Goal: Task Accomplishment & Management: Manage account settings

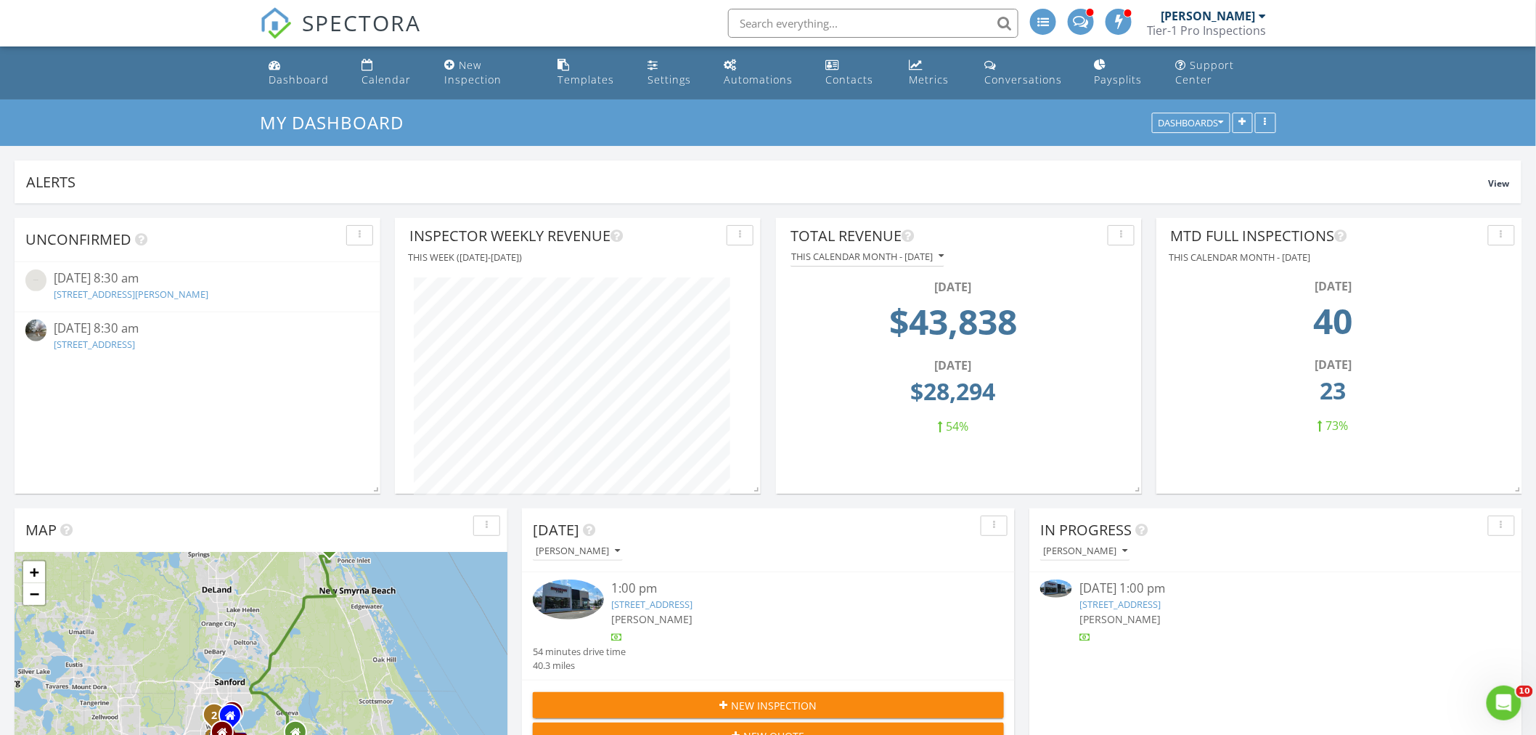
click at [1148, 602] on link "4290 13th St, St. Cloud, FL 34769" at bounding box center [1119, 603] width 81 height 13
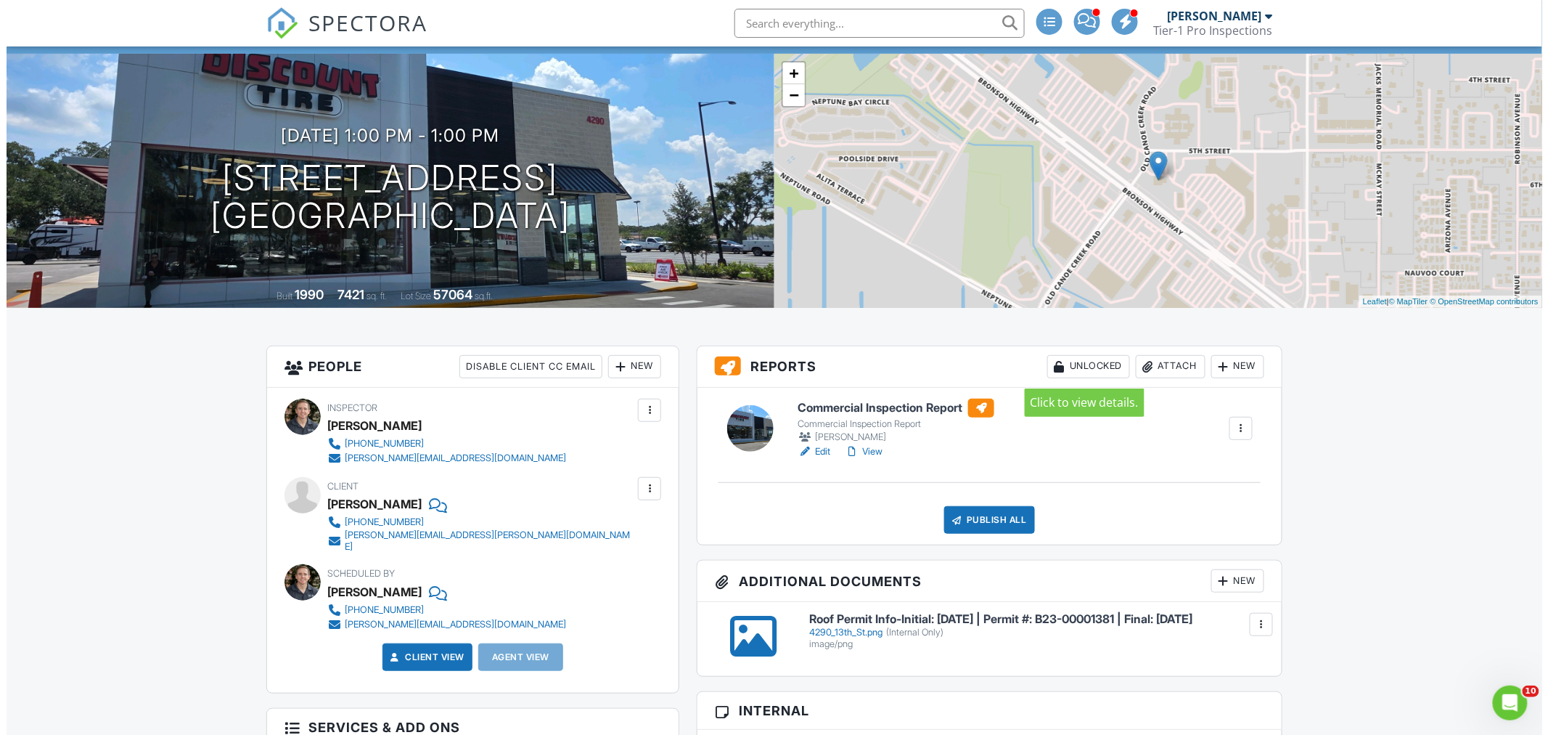
scroll to position [134, 0]
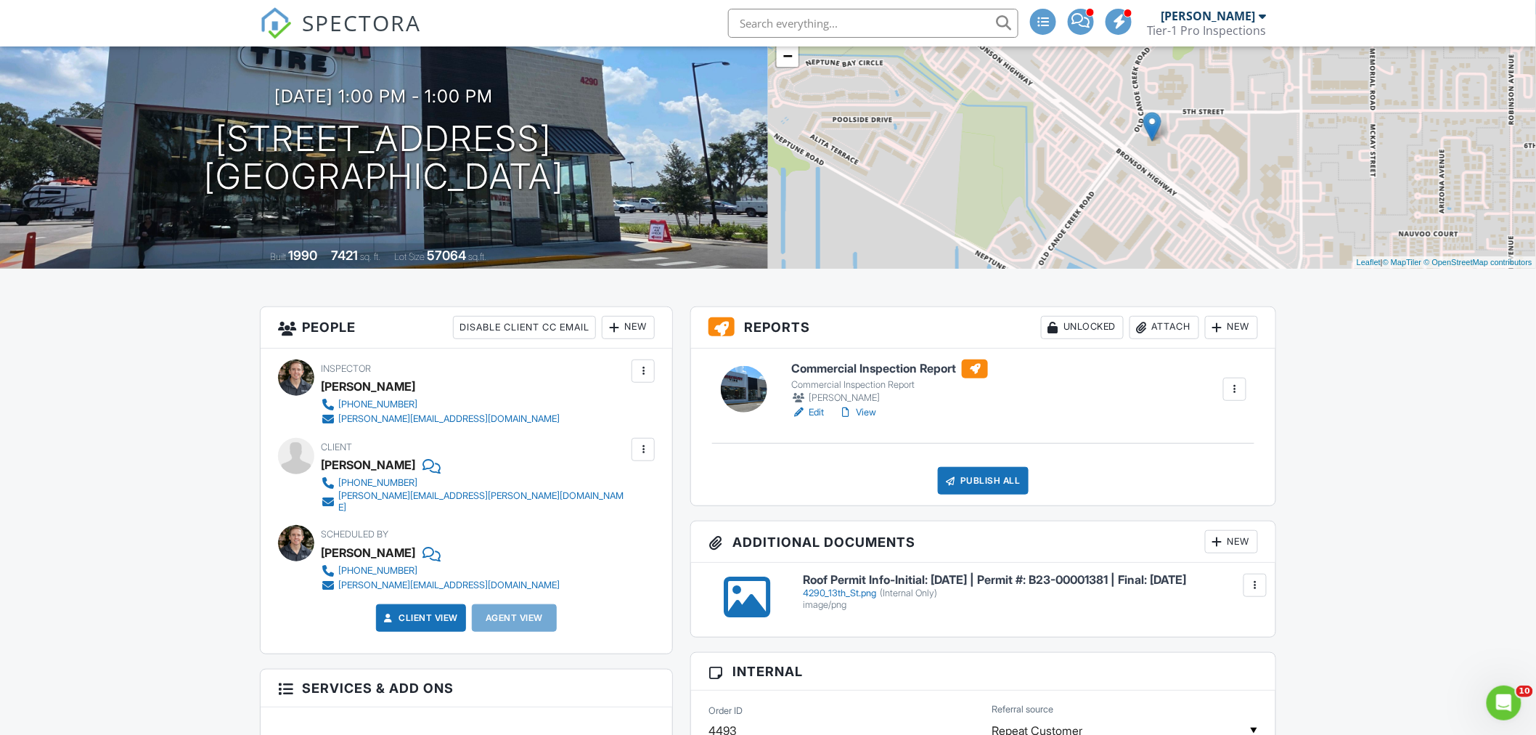
click at [1183, 328] on div "Attach" at bounding box center [1164, 327] width 70 height 23
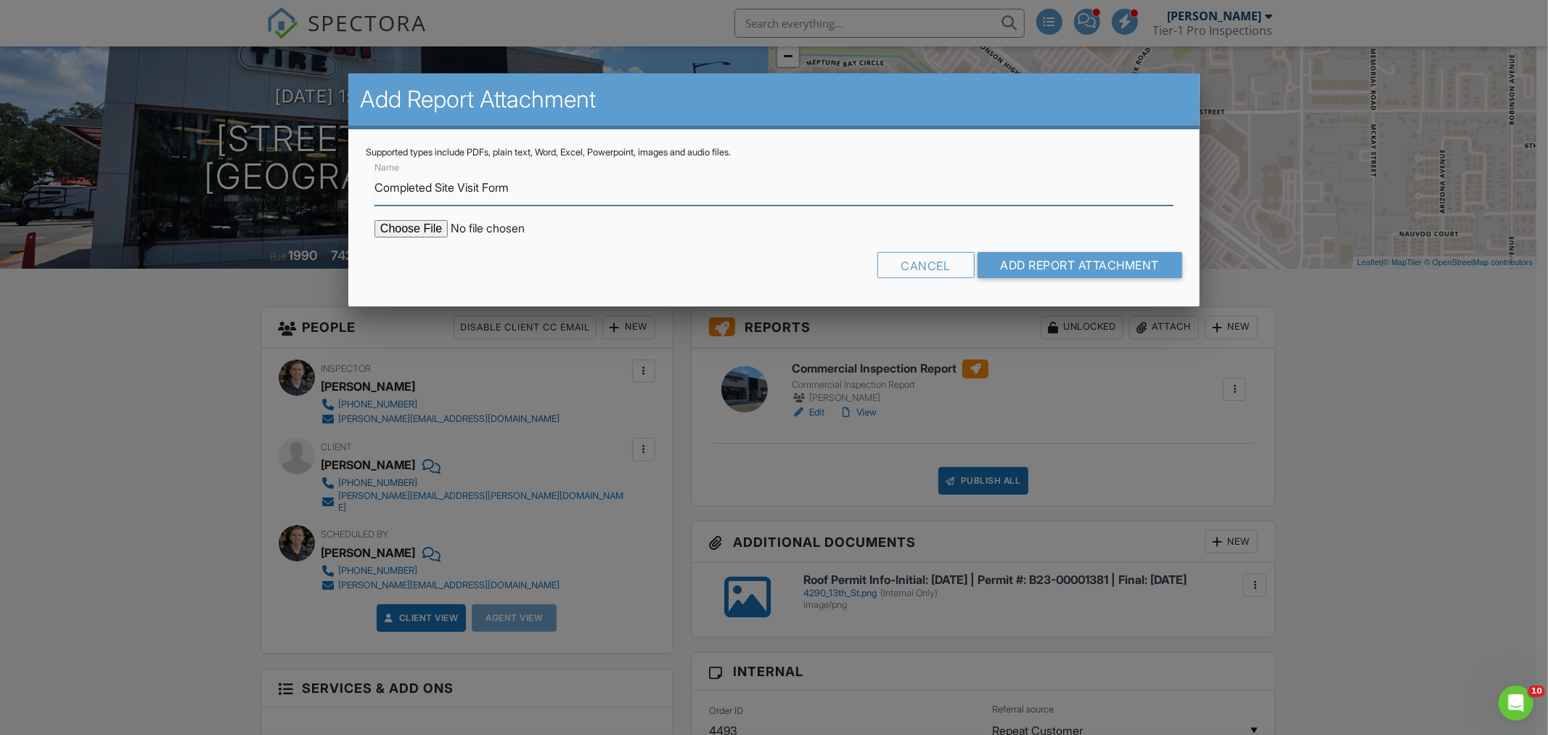
type input "Completed Site Visit Form"
click at [446, 226] on input "file" at bounding box center [498, 228] width 247 height 17
type input "C:\fakepath\4290 13th St - Site Visit Form.pdf"
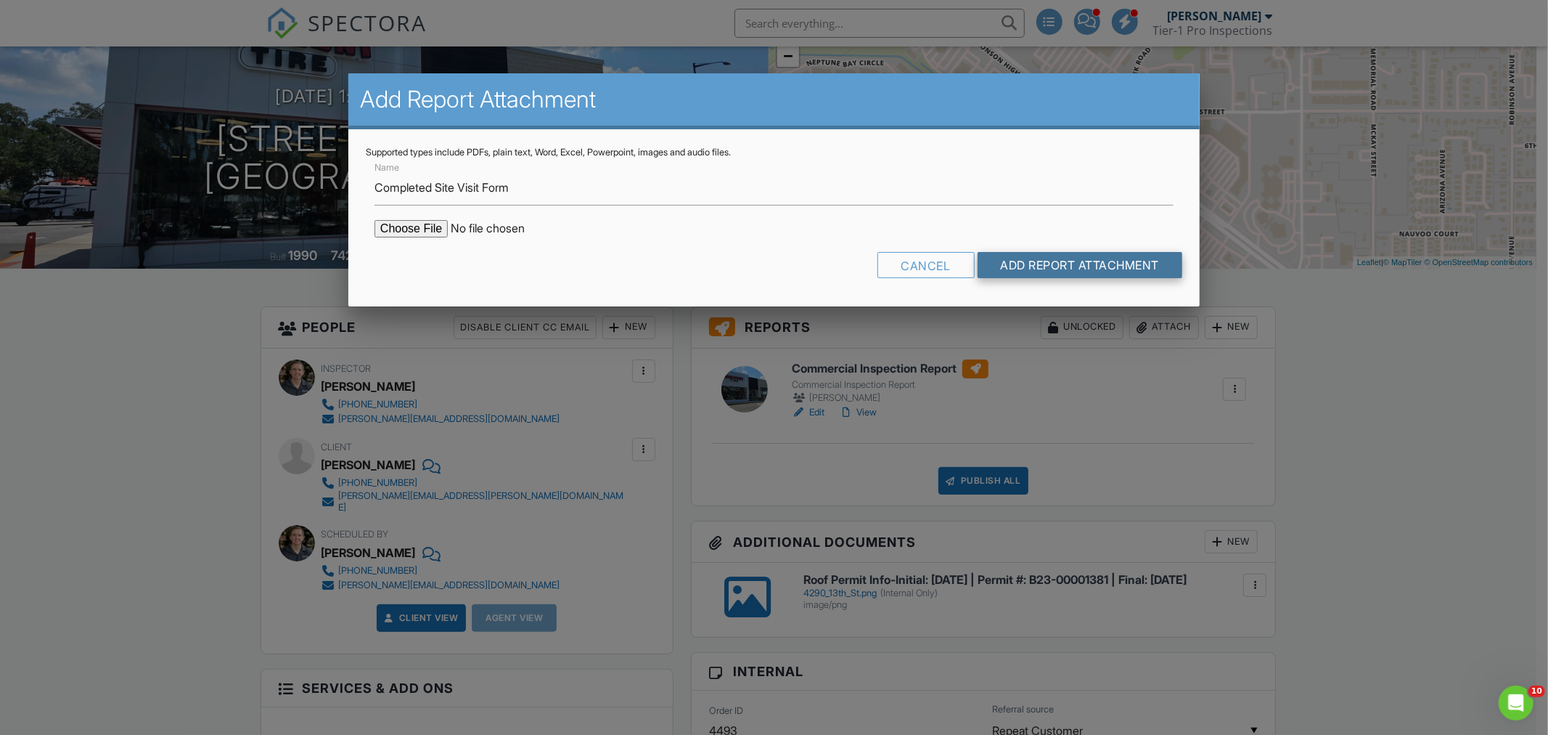
click at [1064, 256] on input "Add Report Attachment" at bounding box center [1080, 265] width 205 height 26
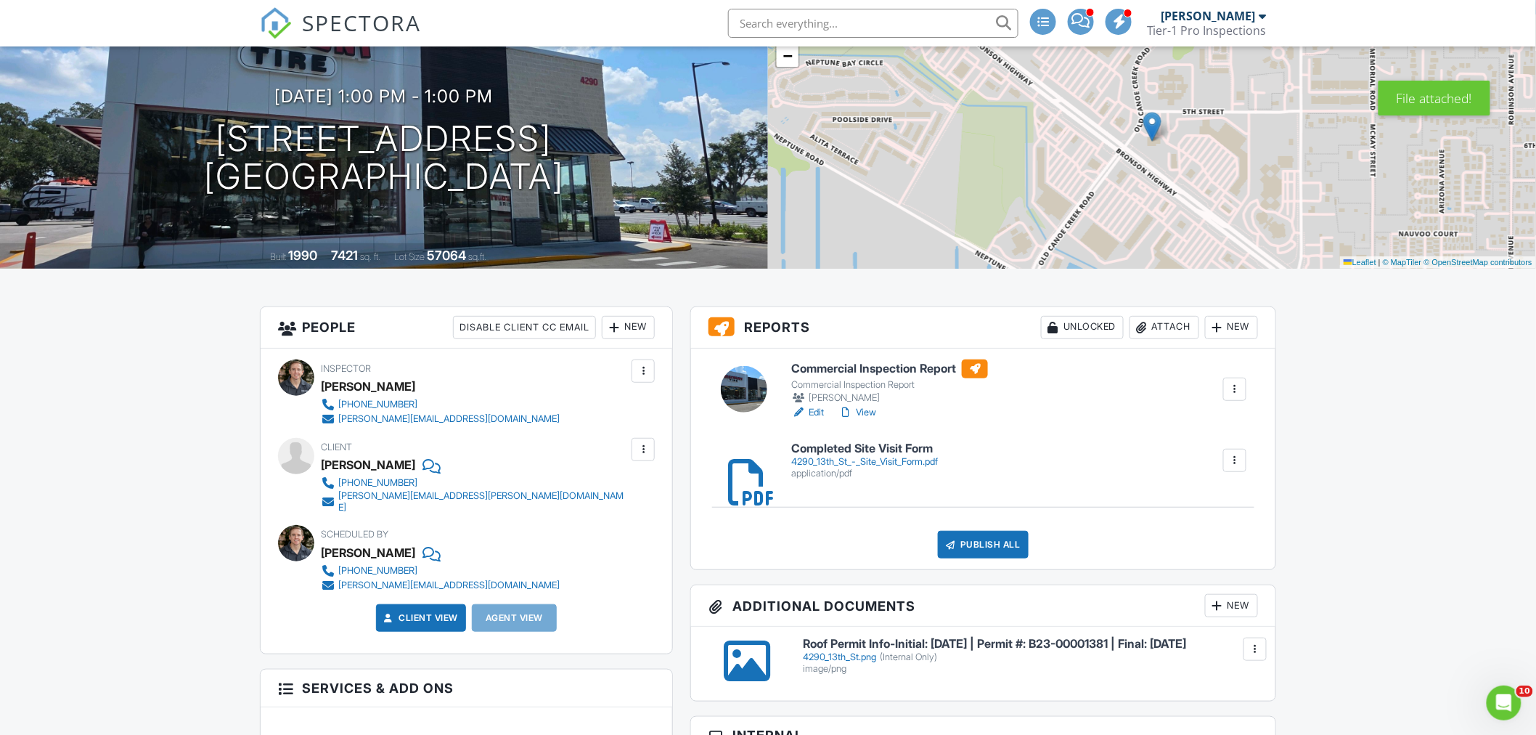
click at [1228, 387] on div at bounding box center [1234, 389] width 15 height 15
click at [1157, 526] on div "Delete" at bounding box center [1171, 531] width 30 height 16
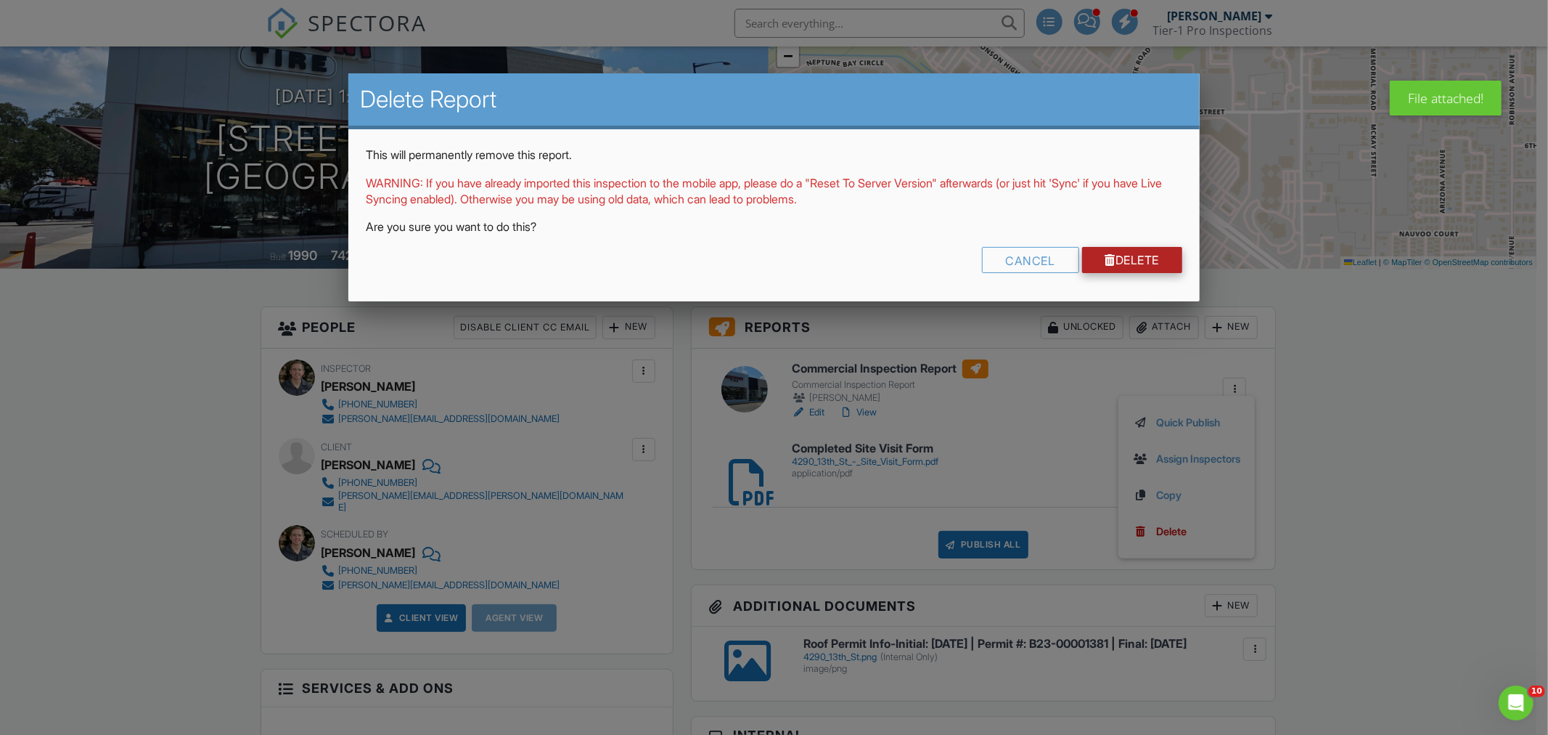
click at [1100, 251] on link "Delete" at bounding box center [1132, 260] width 101 height 26
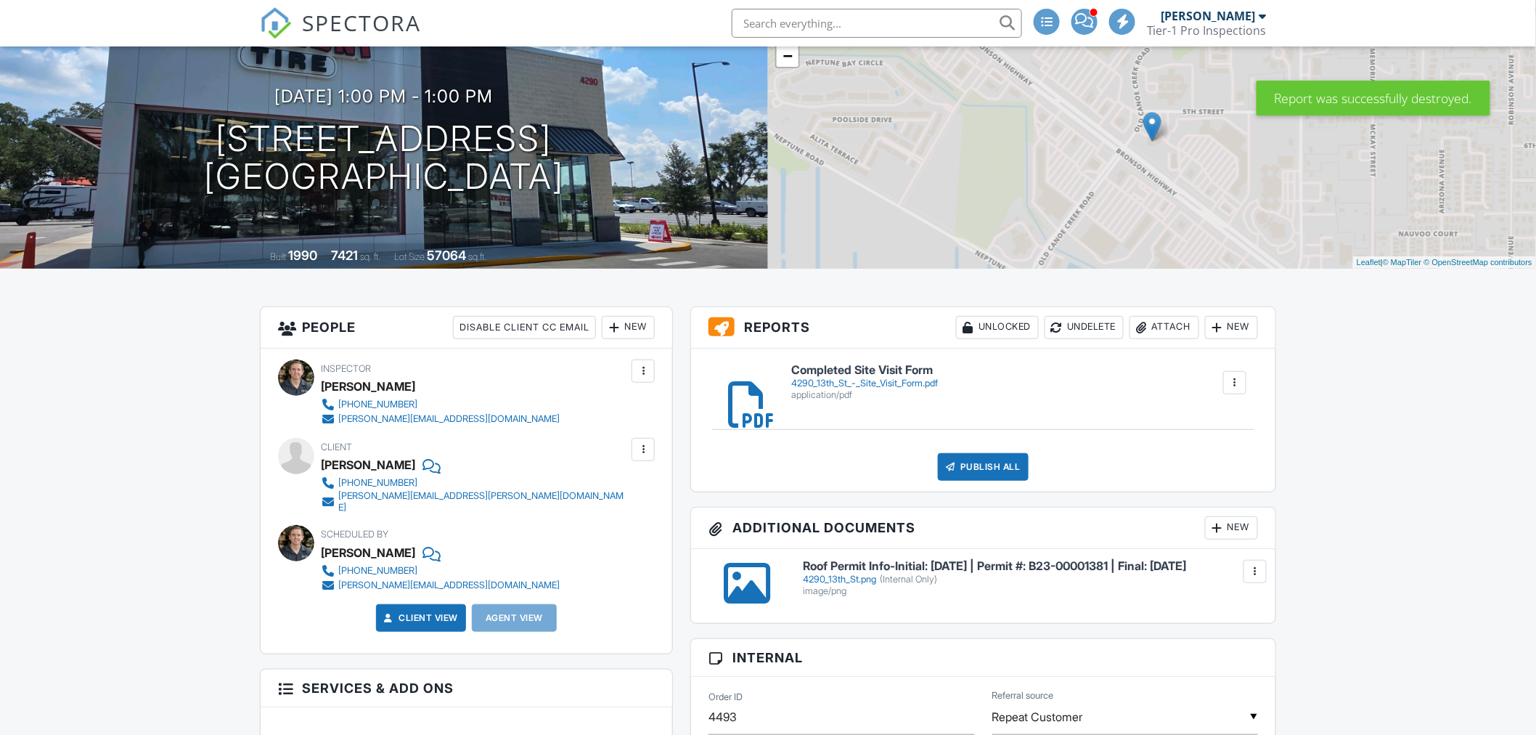
click at [639, 449] on div at bounding box center [643, 449] width 15 height 15
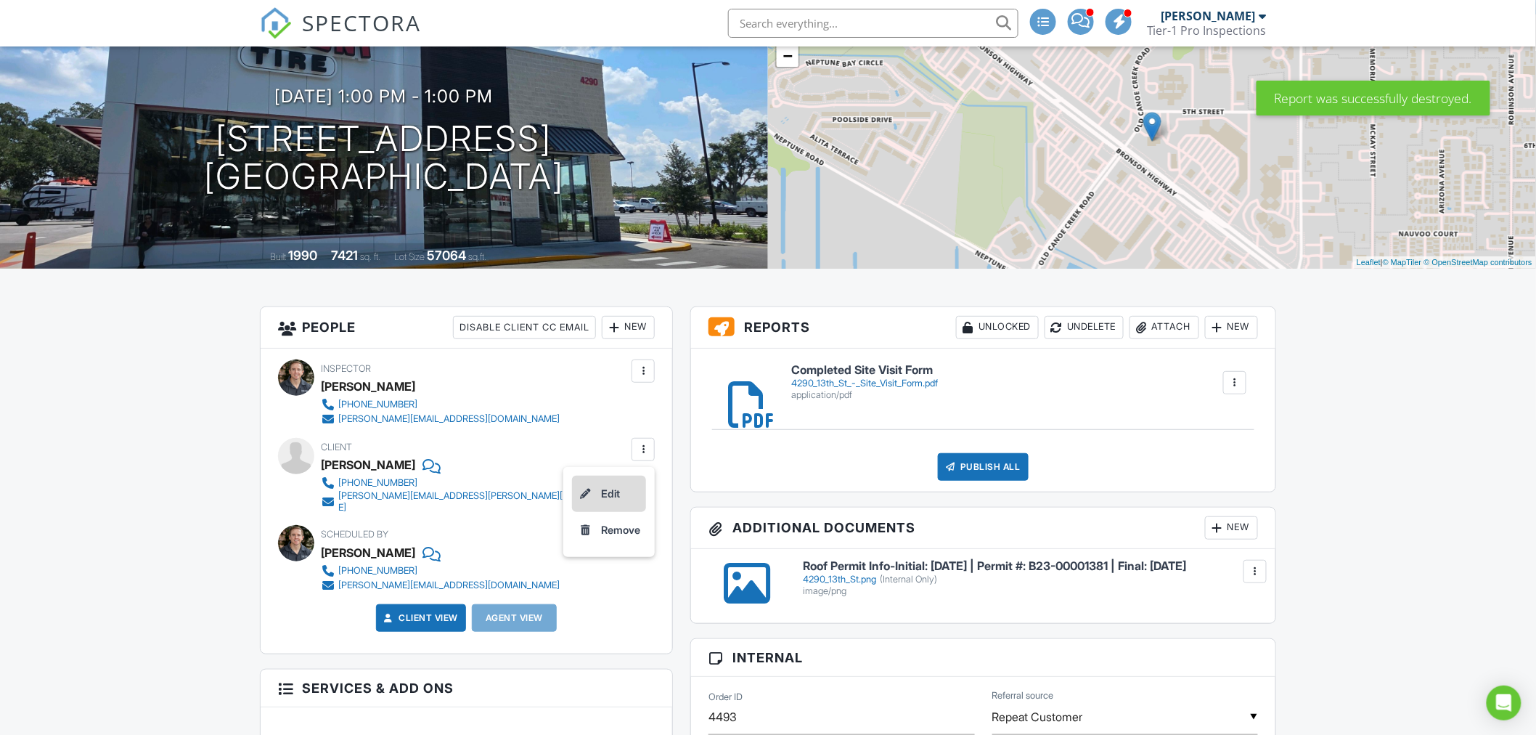
click at [589, 492] on div at bounding box center [585, 493] width 15 height 15
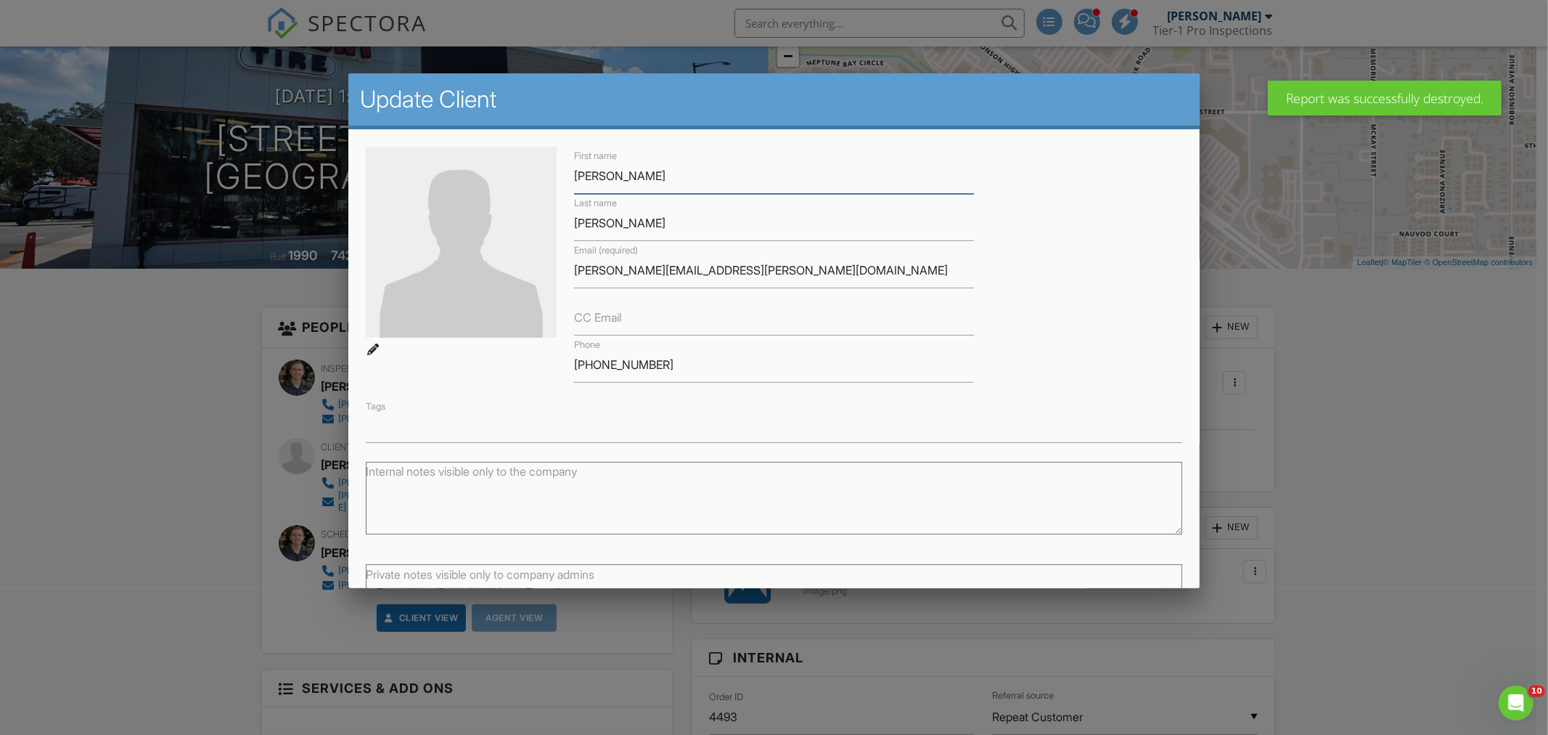
scroll to position [114, 0]
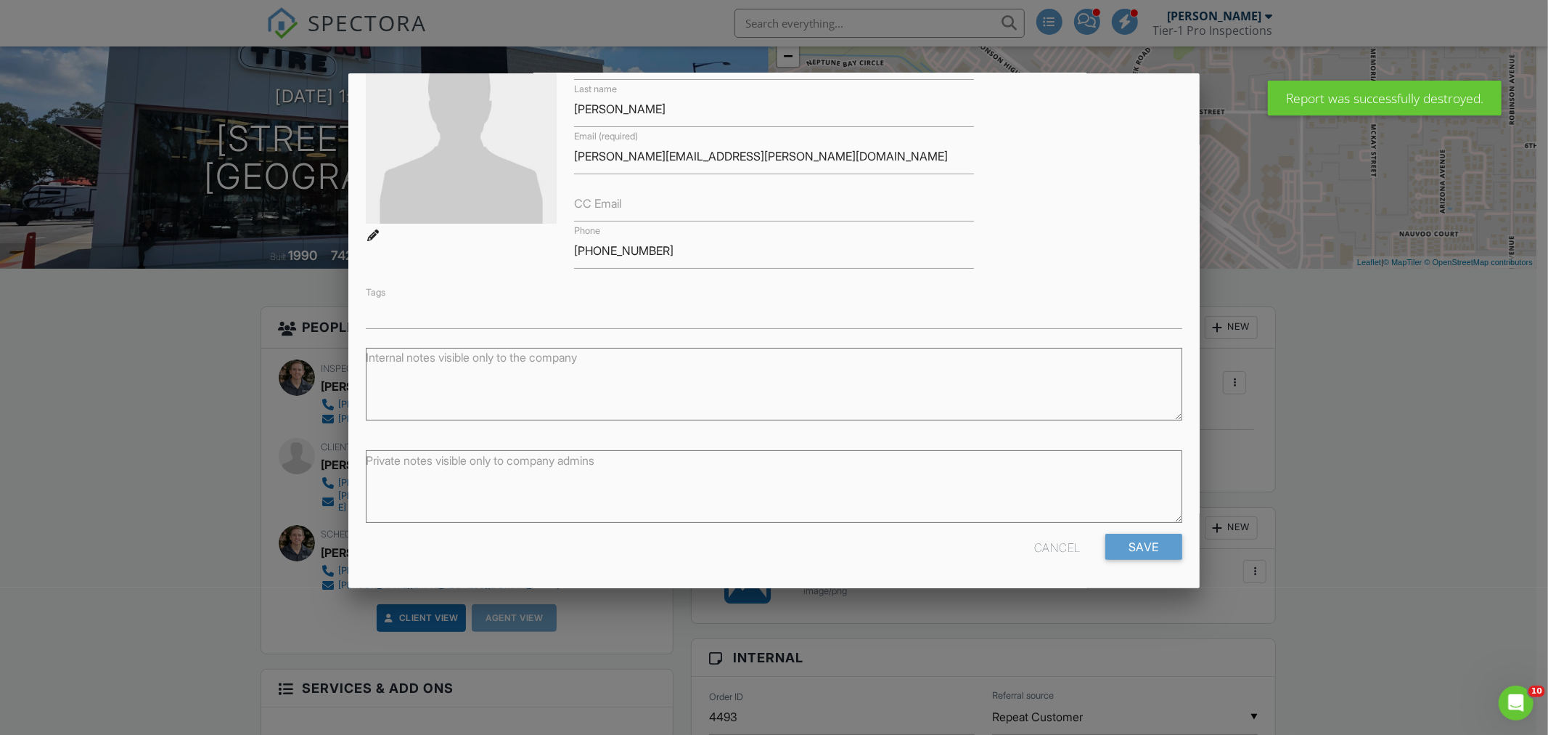
click at [430, 323] on ul at bounding box center [774, 315] width 817 height 17
click at [430, 309] on input "text" at bounding box center [774, 315] width 814 height 15
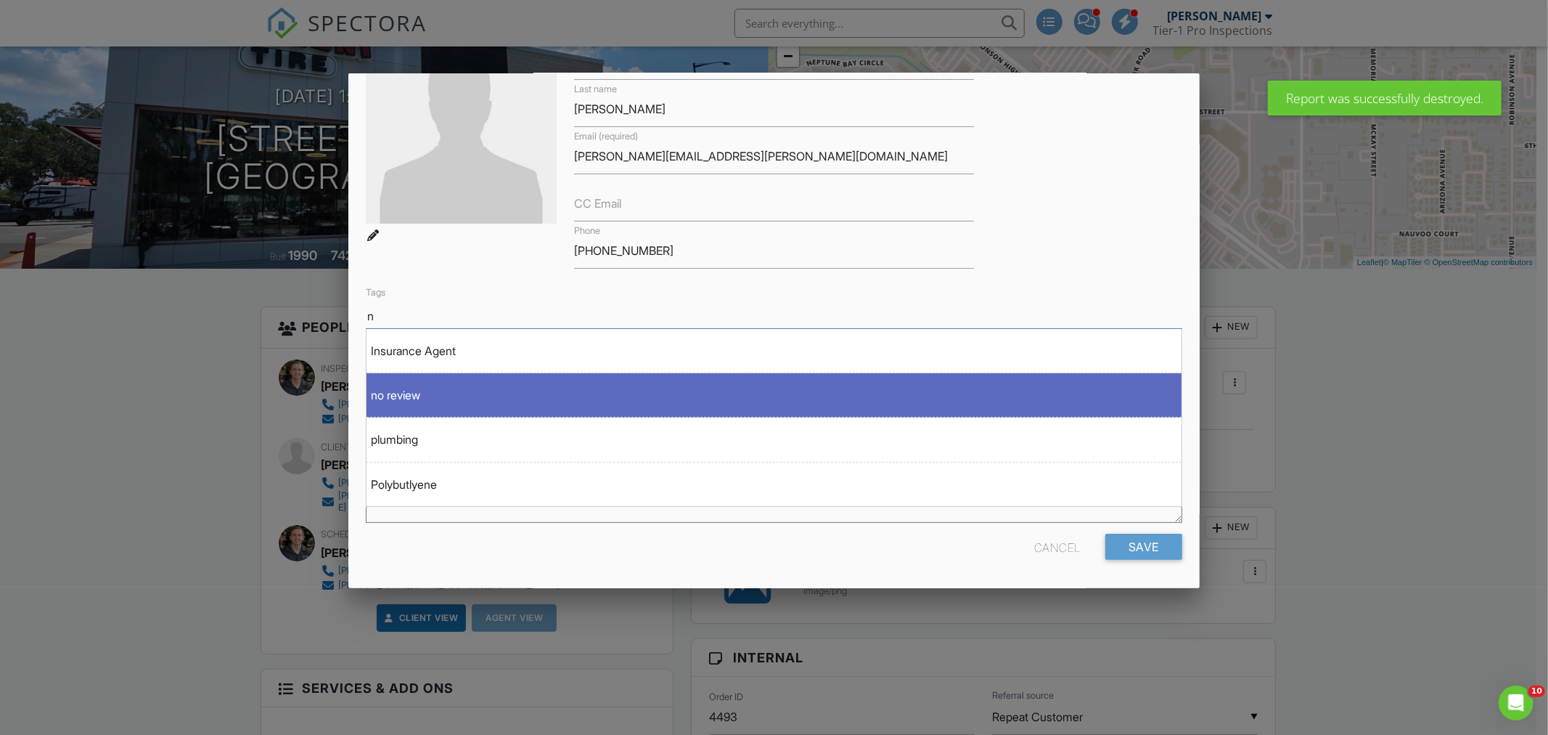
type input "n"
click at [421, 400] on div "no review" at bounding box center [774, 395] width 815 height 20
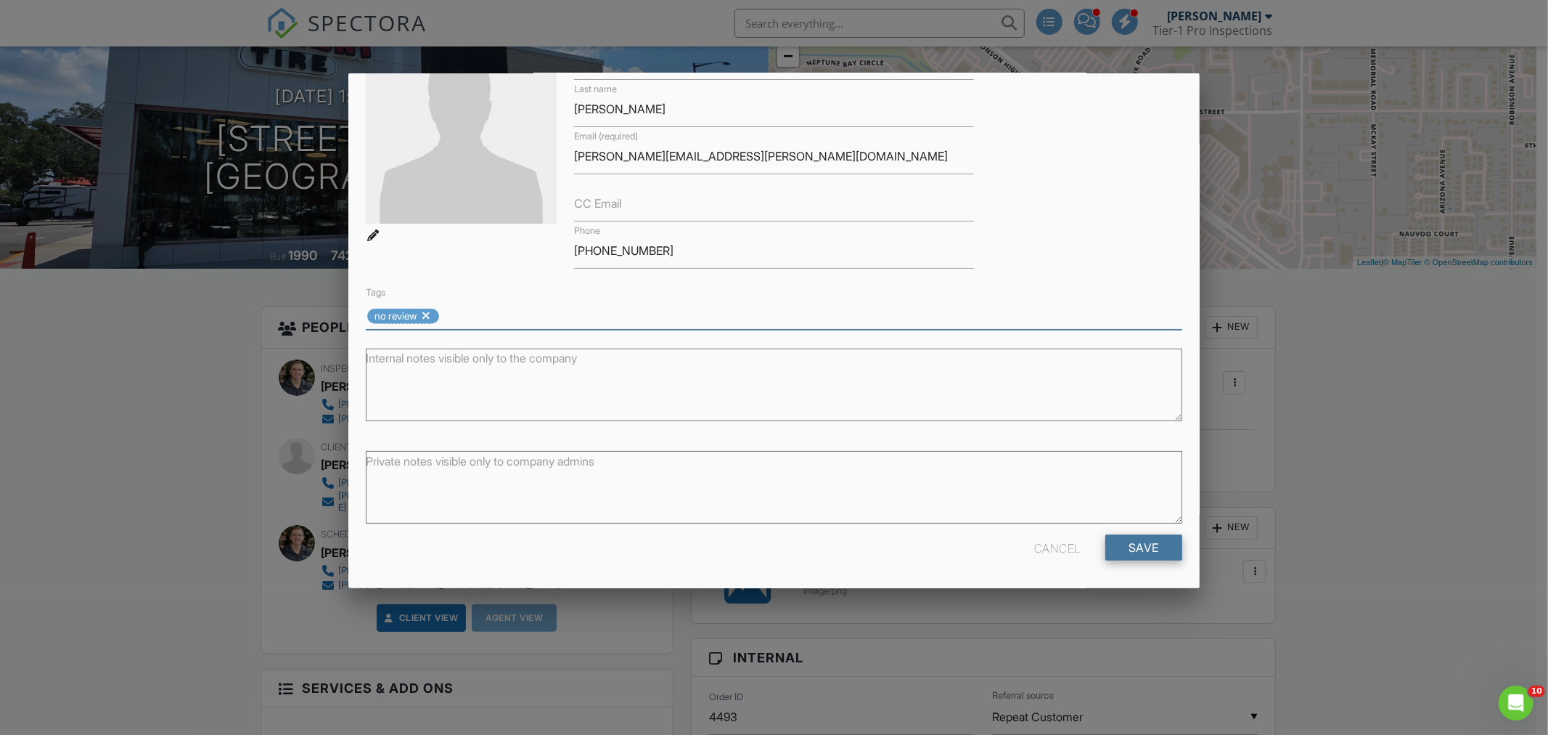
click at [1113, 552] on input "Save" at bounding box center [1144, 547] width 77 height 26
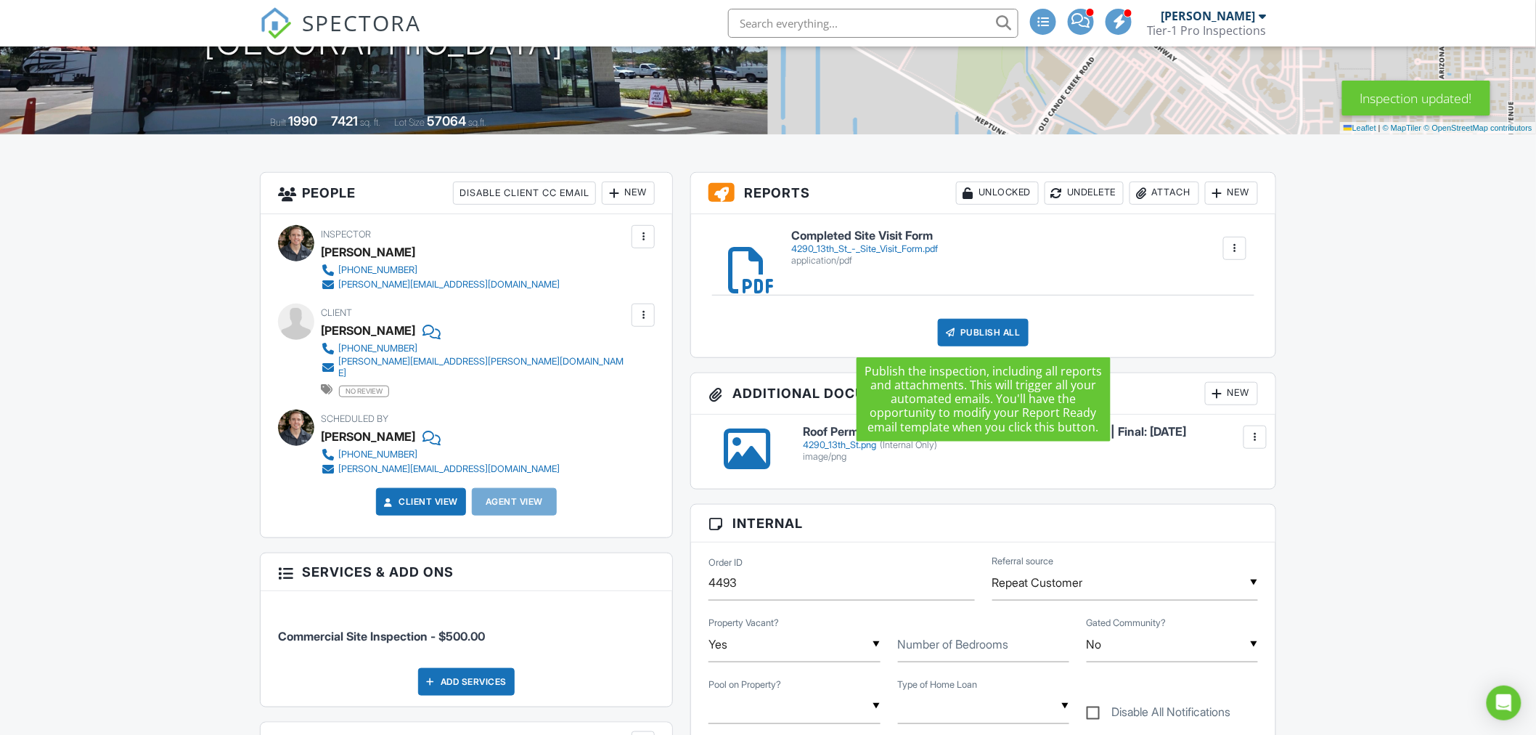
click at [1019, 338] on div "Publish All" at bounding box center [983, 333] width 91 height 28
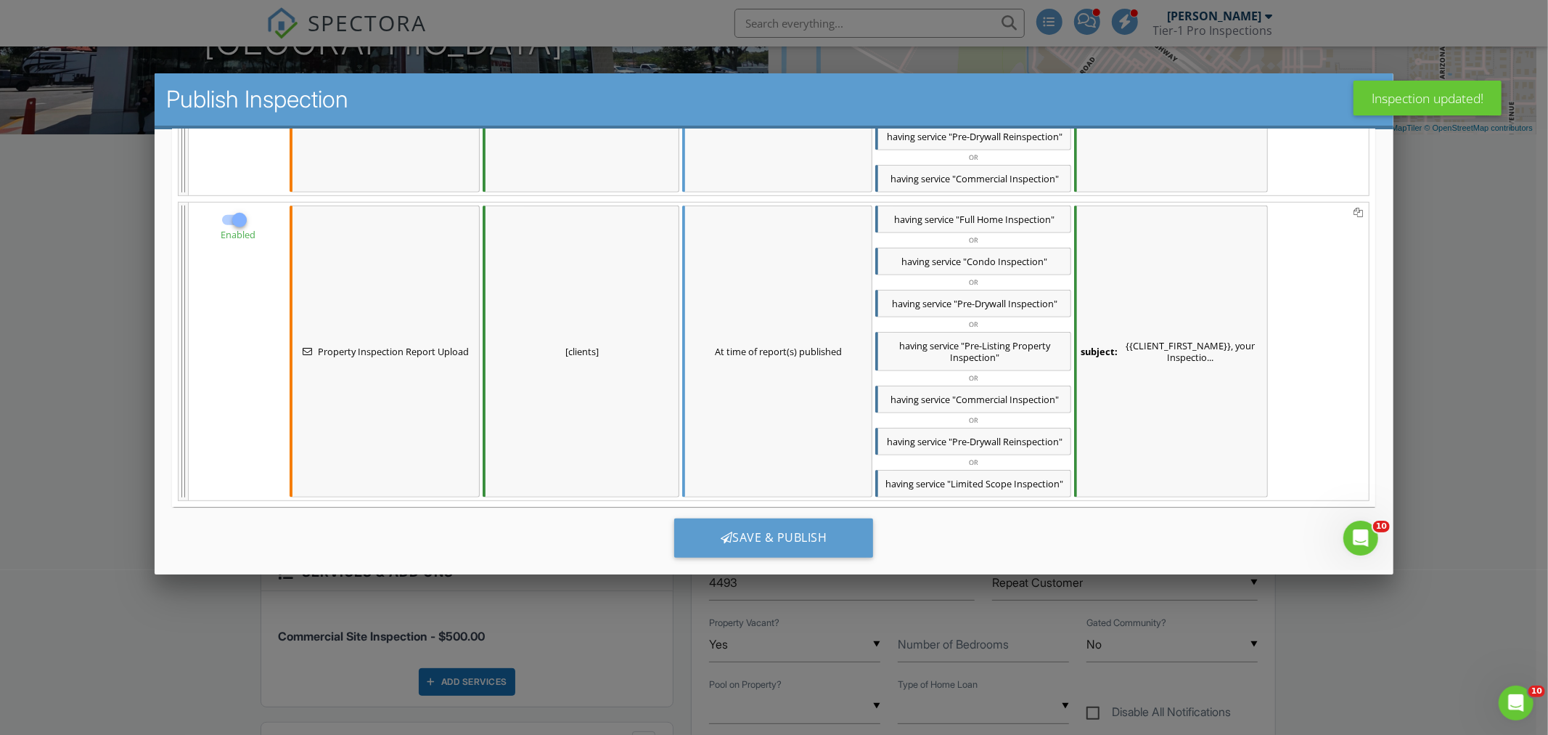
scroll to position [804, 0]
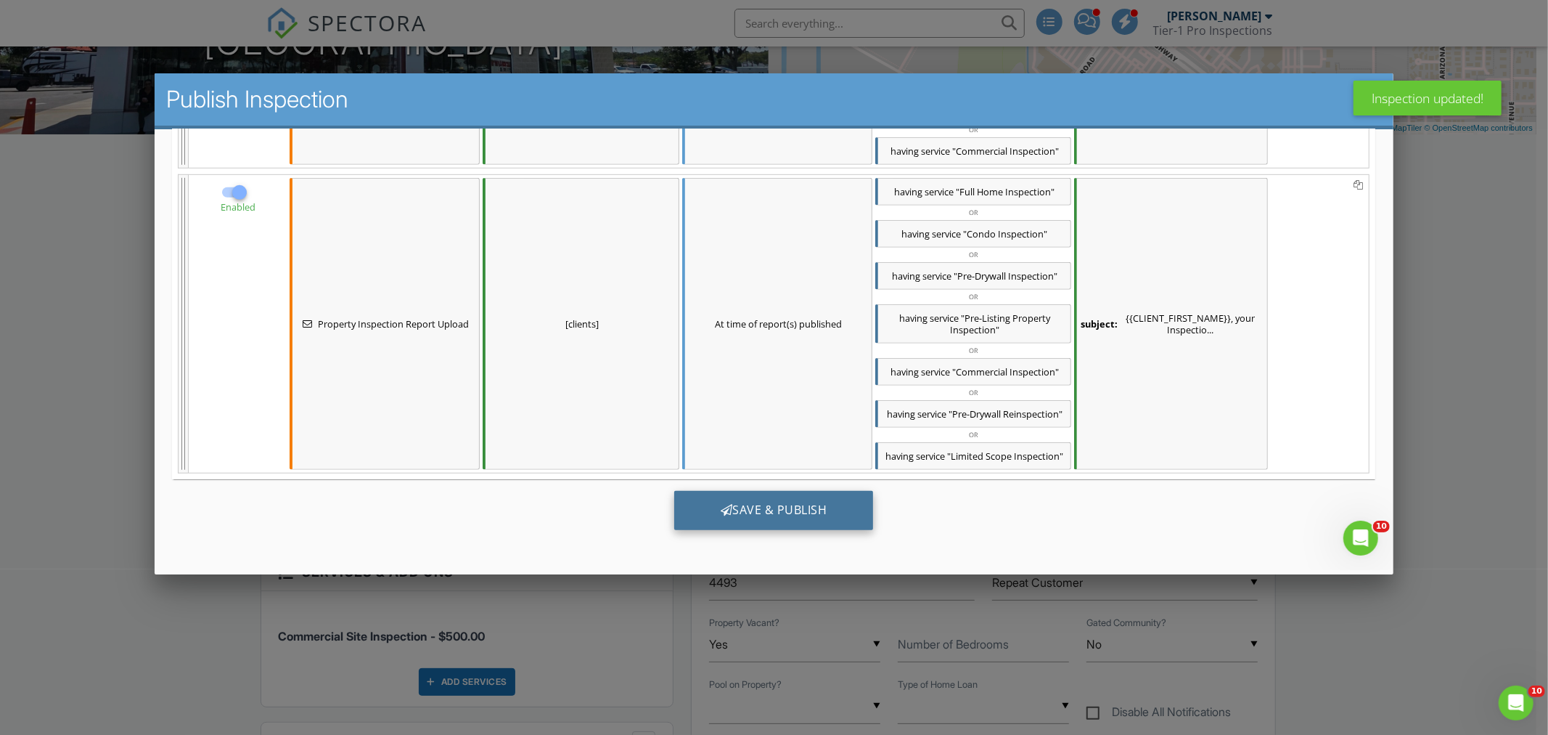
click at [820, 510] on div "Save & Publish" at bounding box center [774, 510] width 200 height 39
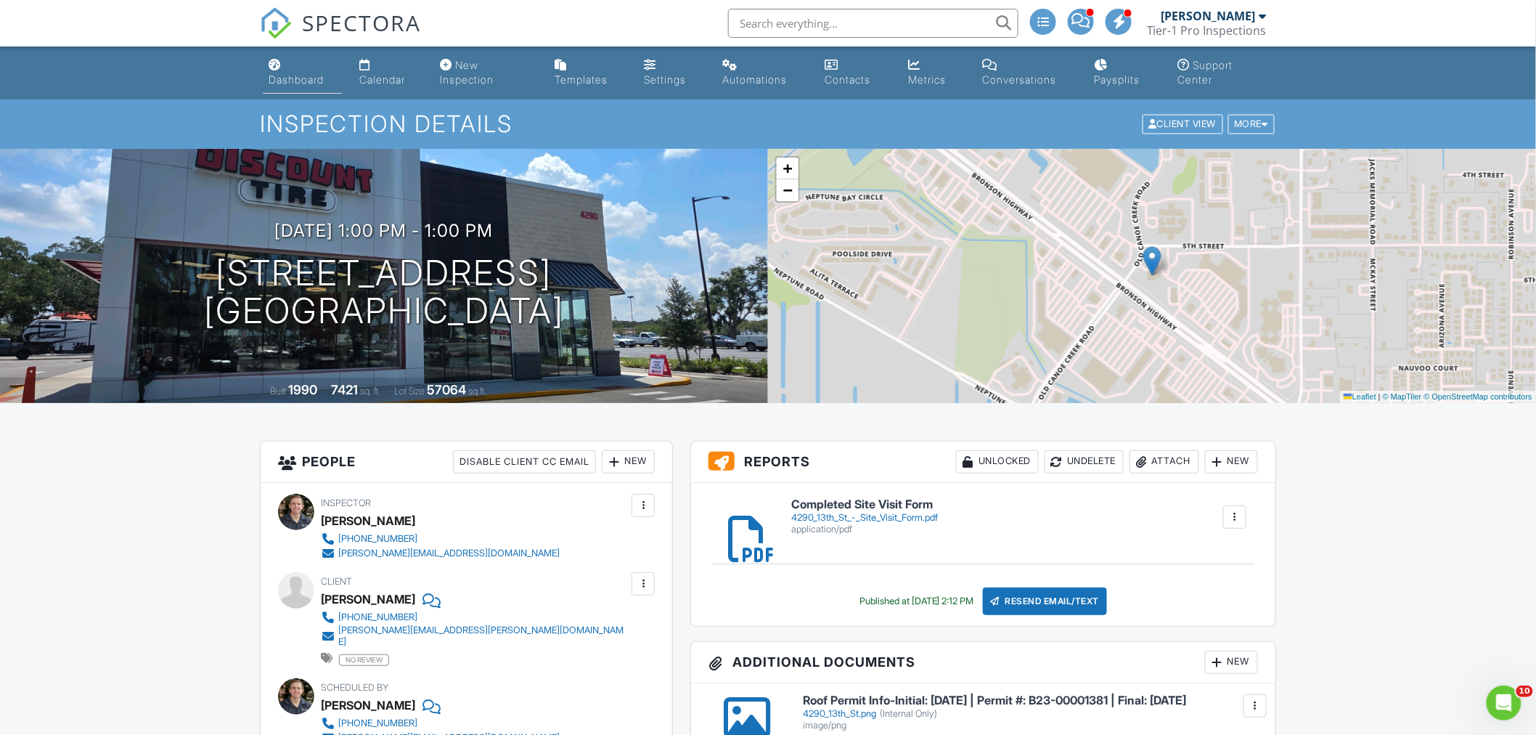
click at [298, 91] on link "Dashboard" at bounding box center [302, 72] width 79 height 41
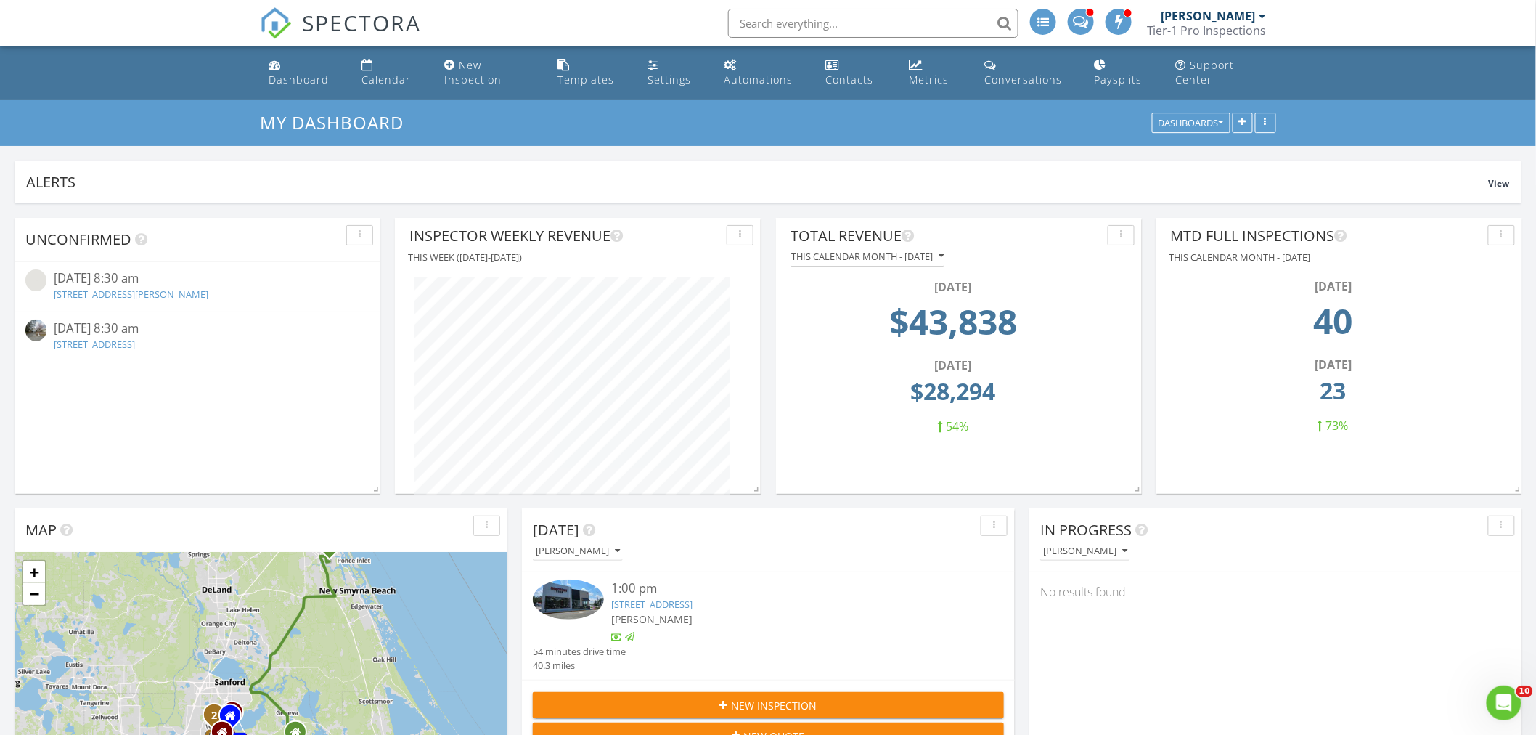
click at [890, 23] on input "text" at bounding box center [873, 23] width 290 height 29
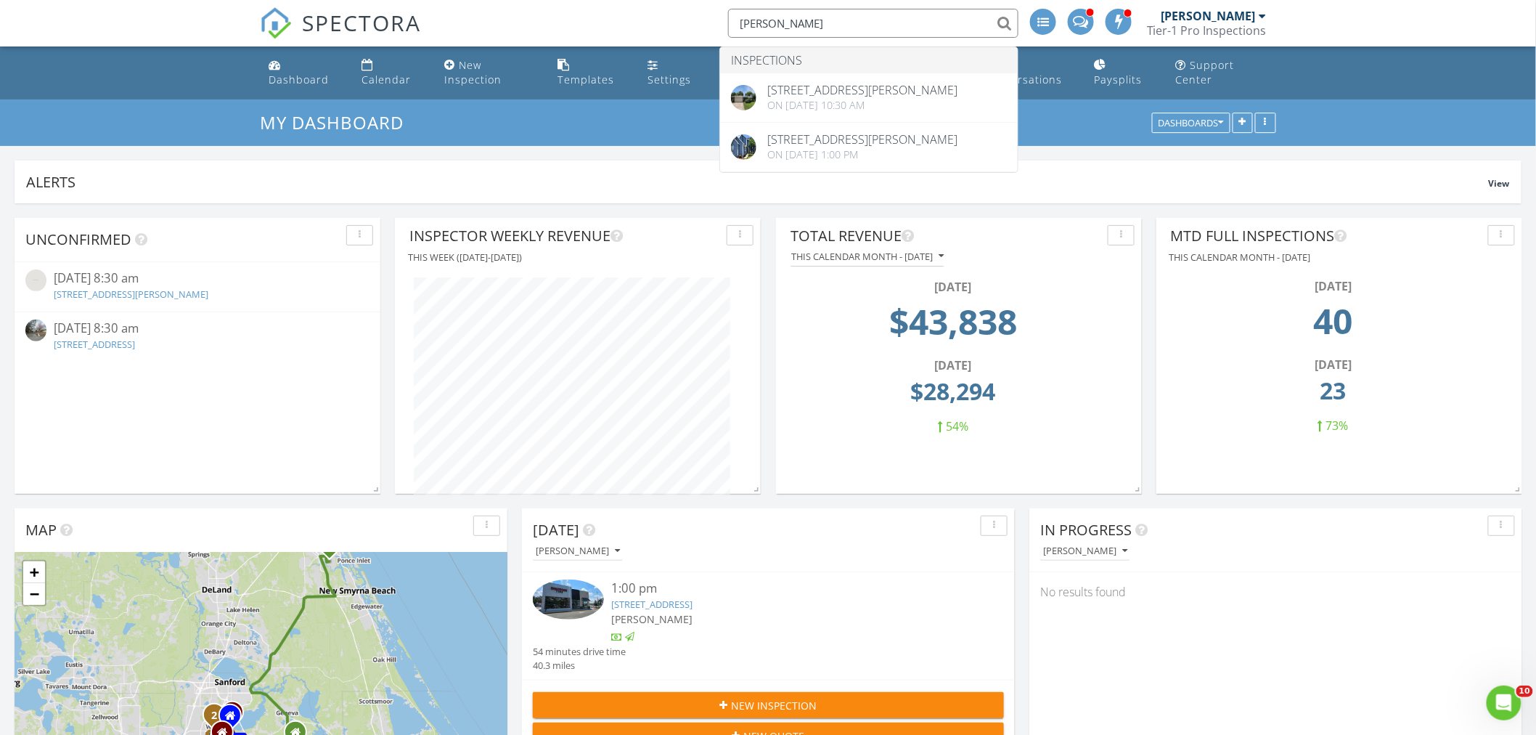
click at [784, 25] on input "edna" at bounding box center [873, 23] width 290 height 29
click at [678, 25] on div "SPECTORA edna Inspections 4534 Koger St, Orlando, FL 32812 On 06/22/2023 at 10:…" at bounding box center [768, 23] width 1016 height 46
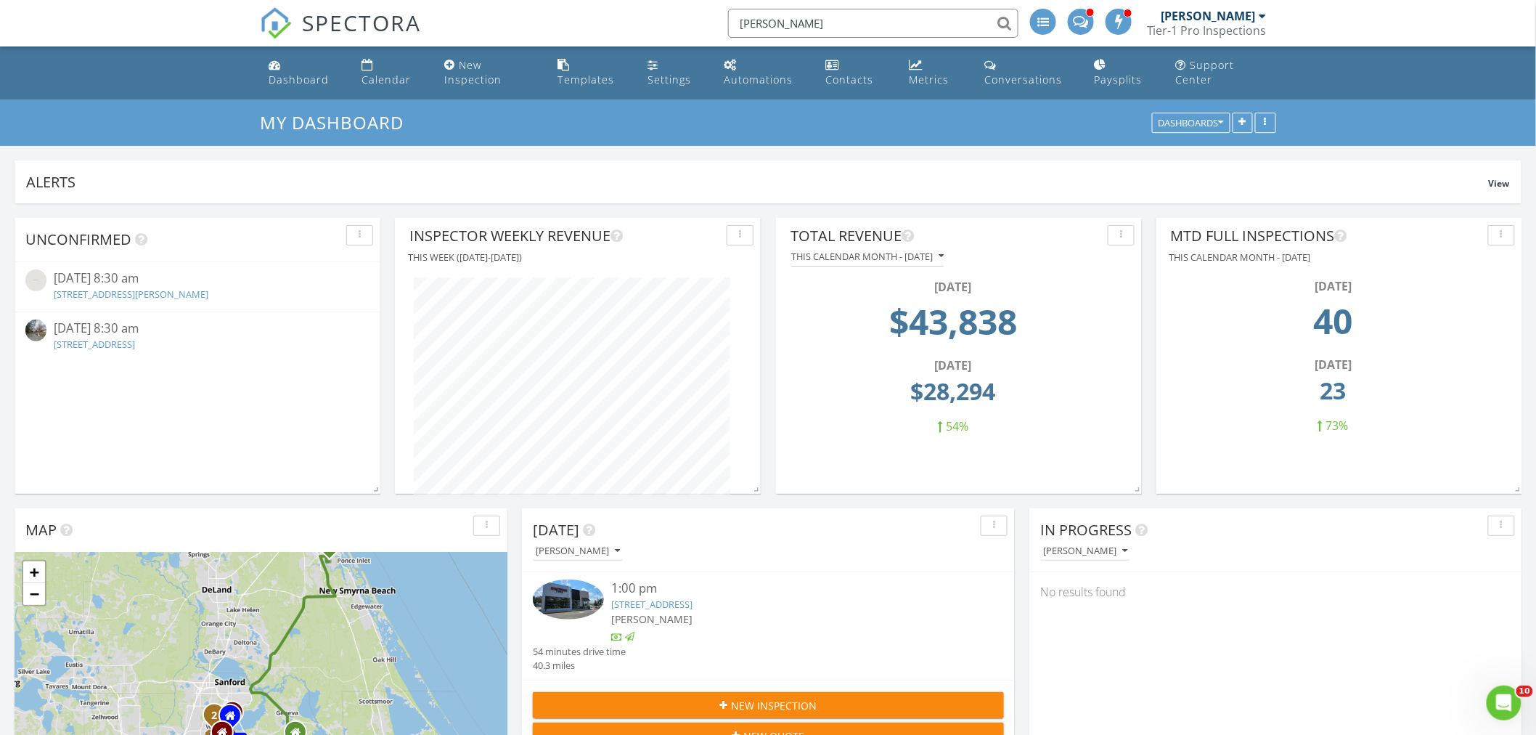
click at [763, 25] on input "edna" at bounding box center [873, 23] width 290 height 29
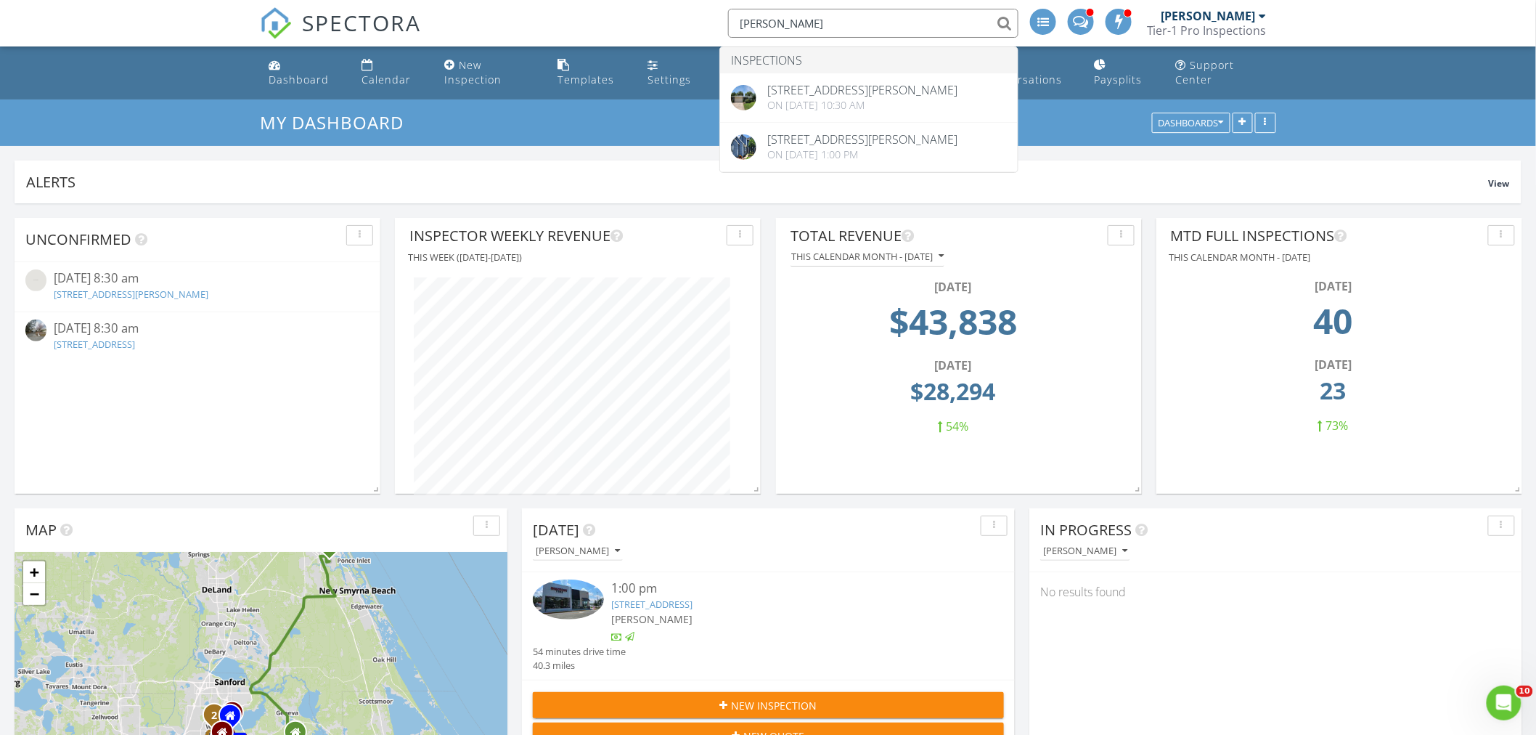
click at [813, 25] on input "edna" at bounding box center [873, 23] width 290 height 29
drag, startPoint x: 813, startPoint y: 25, endPoint x: 641, endPoint y: 31, distance: 172.2
click at [641, 28] on div "SPECTORA edna Inspections 4534 Koger St, Orlando, FL 32812 On 06/22/2023 at 10:…" at bounding box center [768, 23] width 1016 height 46
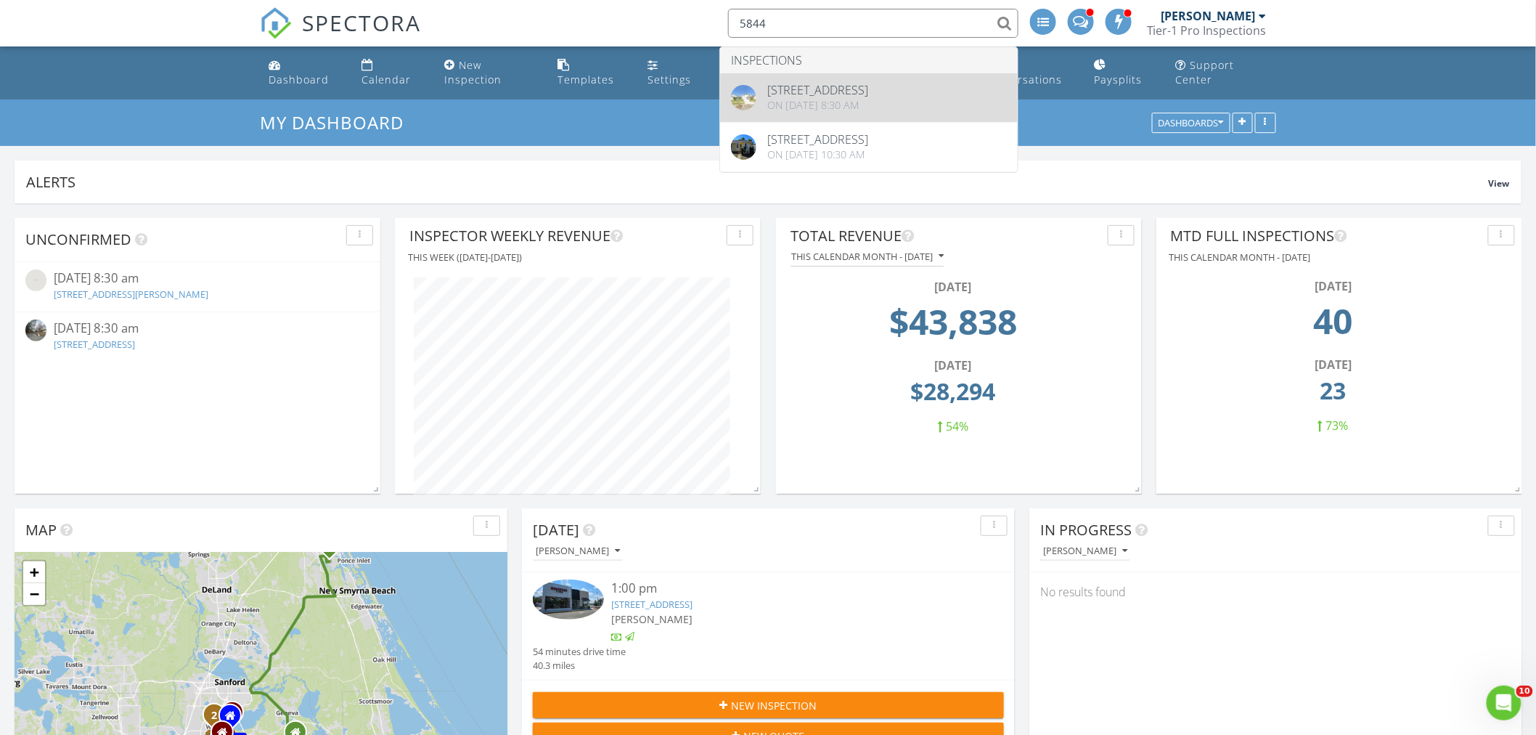
type input "5844"
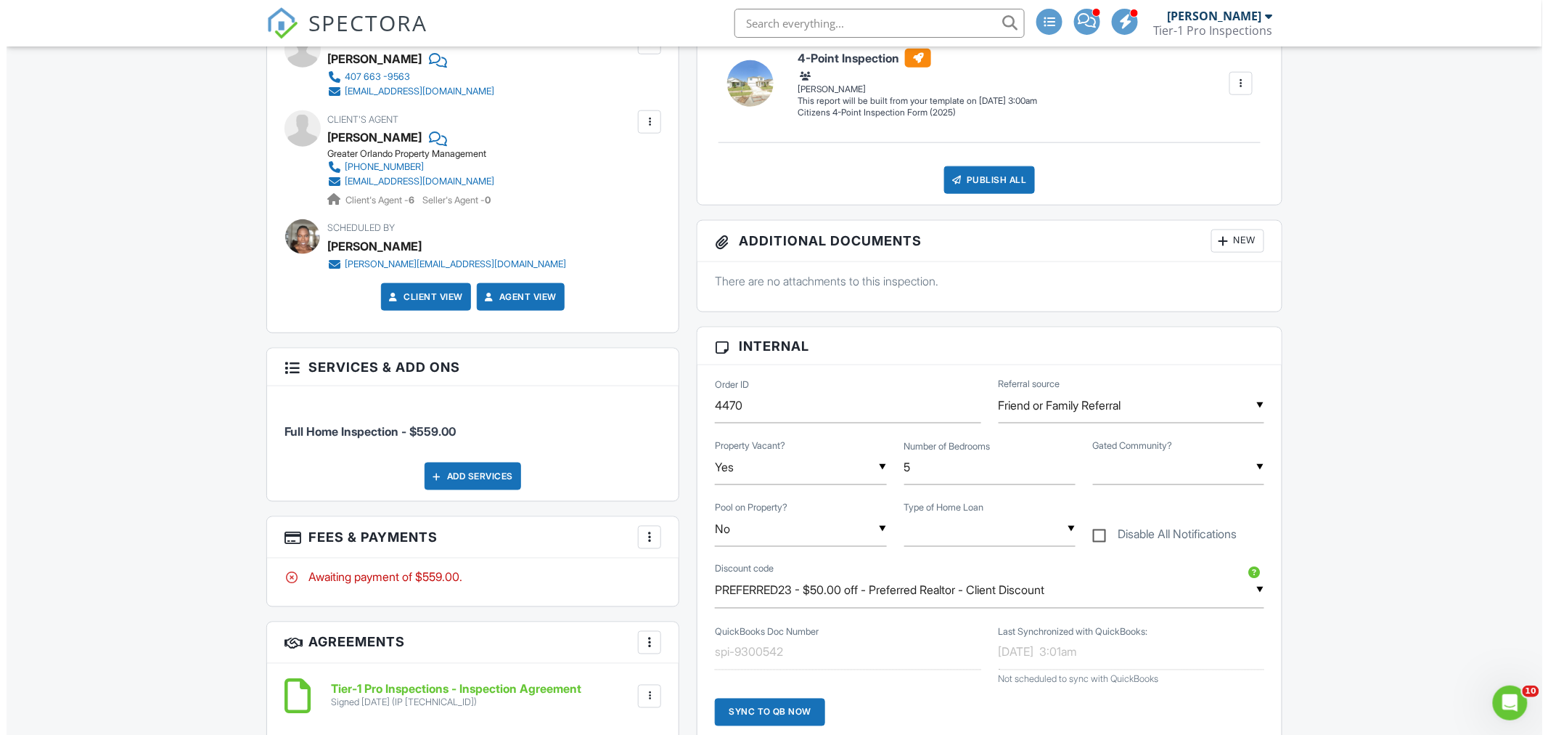
scroll to position [671, 0]
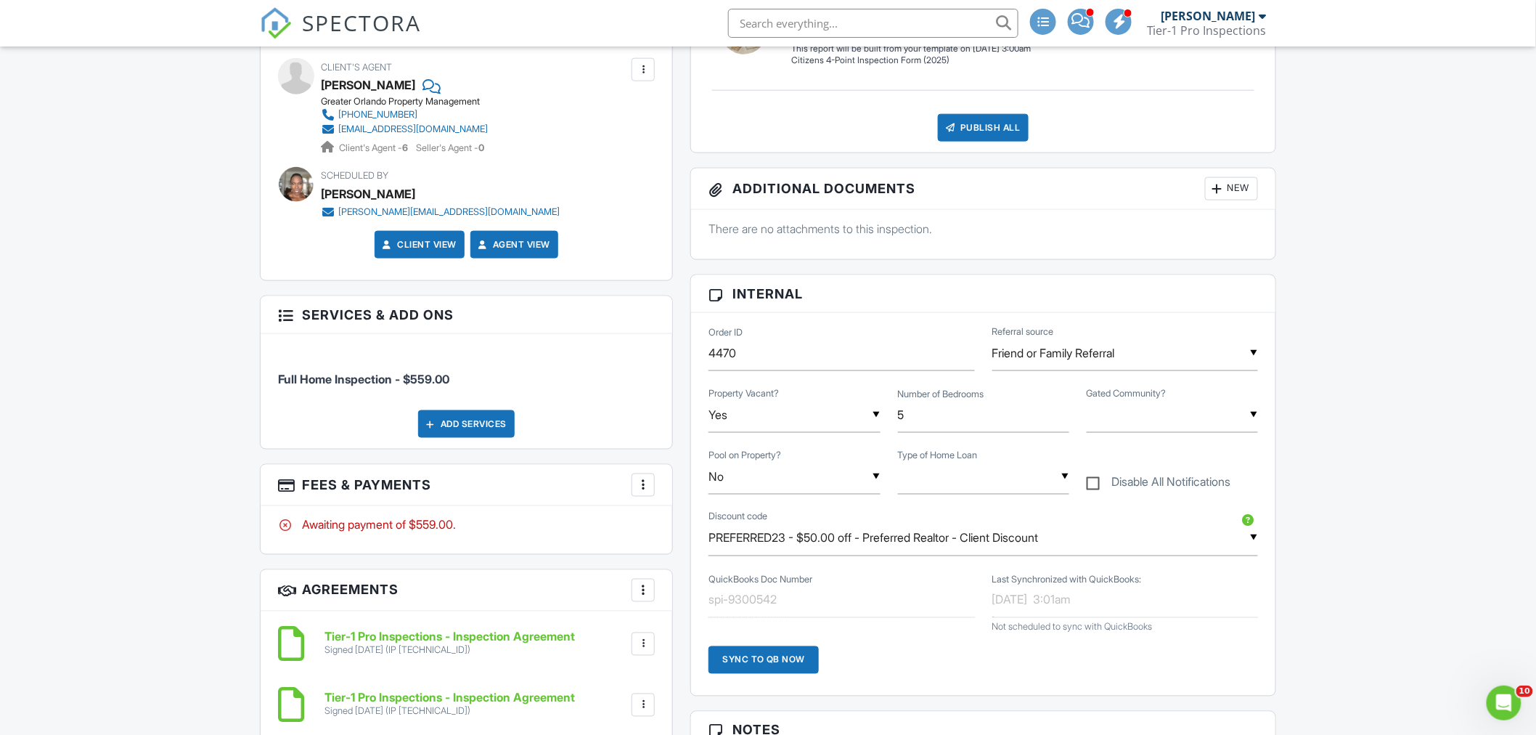
click at [634, 483] on div "More" at bounding box center [643, 484] width 23 height 23
click at [692, 528] on li "Edit Fees & Payments" at bounding box center [716, 529] width 152 height 36
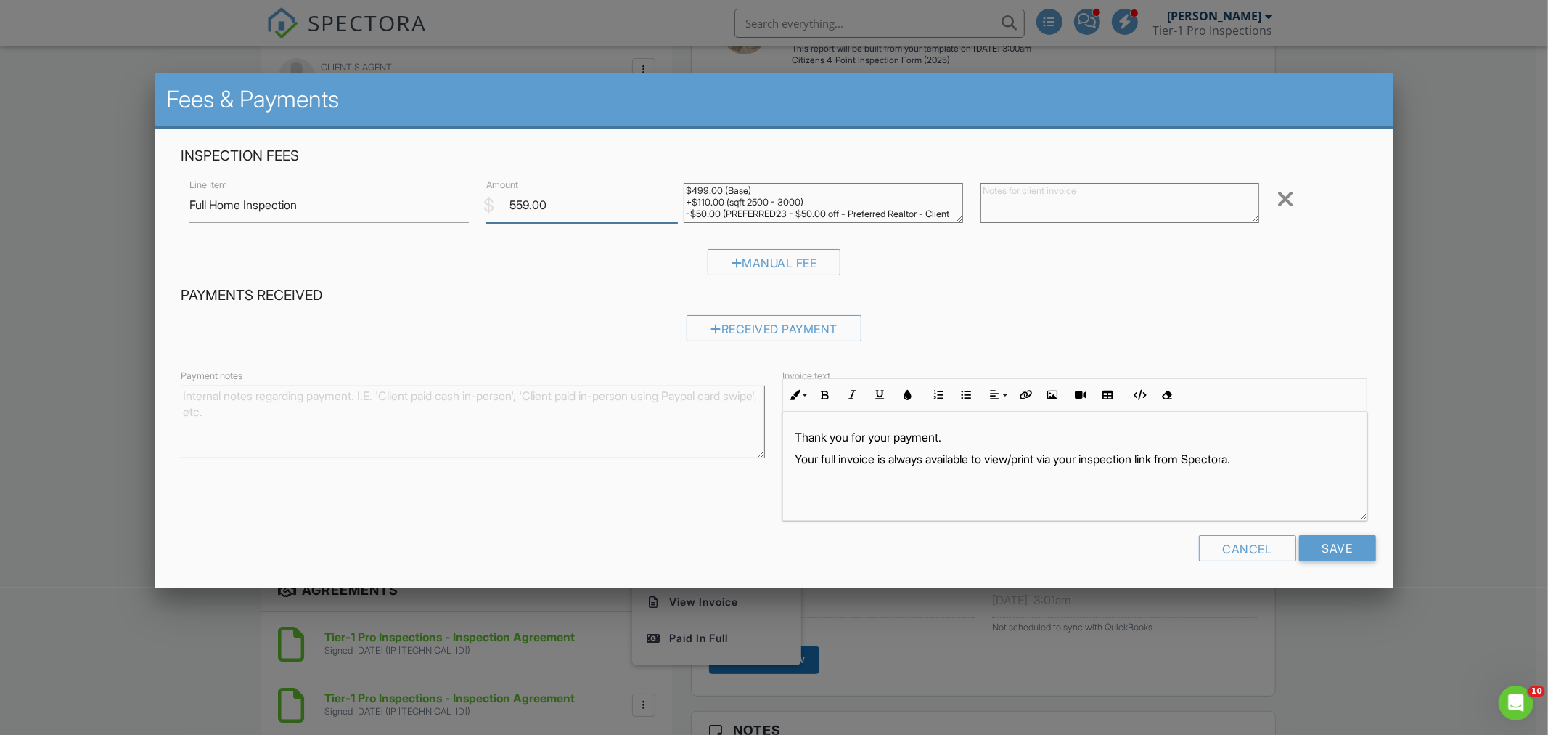
click at [557, 198] on input "559.00" at bounding box center [582, 205] width 192 height 36
type input "509"
drag, startPoint x: 698, startPoint y: 213, endPoint x: 695, endPoint y: 245, distance: 32.1
click at [698, 213] on textarea "$499.00 (Base) +$110.00 (sqft 2500 - 3000) -$50.00 (PREFERRED23 - $50.00 off - …" at bounding box center [823, 203] width 279 height 40
type textarea "$499.00 (Base) +$110.00 (sqft 2500 - 3000) -$100.00 (PREFERRED23 - $50.00 off -…"
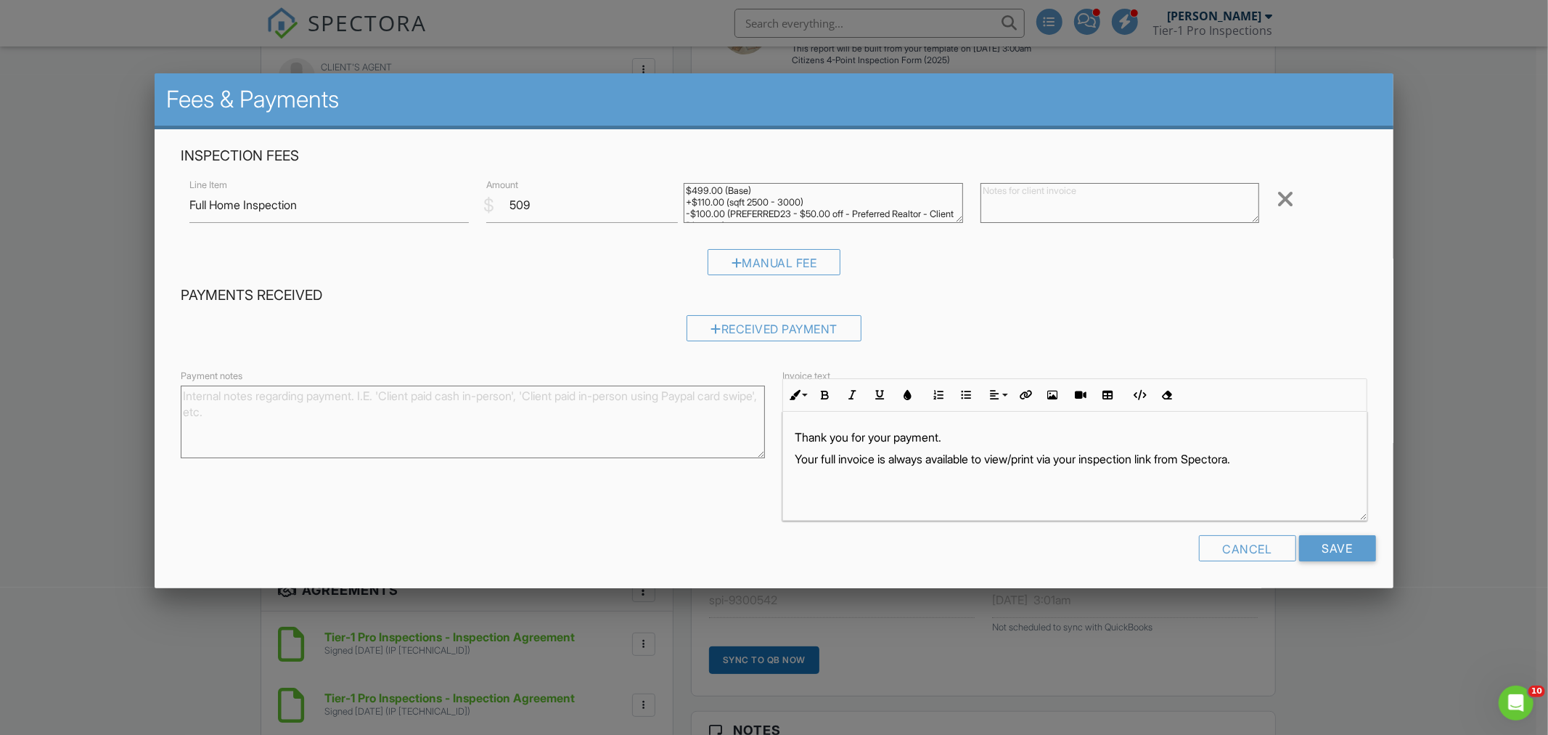
click at [973, 267] on div "Manual Fee" at bounding box center [774, 267] width 1186 height 37
click at [1344, 556] on input "Save" at bounding box center [1337, 548] width 77 height 26
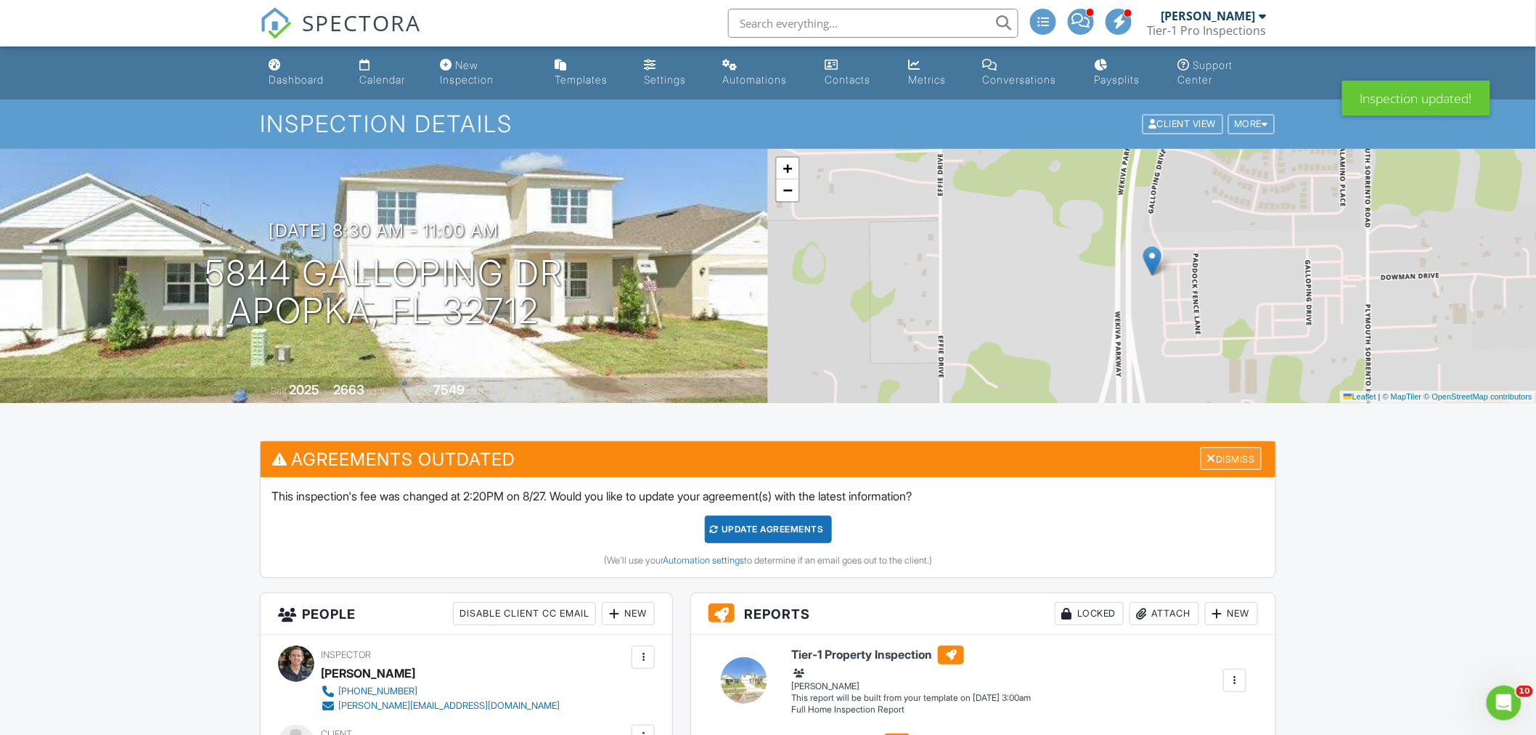
click at [1209, 455] on div at bounding box center [1211, 458] width 9 height 12
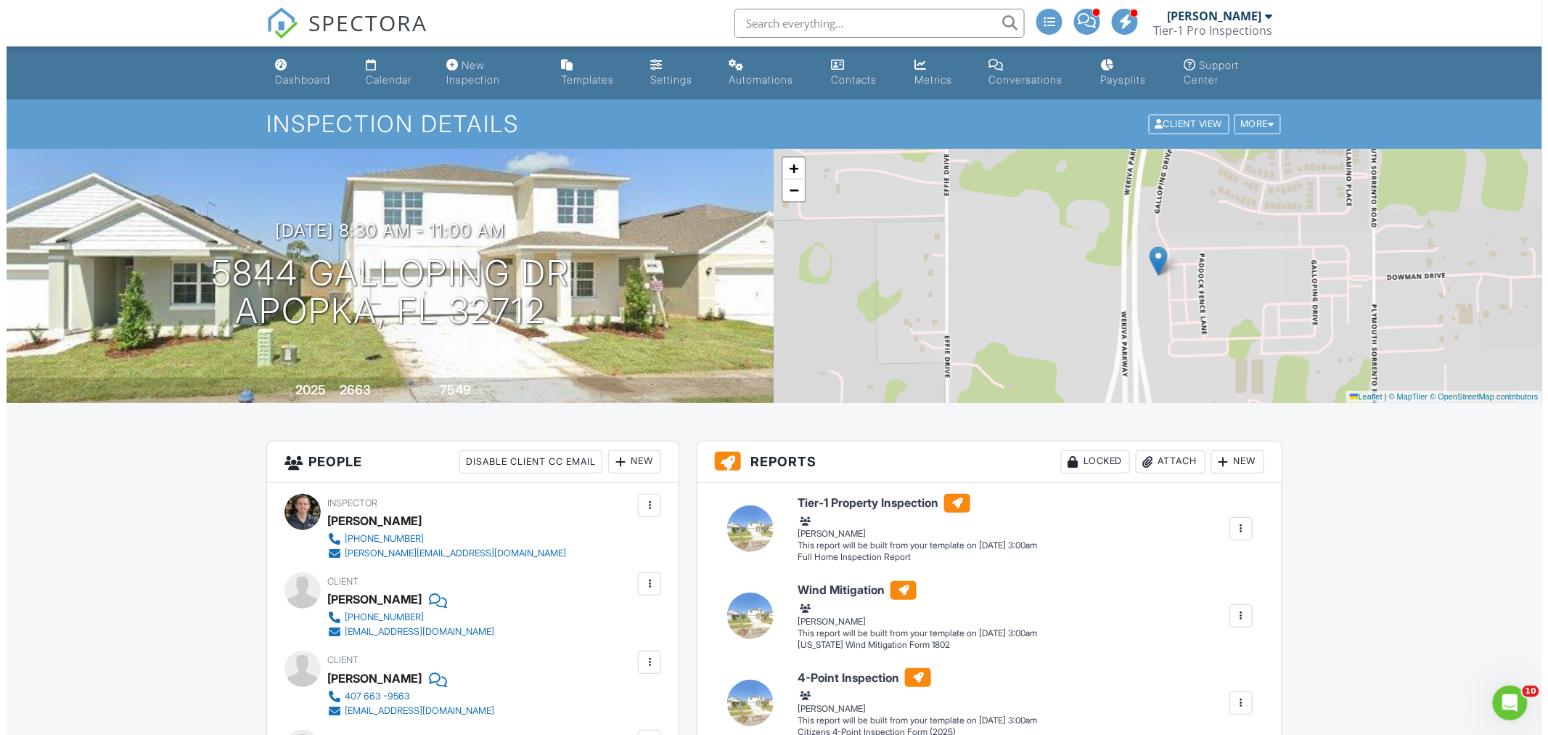
scroll to position [269, 0]
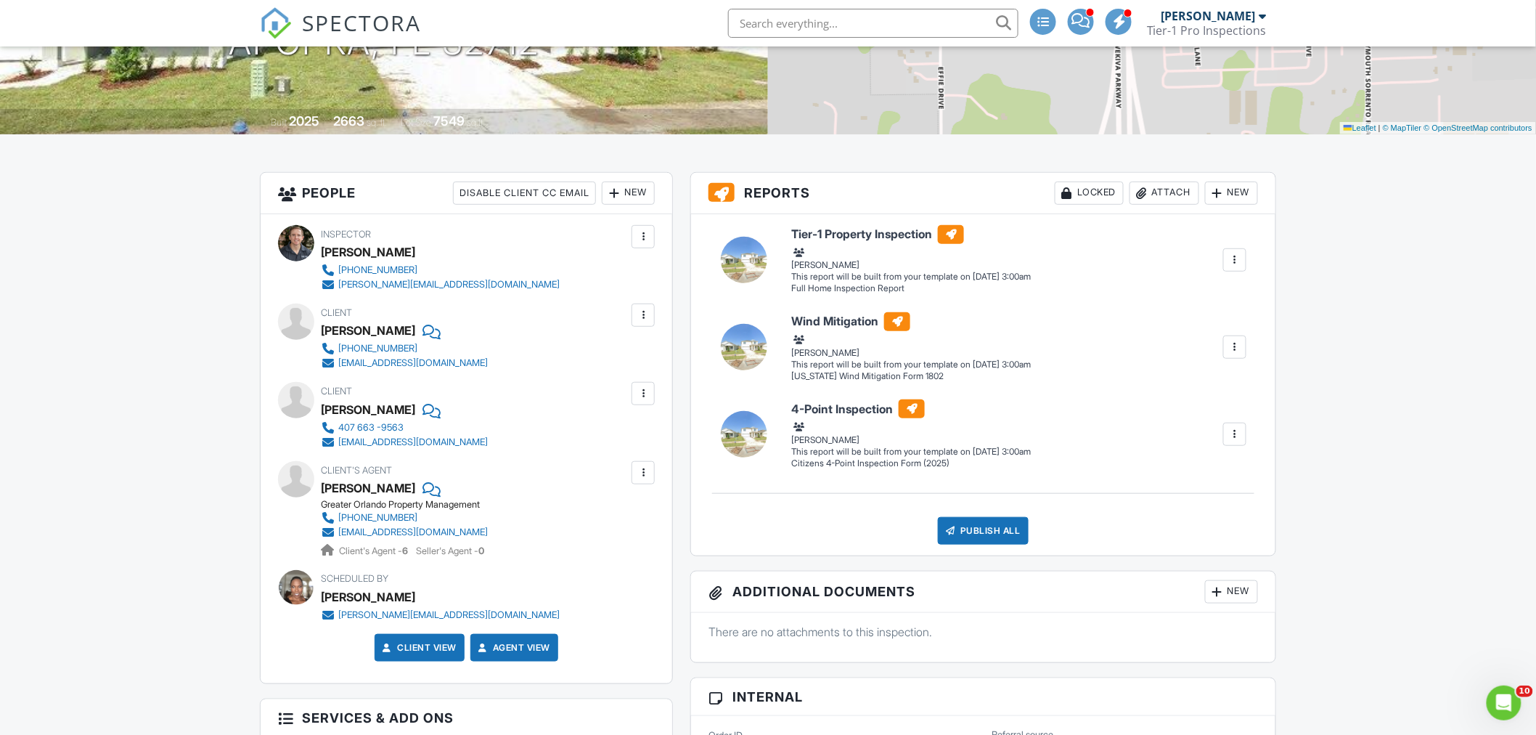
click at [1244, 348] on div at bounding box center [1234, 346] width 23 height 23
click at [1155, 449] on div "Delete" at bounding box center [1163, 448] width 30 height 16
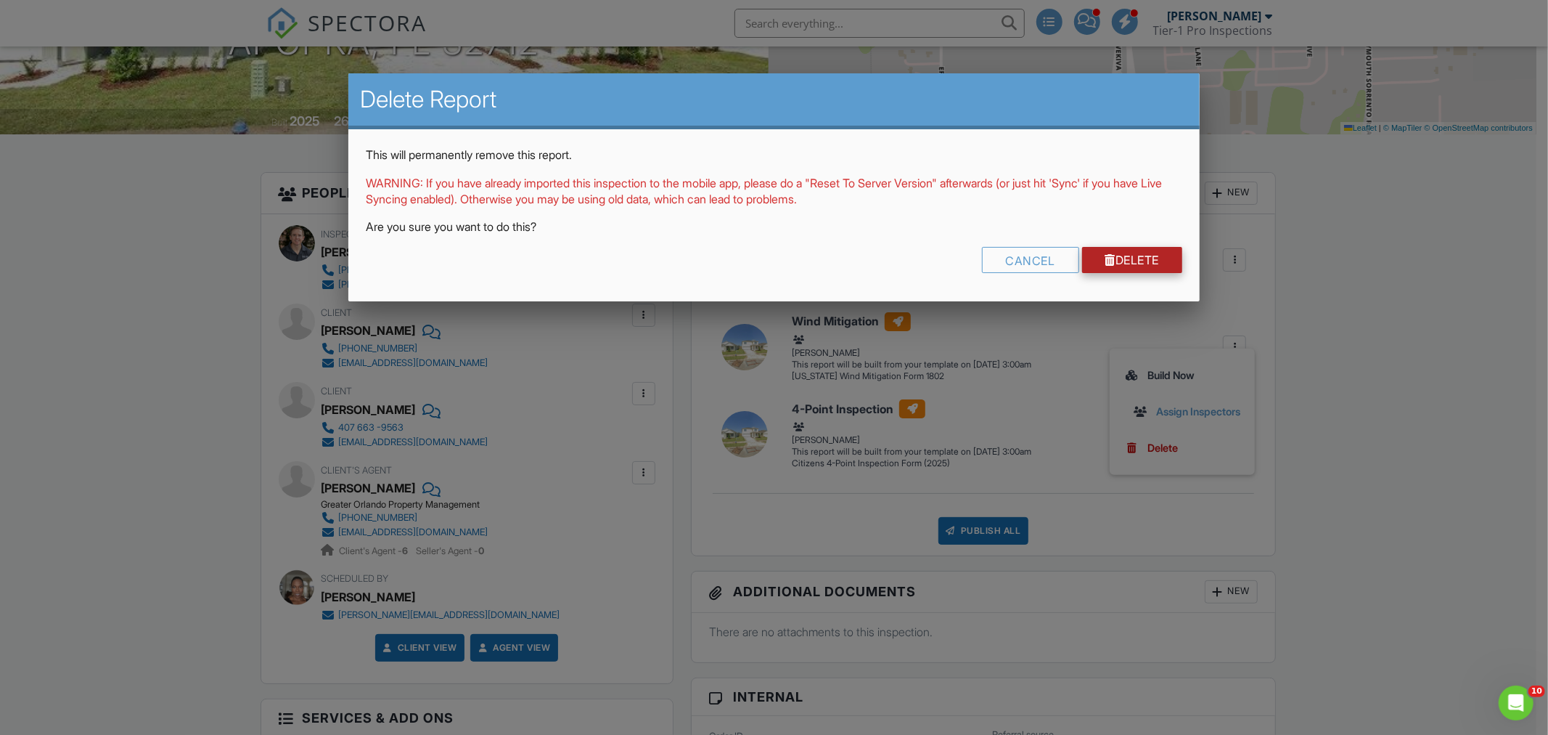
click at [1130, 252] on link "Delete" at bounding box center [1132, 260] width 101 height 26
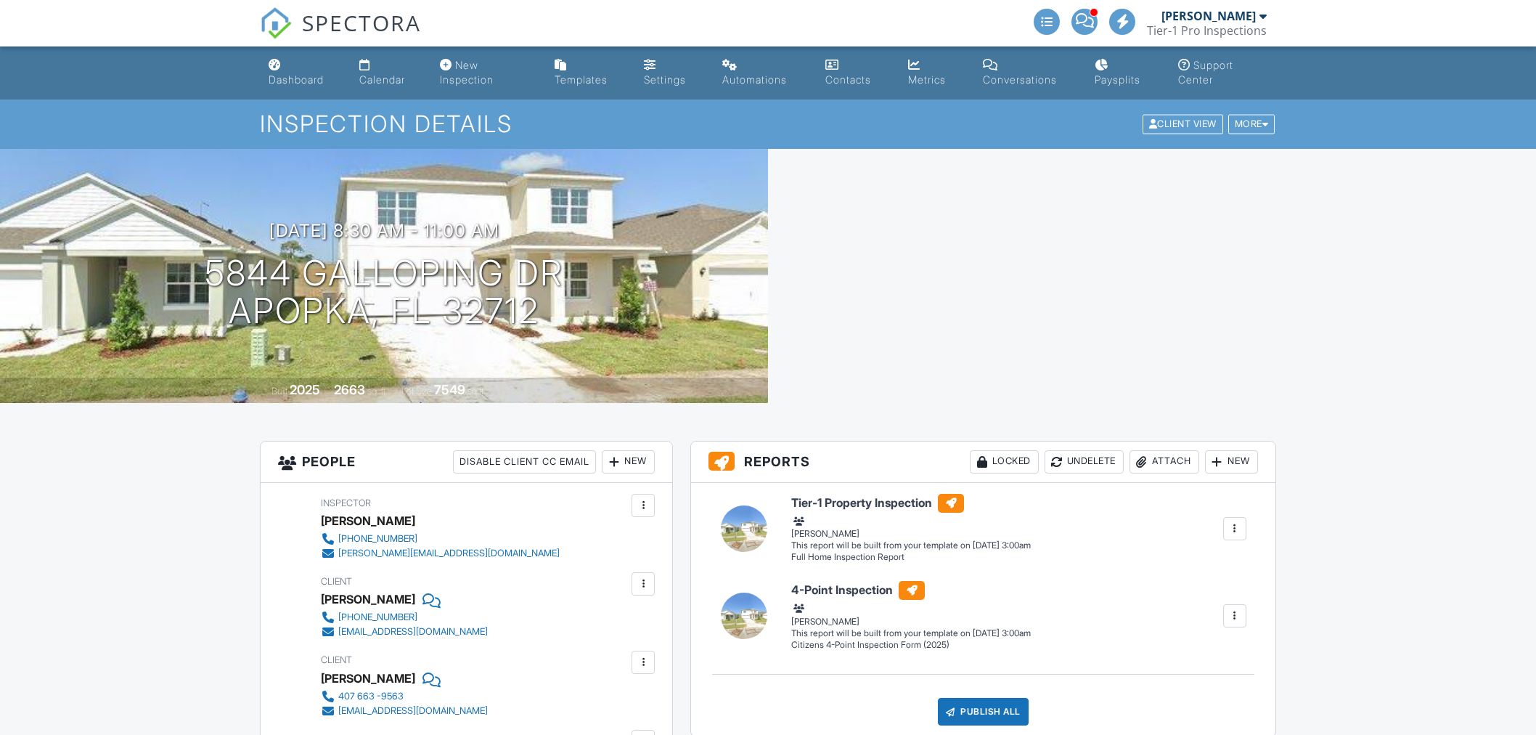
click at [1230, 608] on div at bounding box center [1234, 615] width 15 height 15
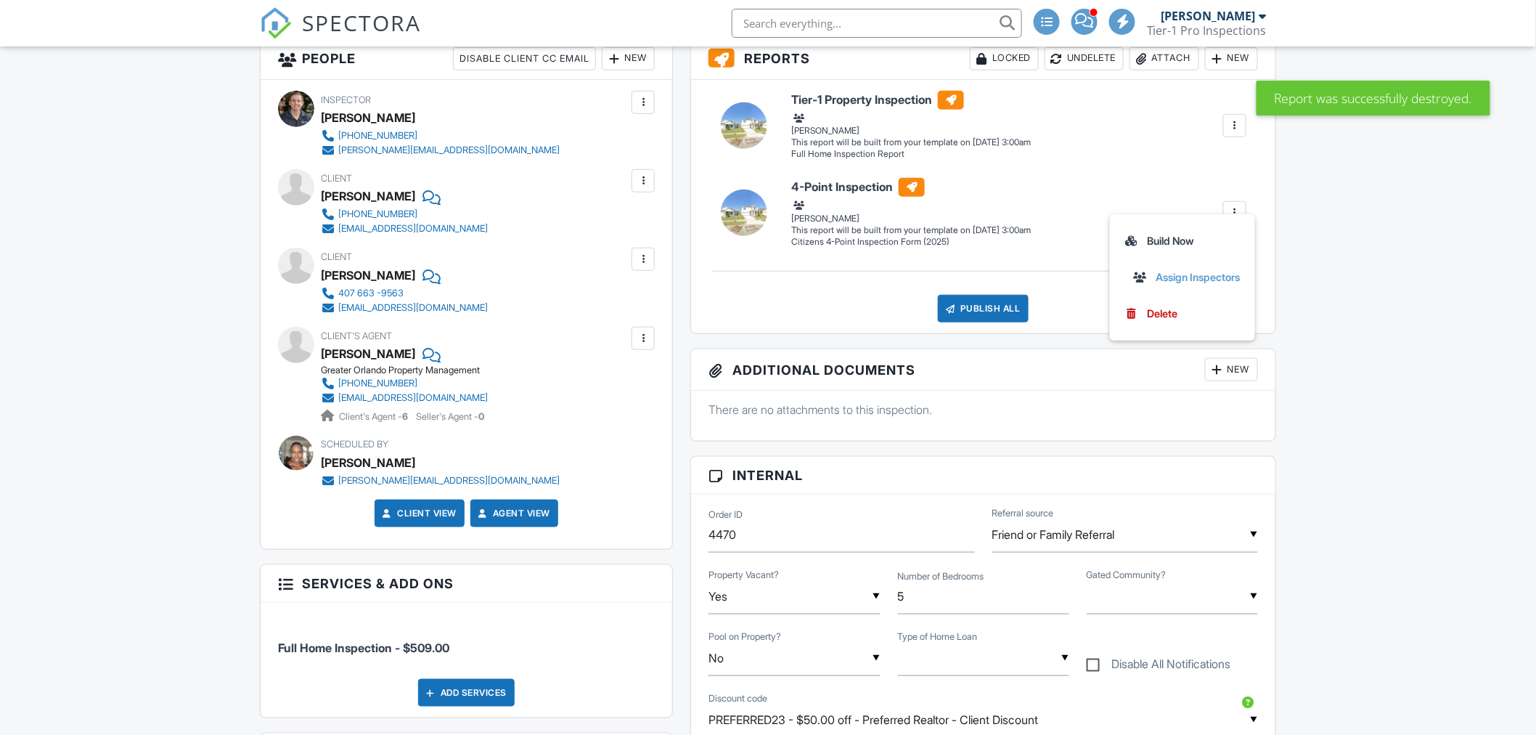
click at [1230, 213] on div at bounding box center [1234, 212] width 15 height 15
click at [1233, 208] on div at bounding box center [1234, 212] width 15 height 15
click at [1164, 308] on div "Delete" at bounding box center [1163, 314] width 30 height 16
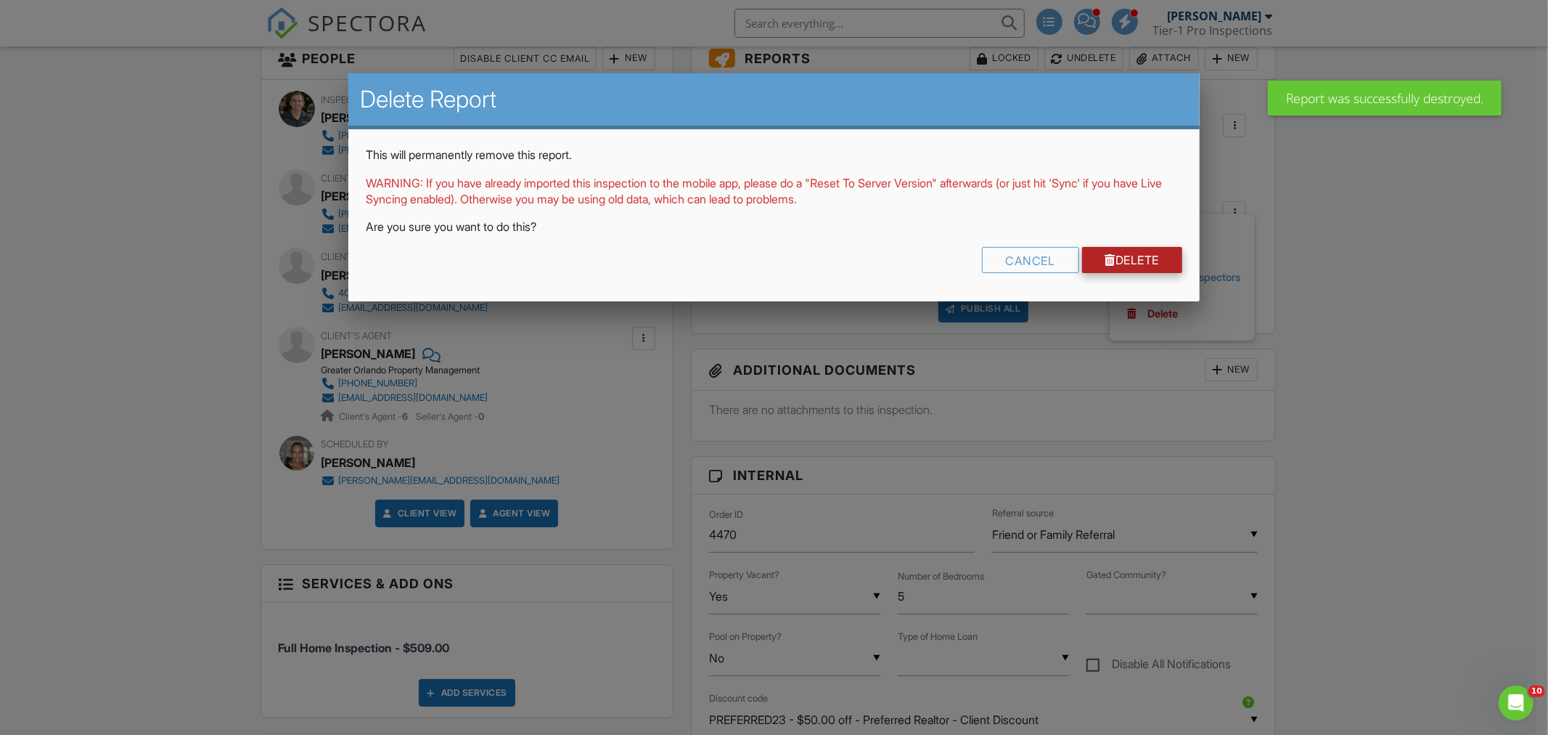
click at [1130, 264] on link "Delete" at bounding box center [1132, 260] width 101 height 26
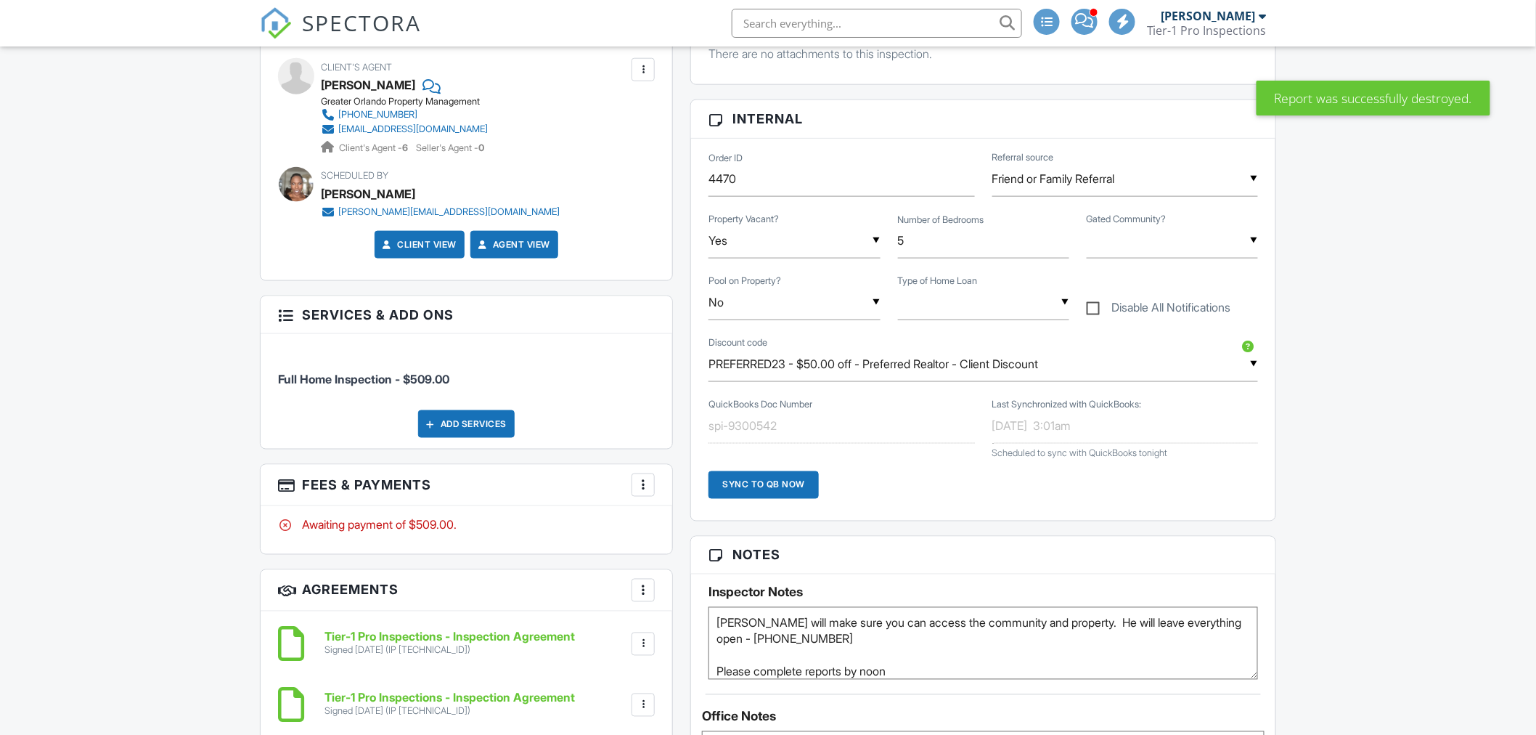
scroll to position [671, 0]
click at [637, 641] on div at bounding box center [643, 644] width 15 height 15
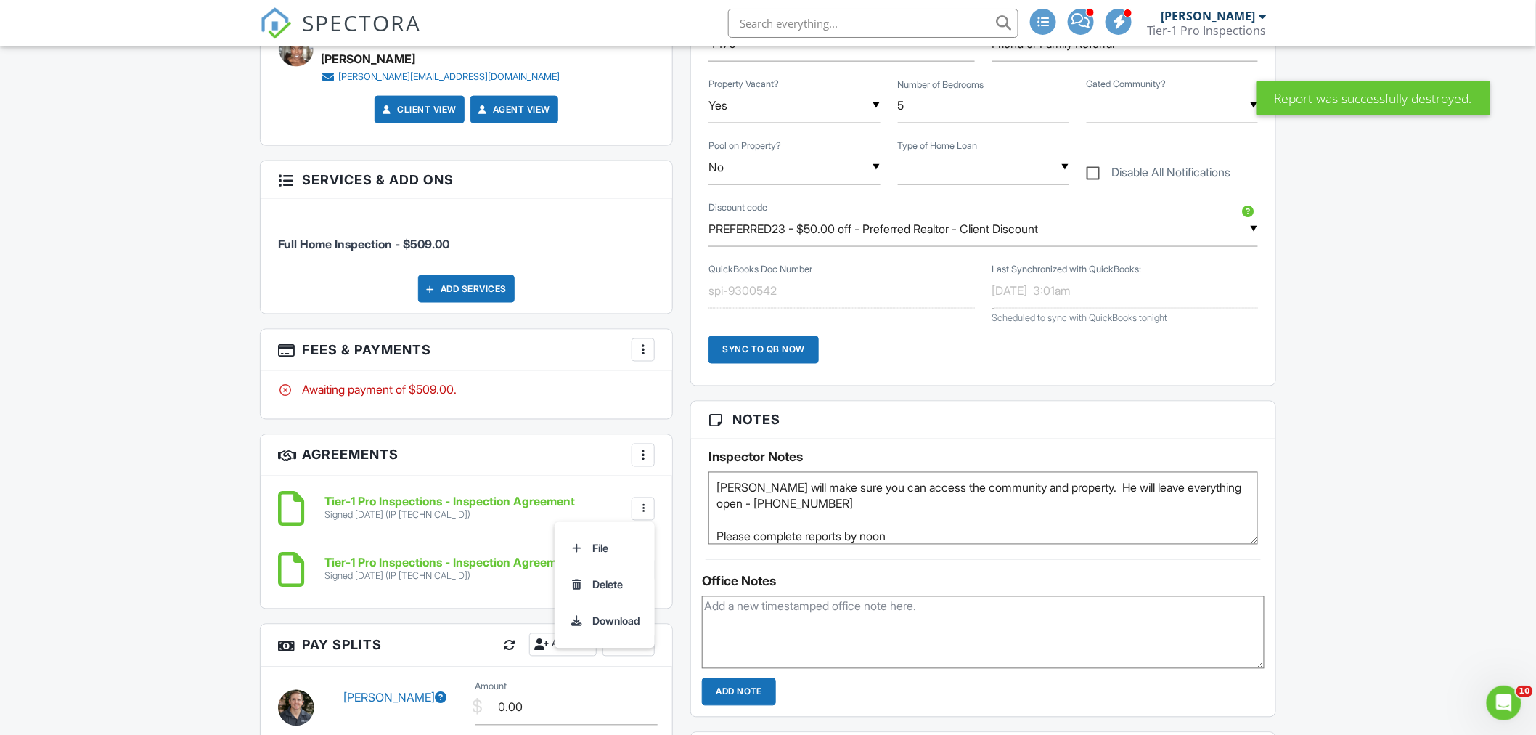
scroll to position [0, 0]
click at [603, 591] on li "Delete" at bounding box center [604, 585] width 83 height 36
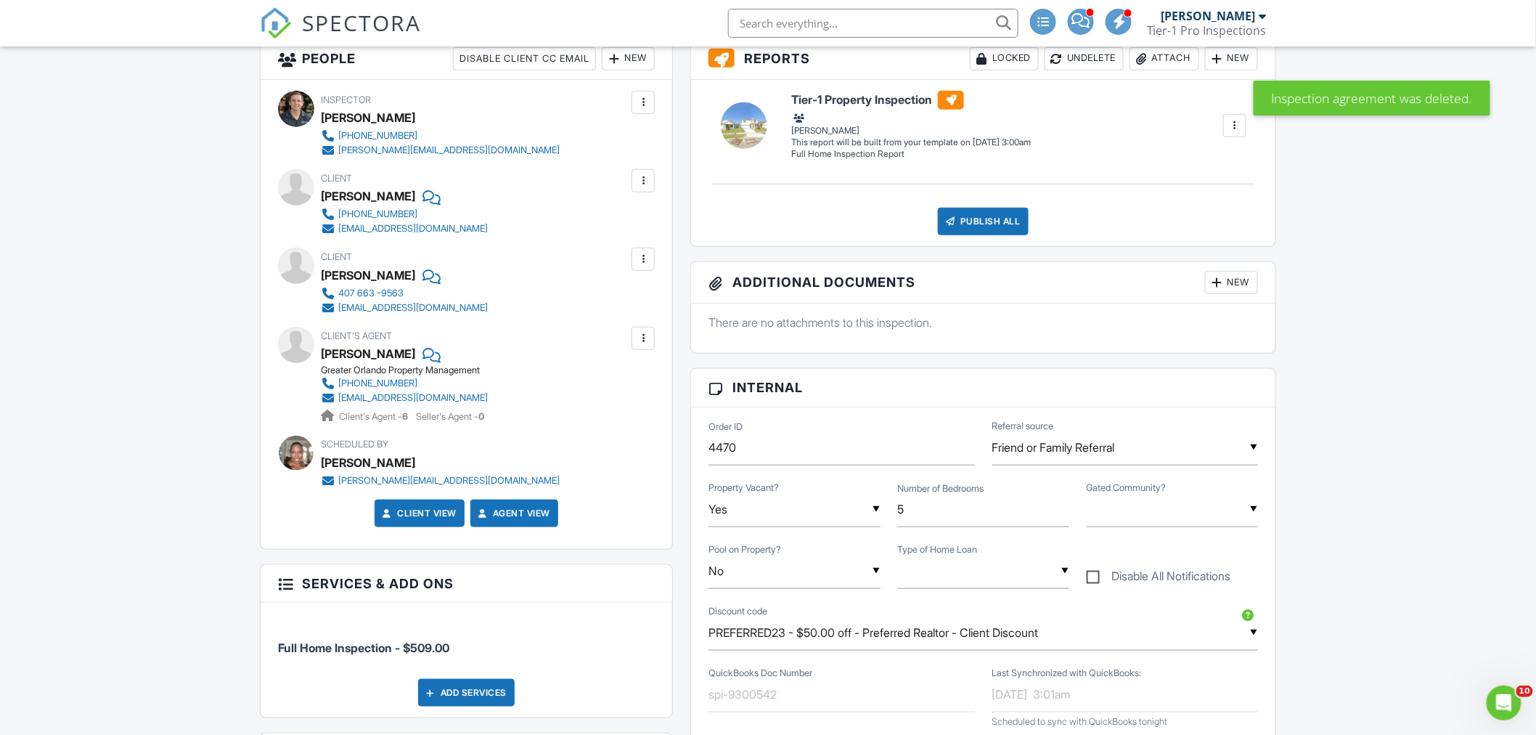
scroll to position [671, 0]
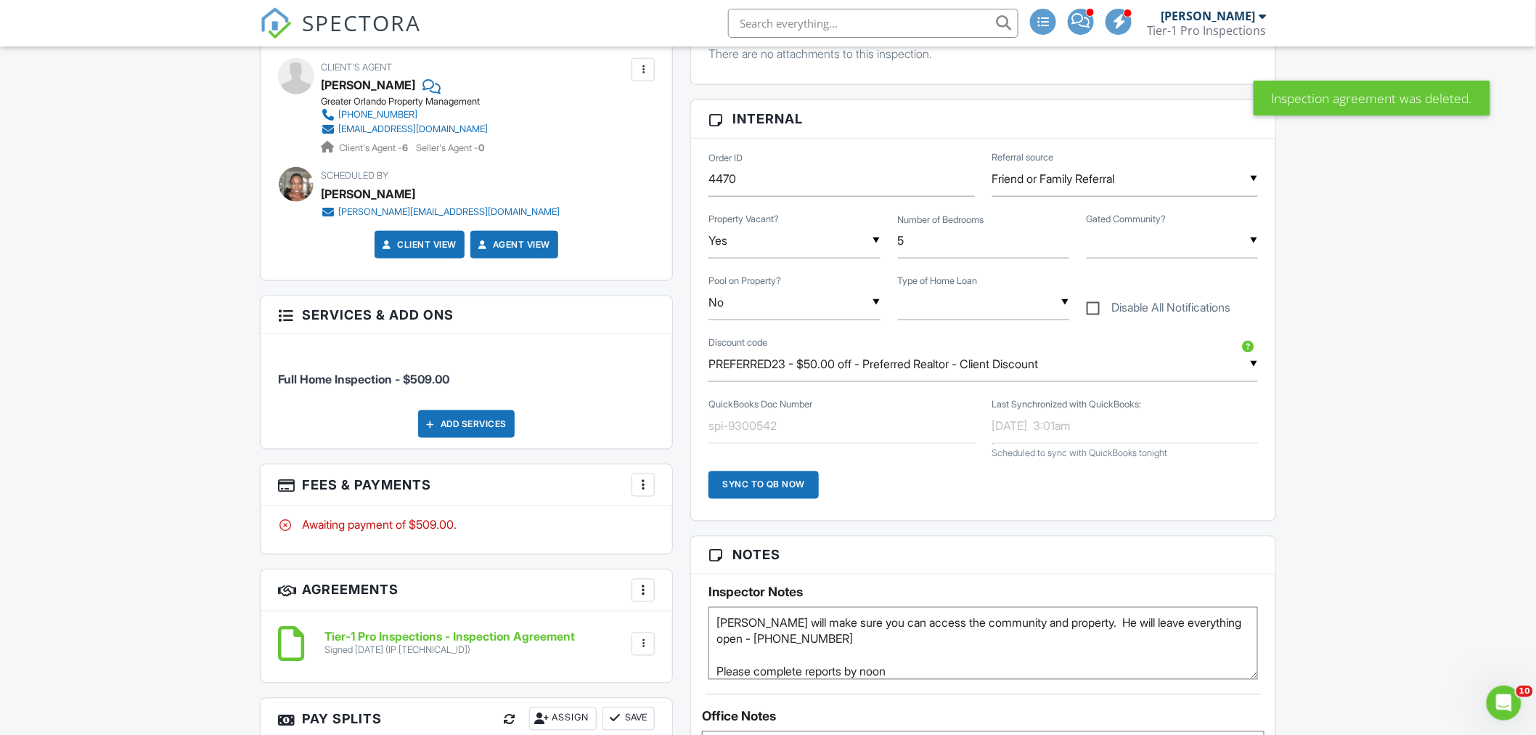
click at [641, 649] on div at bounding box center [643, 644] width 15 height 15
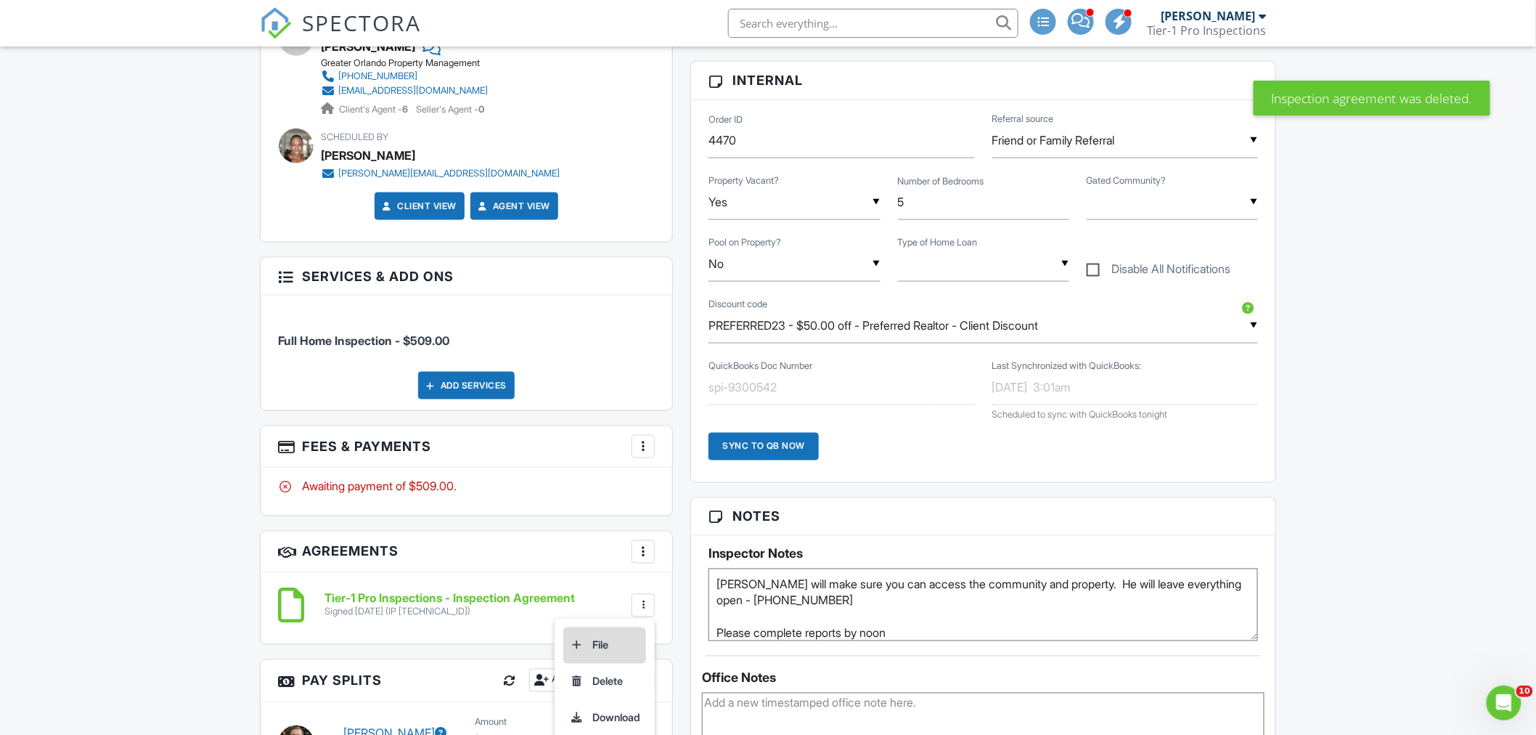
scroll to position [806, 0]
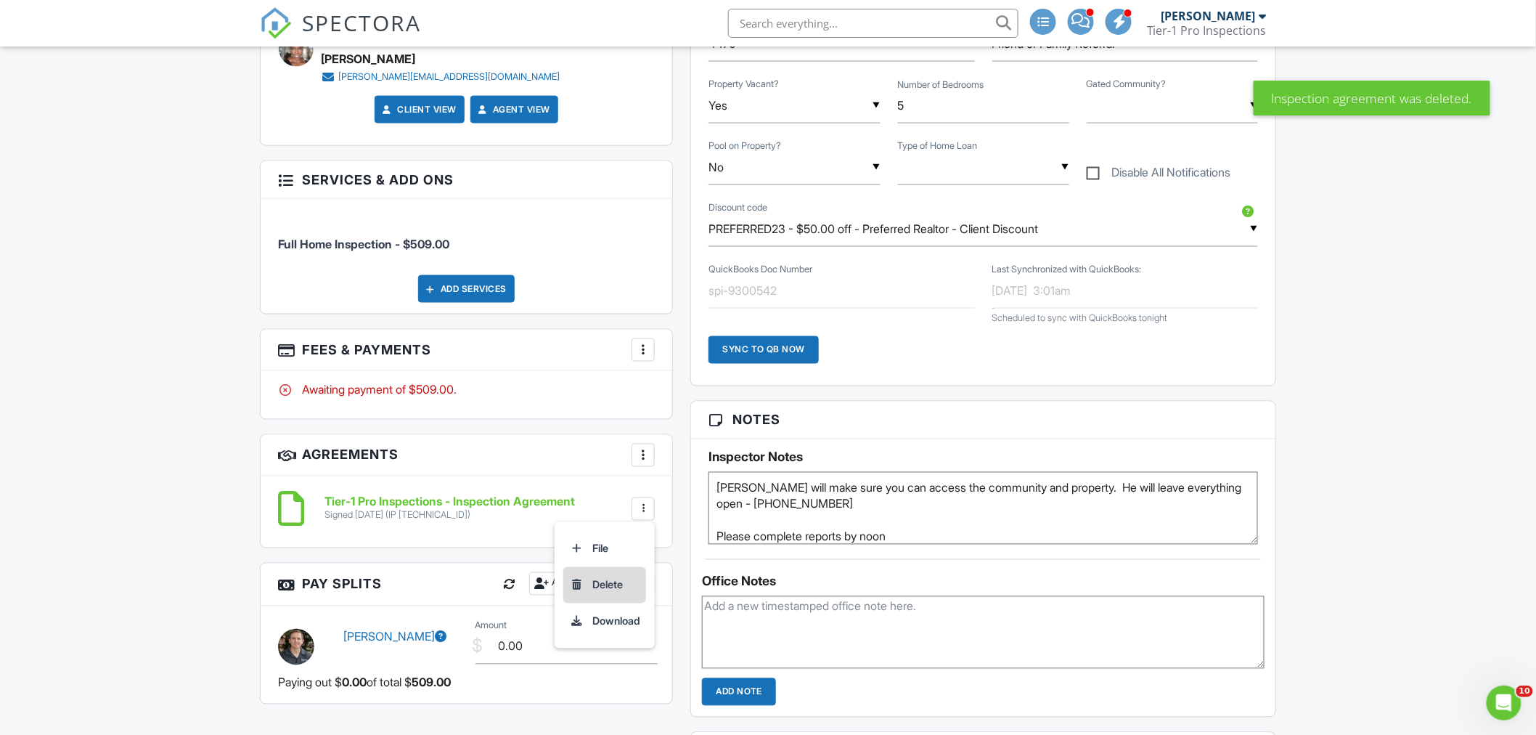
click at [605, 579] on li "Delete" at bounding box center [604, 585] width 83 height 36
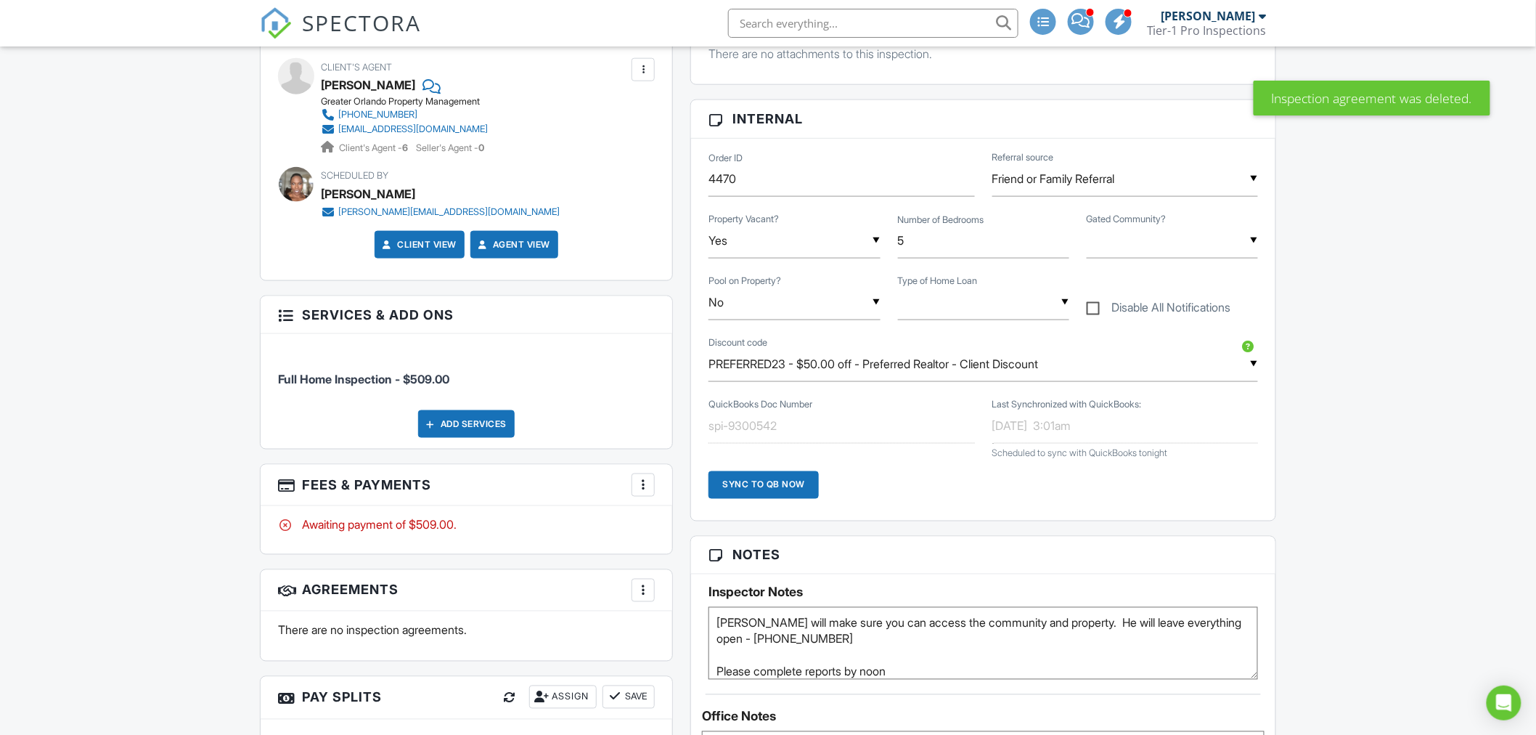
click at [642, 491] on div at bounding box center [643, 485] width 15 height 15
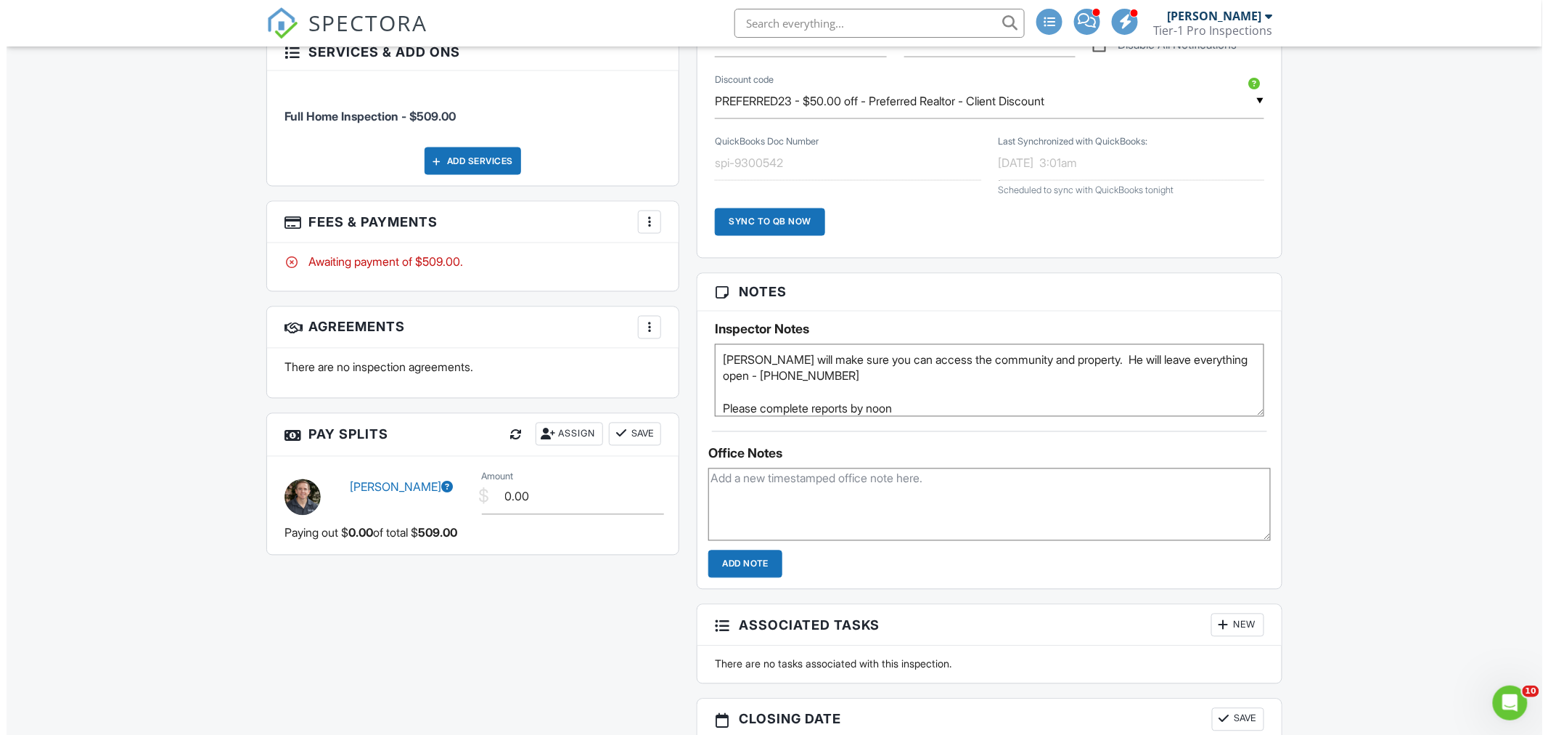
scroll to position [941, 0]
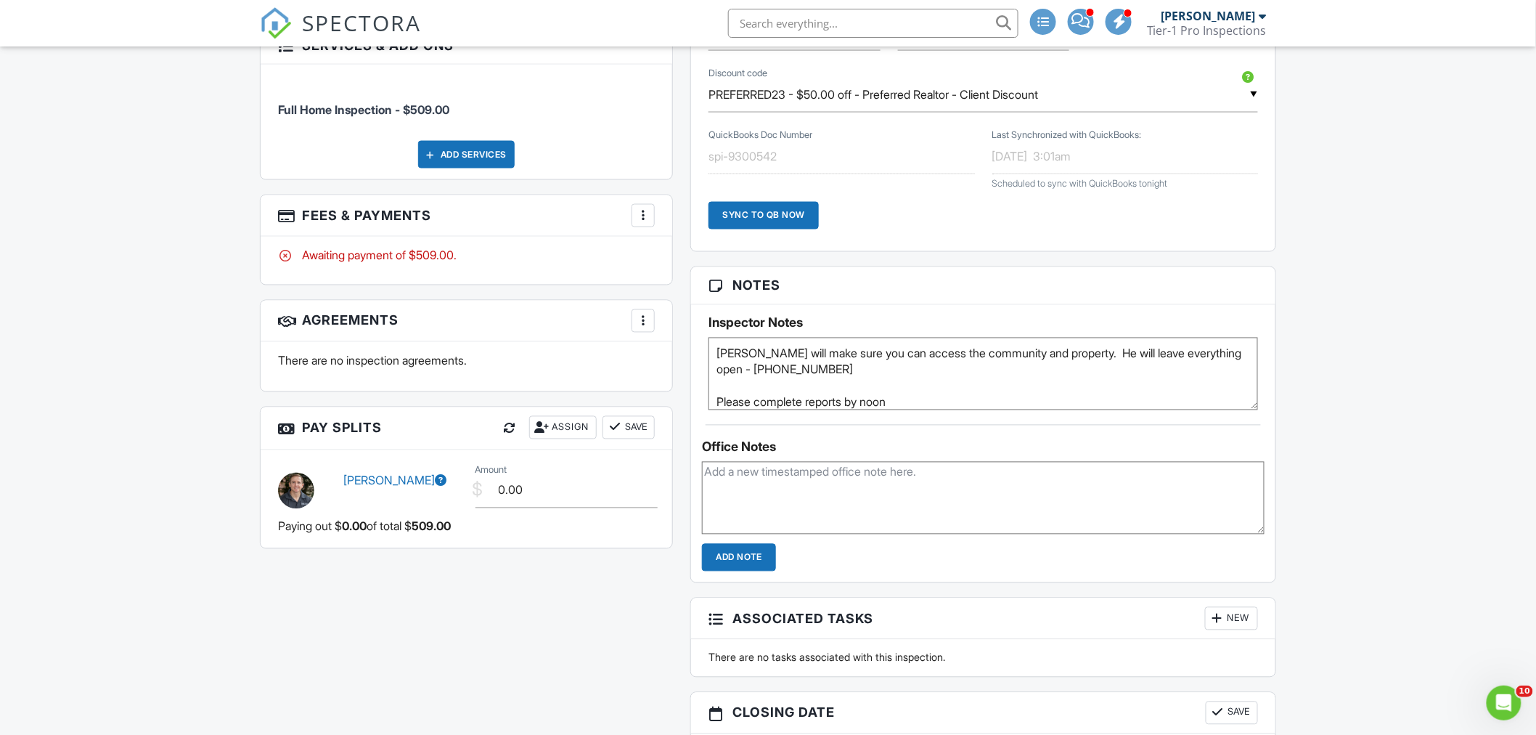
click at [649, 329] on div "More" at bounding box center [643, 320] width 23 height 23
click at [687, 361] on li "Add Agreement" at bounding box center [729, 365] width 179 height 36
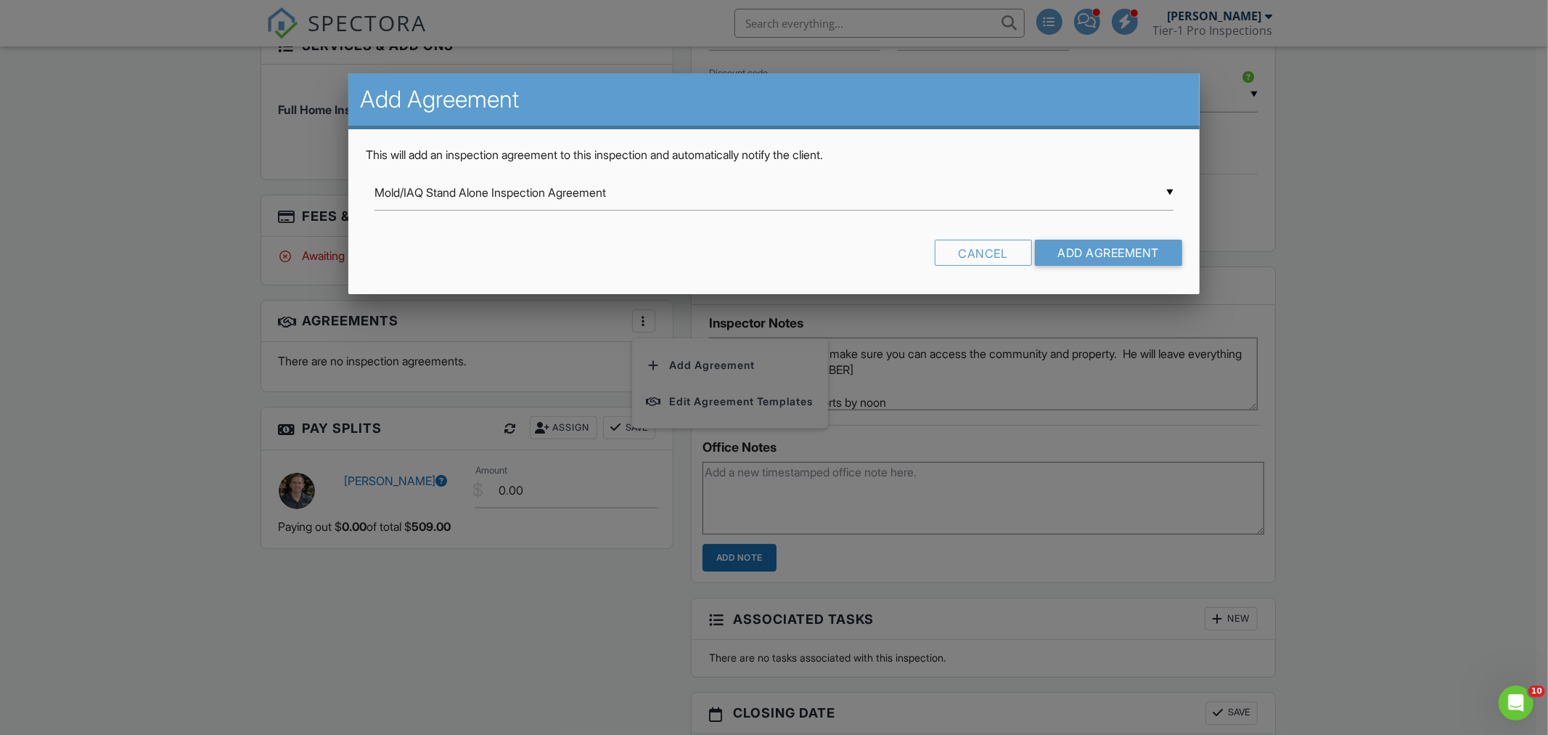
click at [555, 197] on div "▼ Mold/IAQ Stand Alone Inspection Agreement Mold/IAQ Stand Alone Inspection Agr…" at bounding box center [774, 193] width 799 height 36
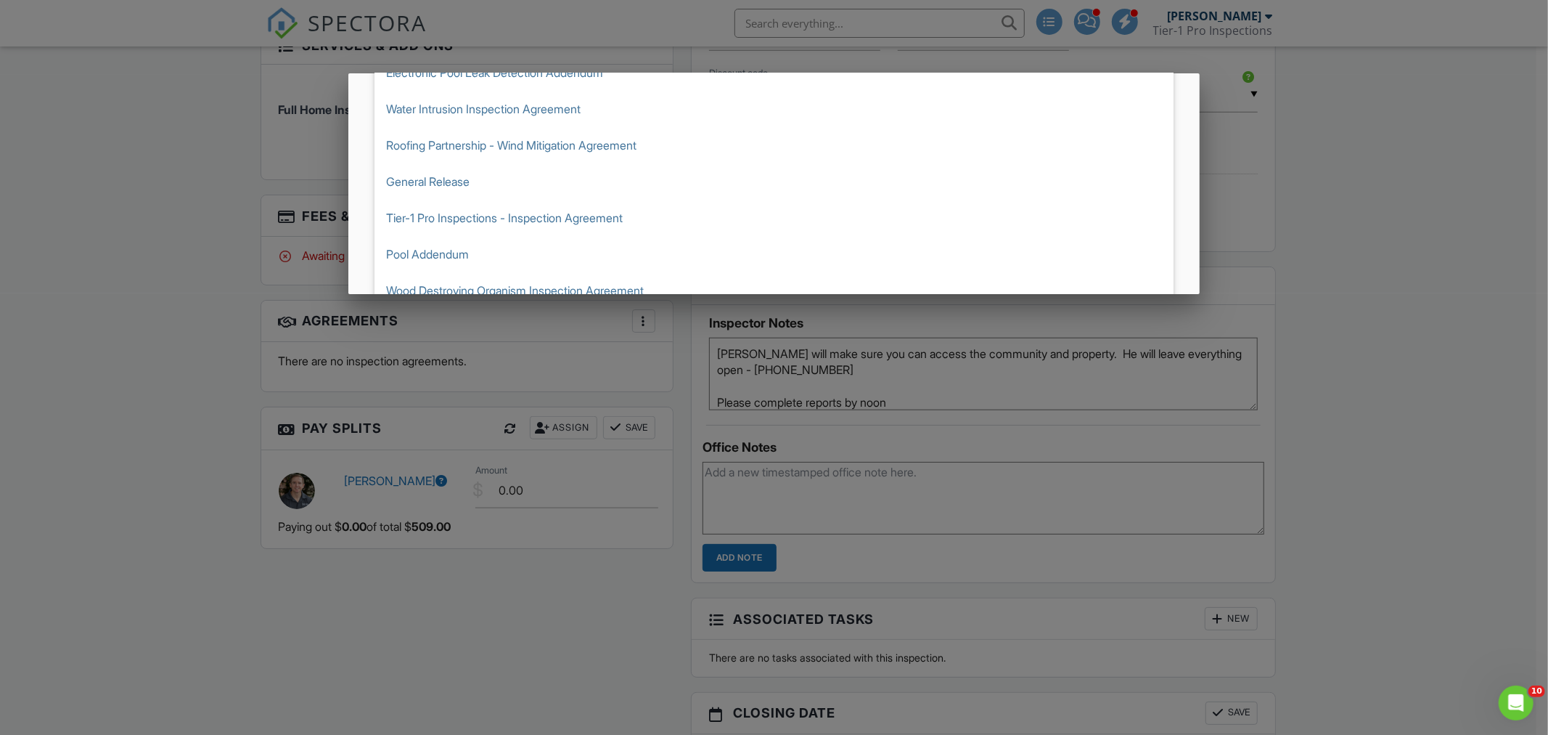
scroll to position [269, 0]
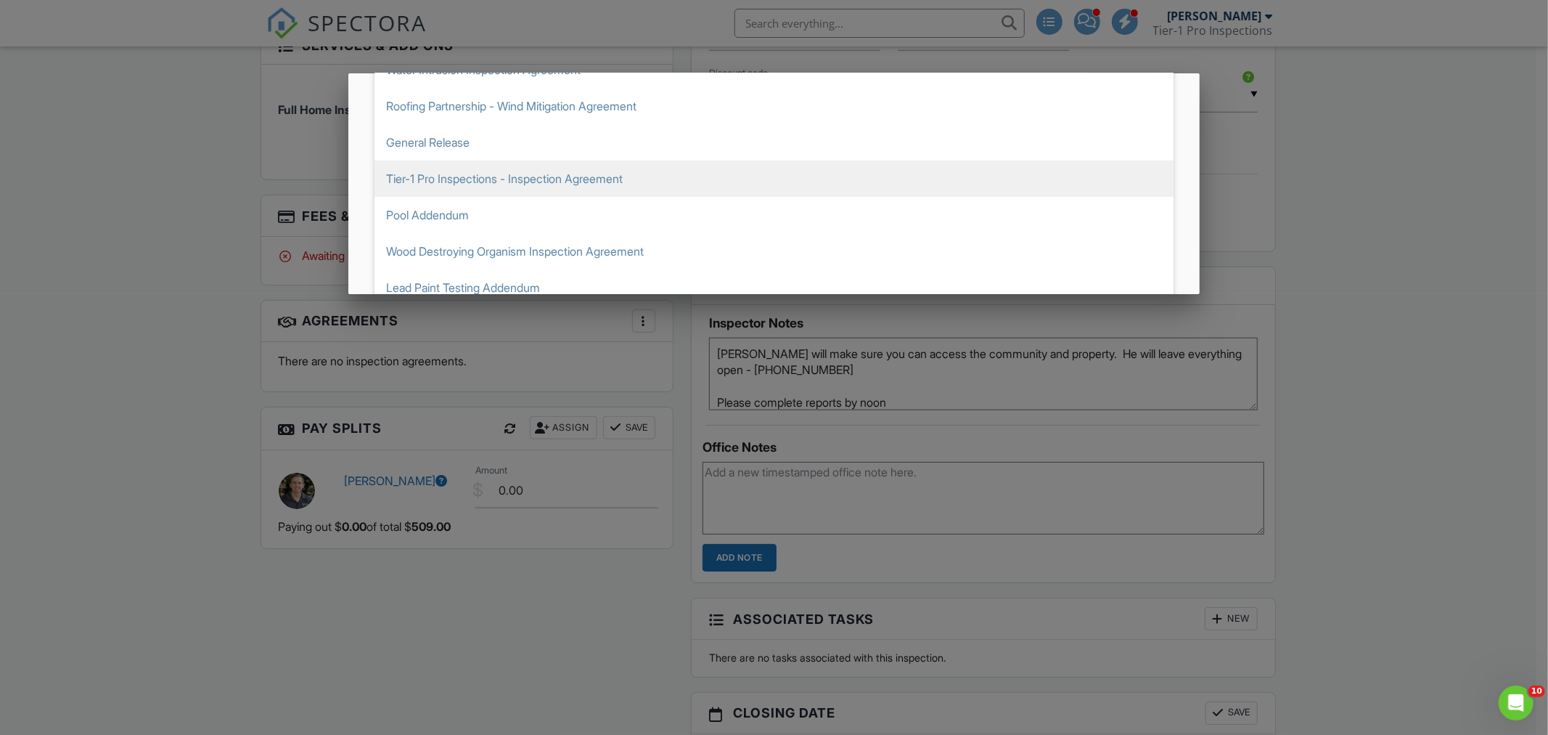
click at [504, 178] on span "Tier-1 Pro Inspections - Inspection Agreement" at bounding box center [774, 178] width 799 height 36
type input "Tier-1 Pro Inspections - Inspection Agreement"
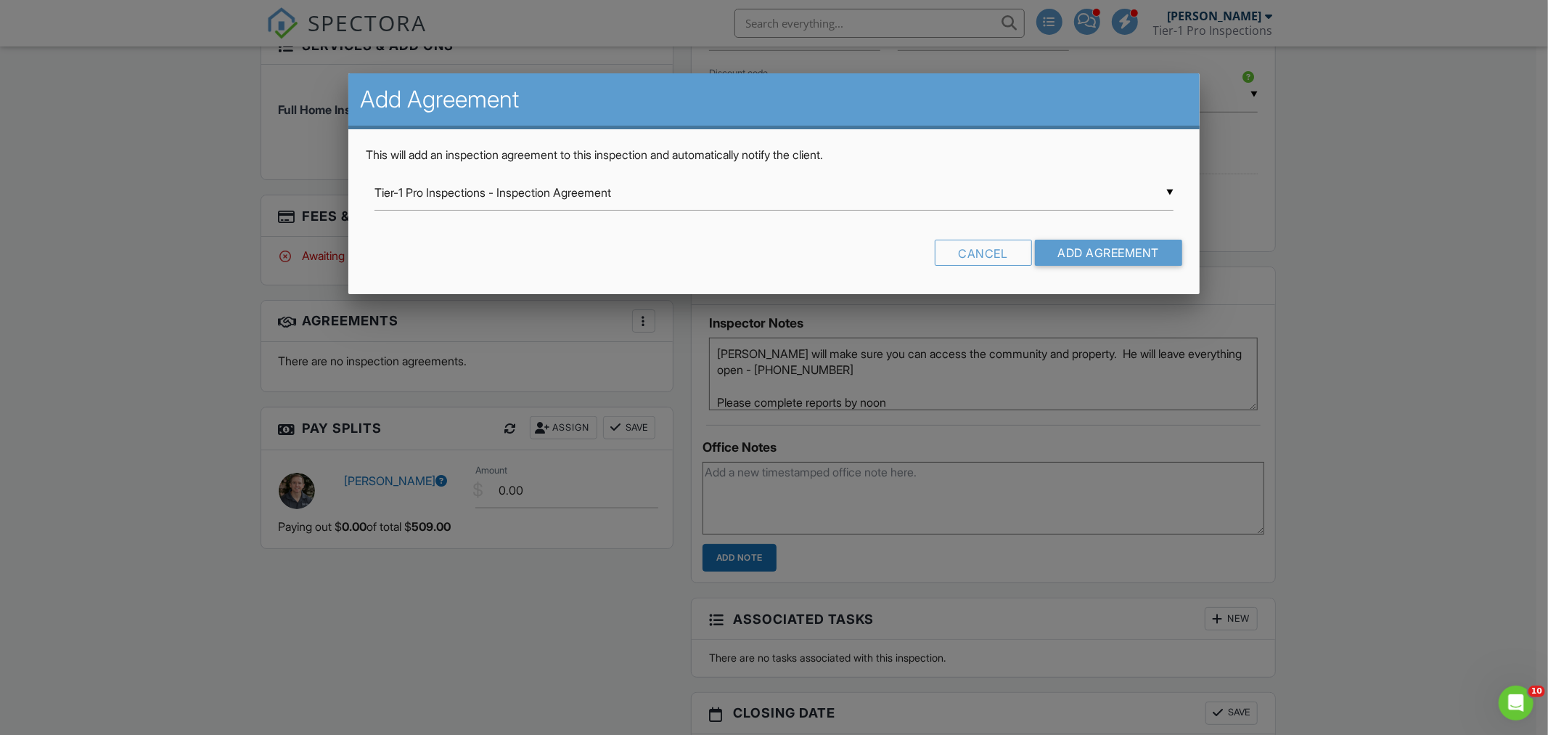
scroll to position [0, 0]
click at [1065, 250] on input "Add Agreement" at bounding box center [1109, 253] width 148 height 26
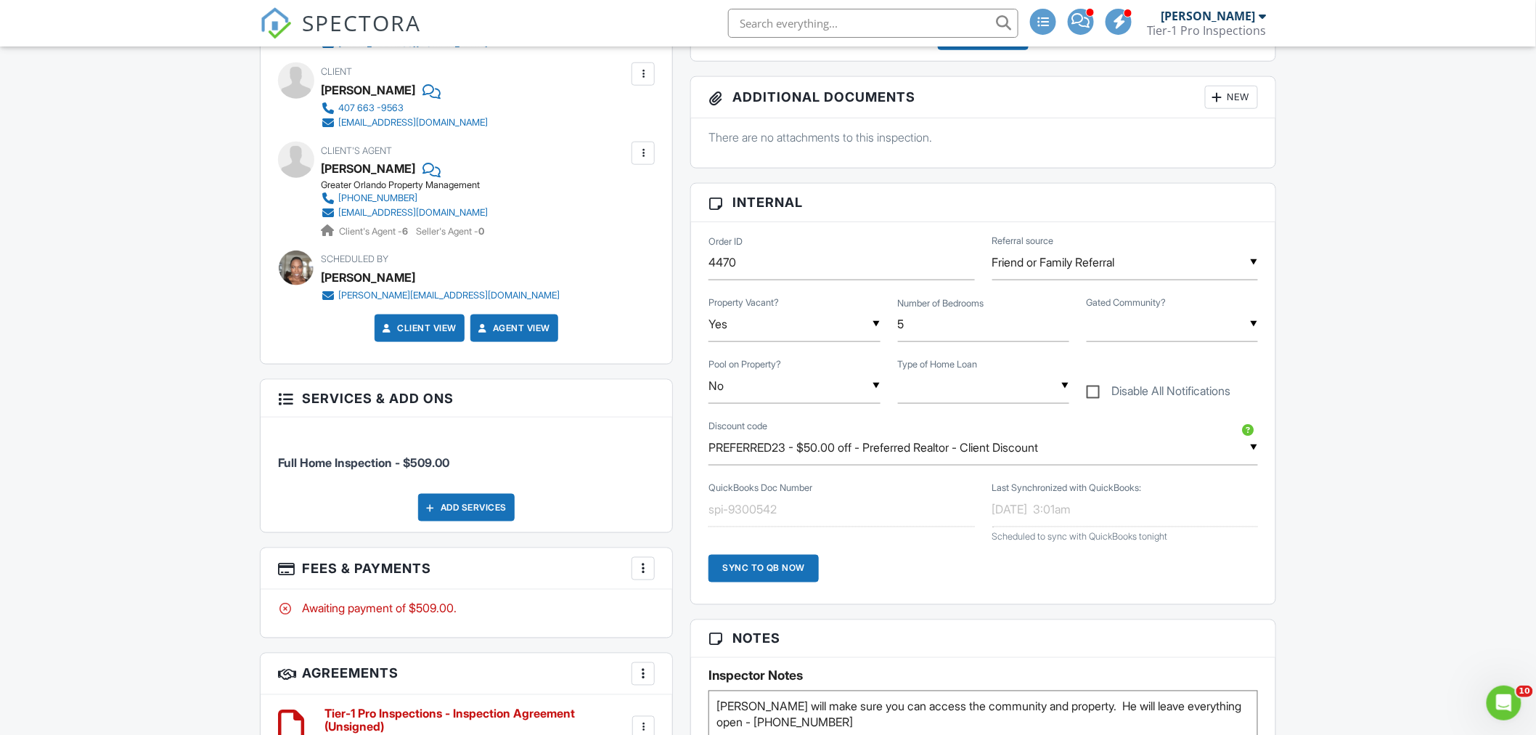
scroll to position [671, 0]
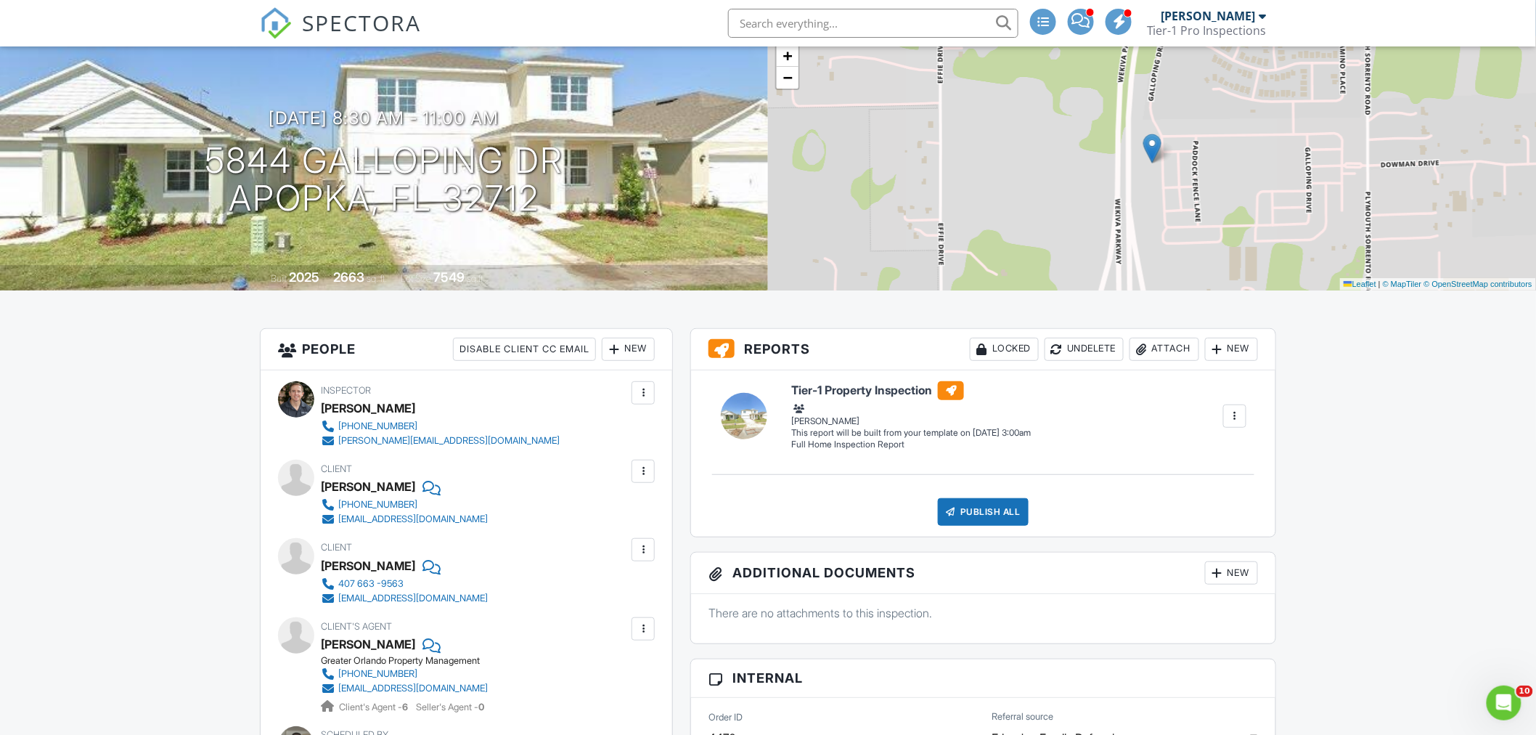
scroll to position [0, 0]
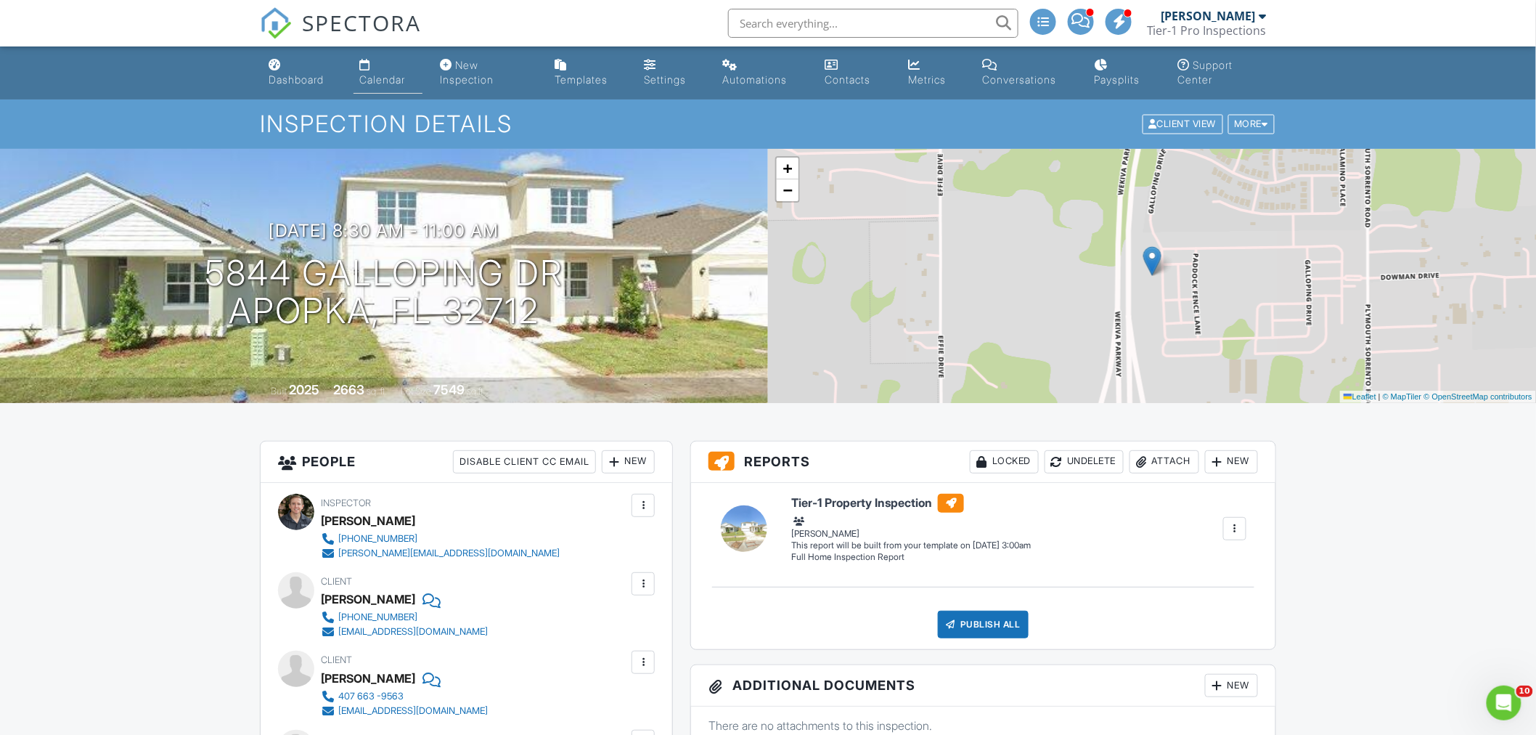
click at [377, 80] on div "Calendar" at bounding box center [382, 79] width 46 height 12
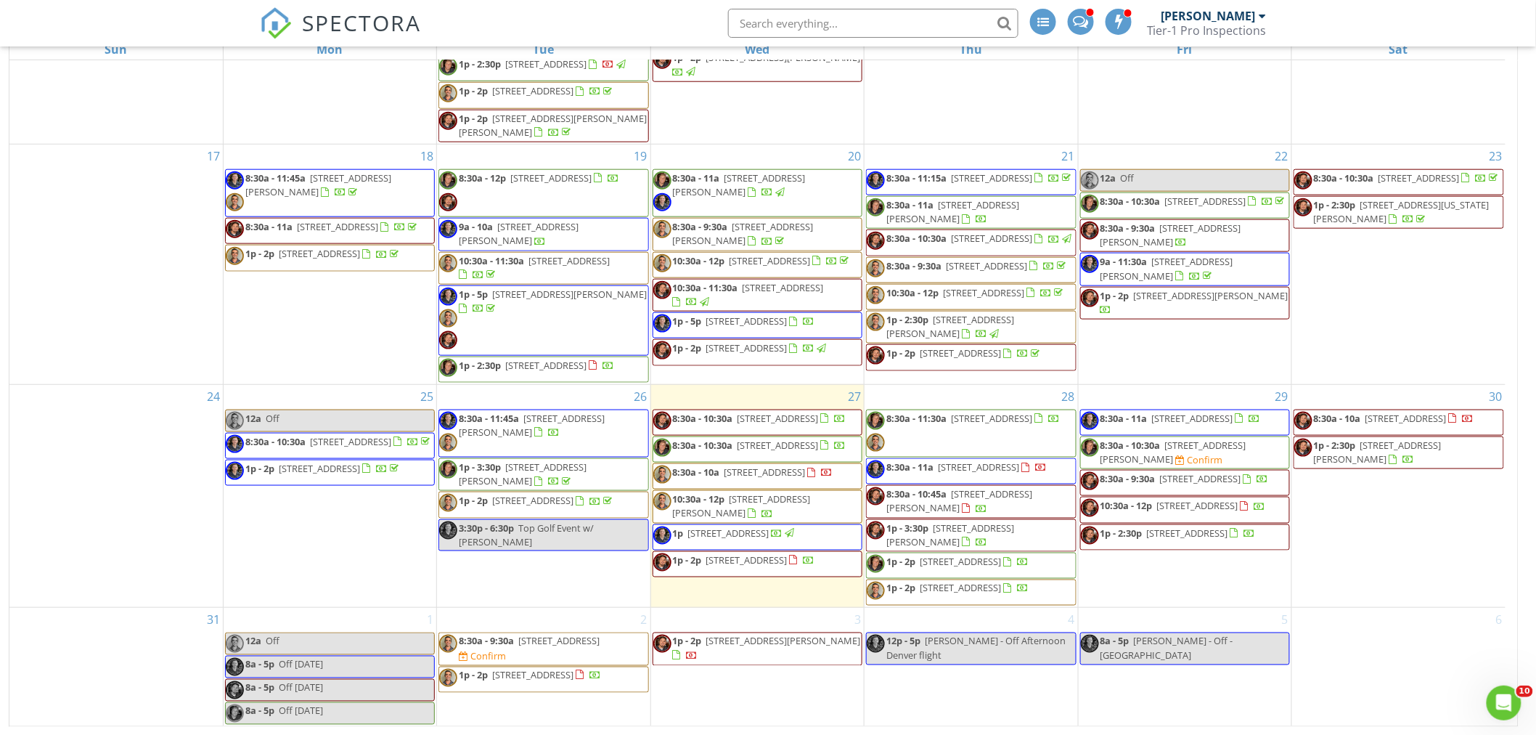
scroll to position [749, 0]
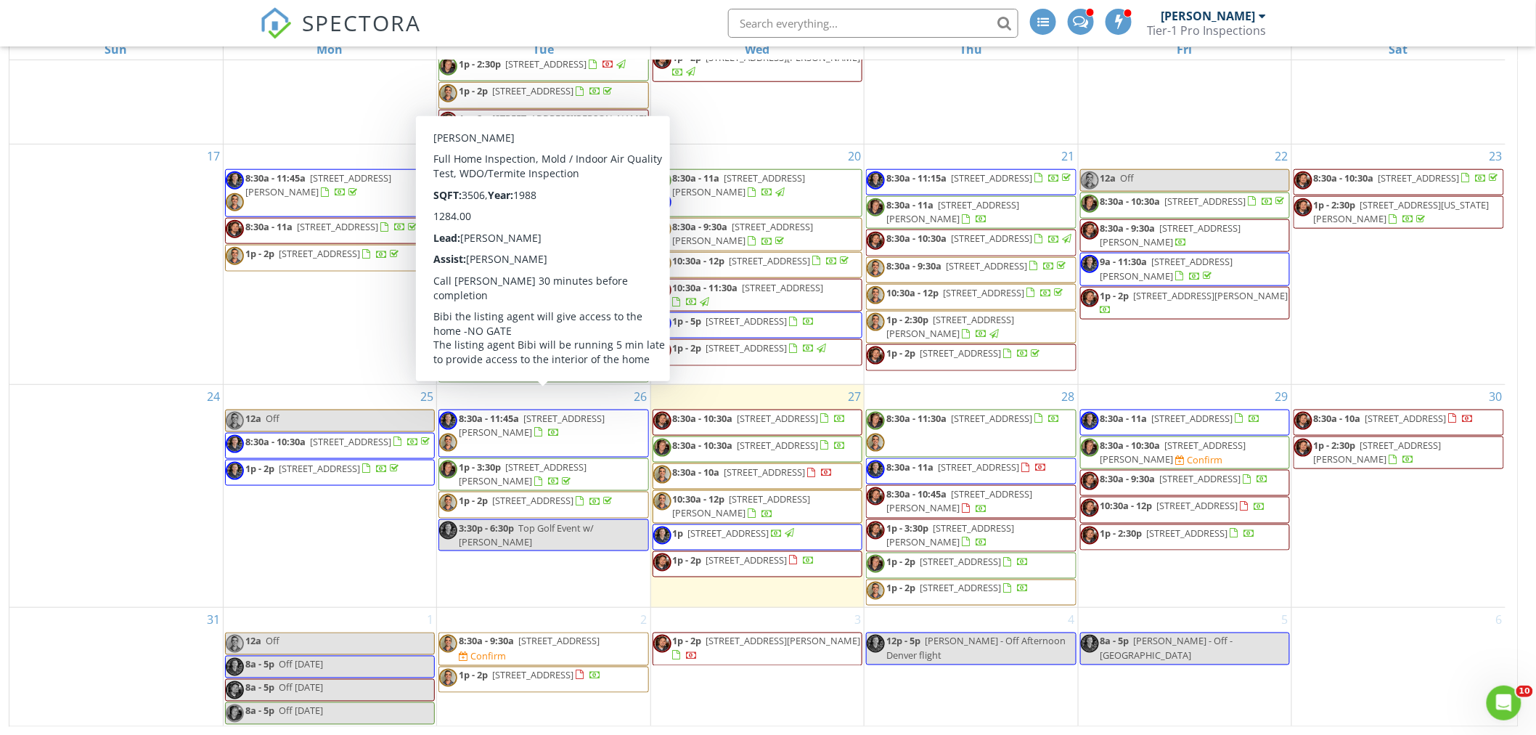
click at [584, 412] on span "8:30a - 11:45a [STREET_ADDRESS][PERSON_NAME]" at bounding box center [543, 434] width 208 height 44
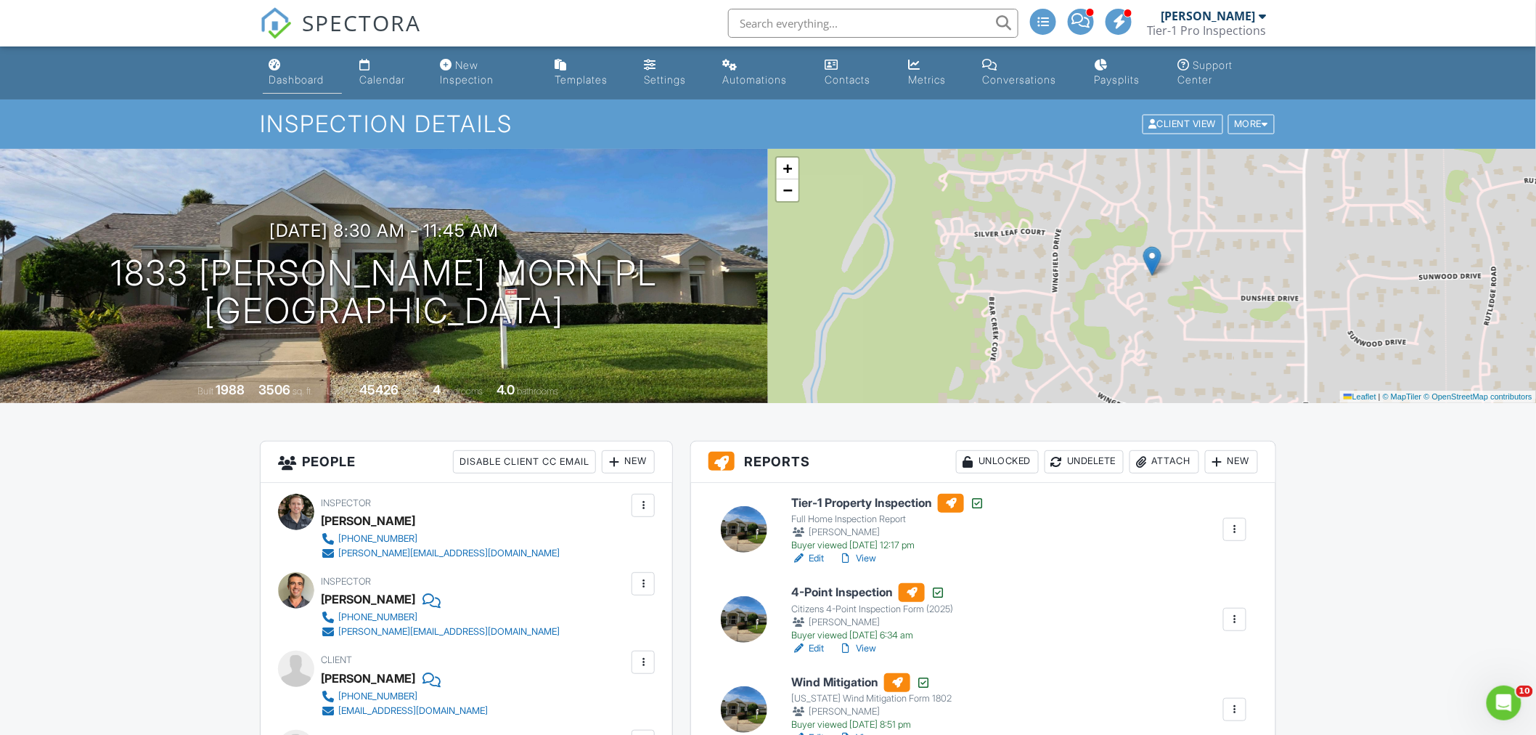
click at [267, 63] on link "Dashboard" at bounding box center [302, 72] width 79 height 41
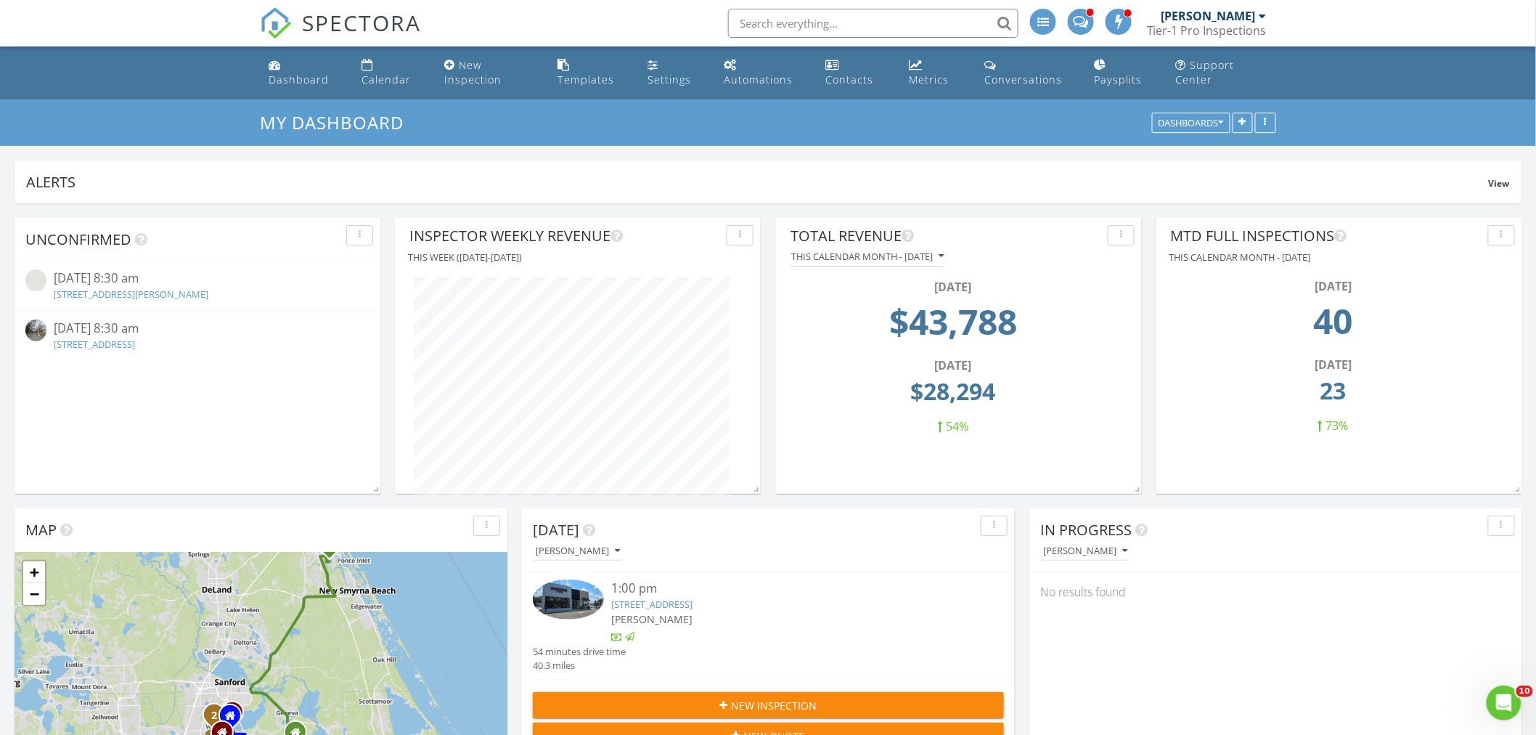
click at [162, 290] on link "3412 Kashmira Ct, DeLand, FL 32724" at bounding box center [131, 293] width 155 height 13
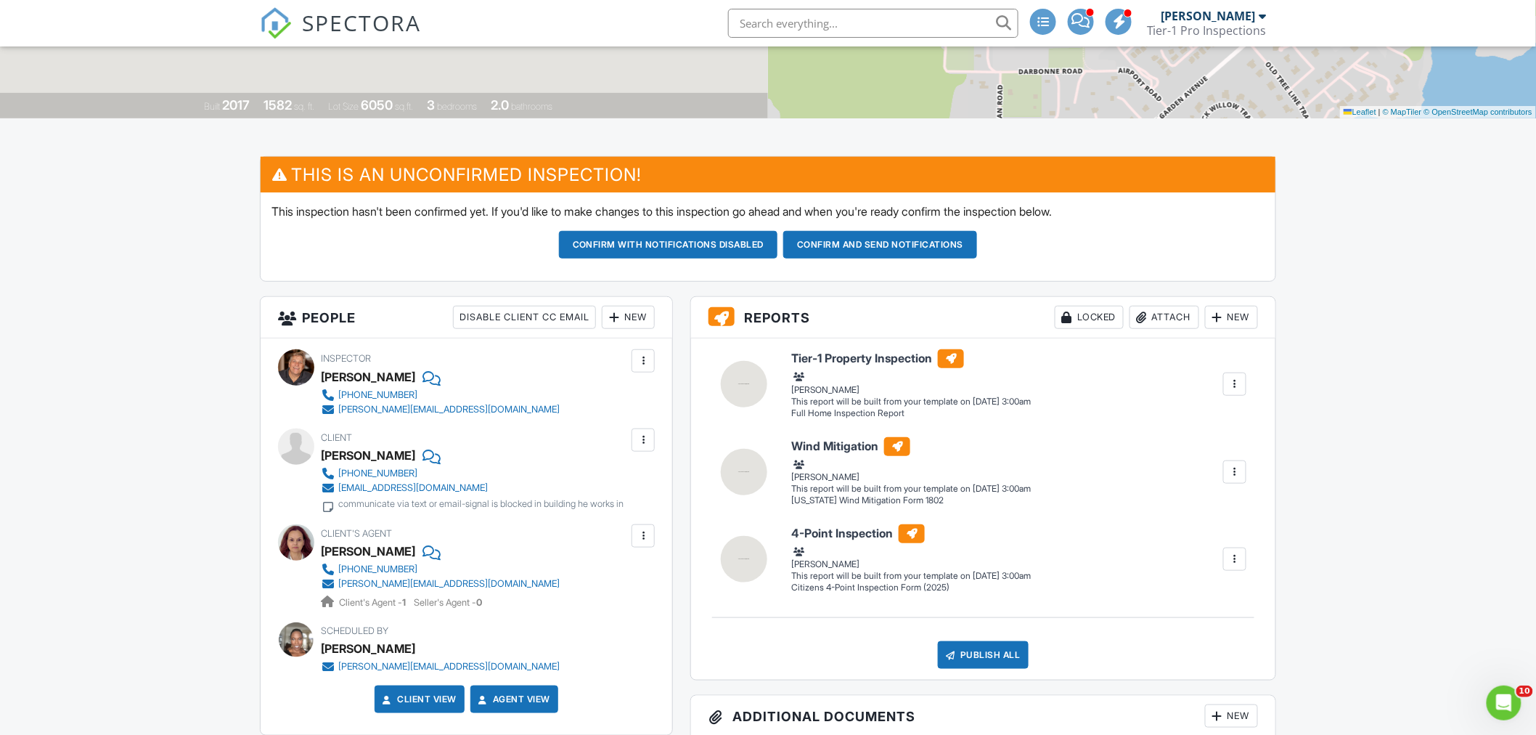
scroll to position [269, 0]
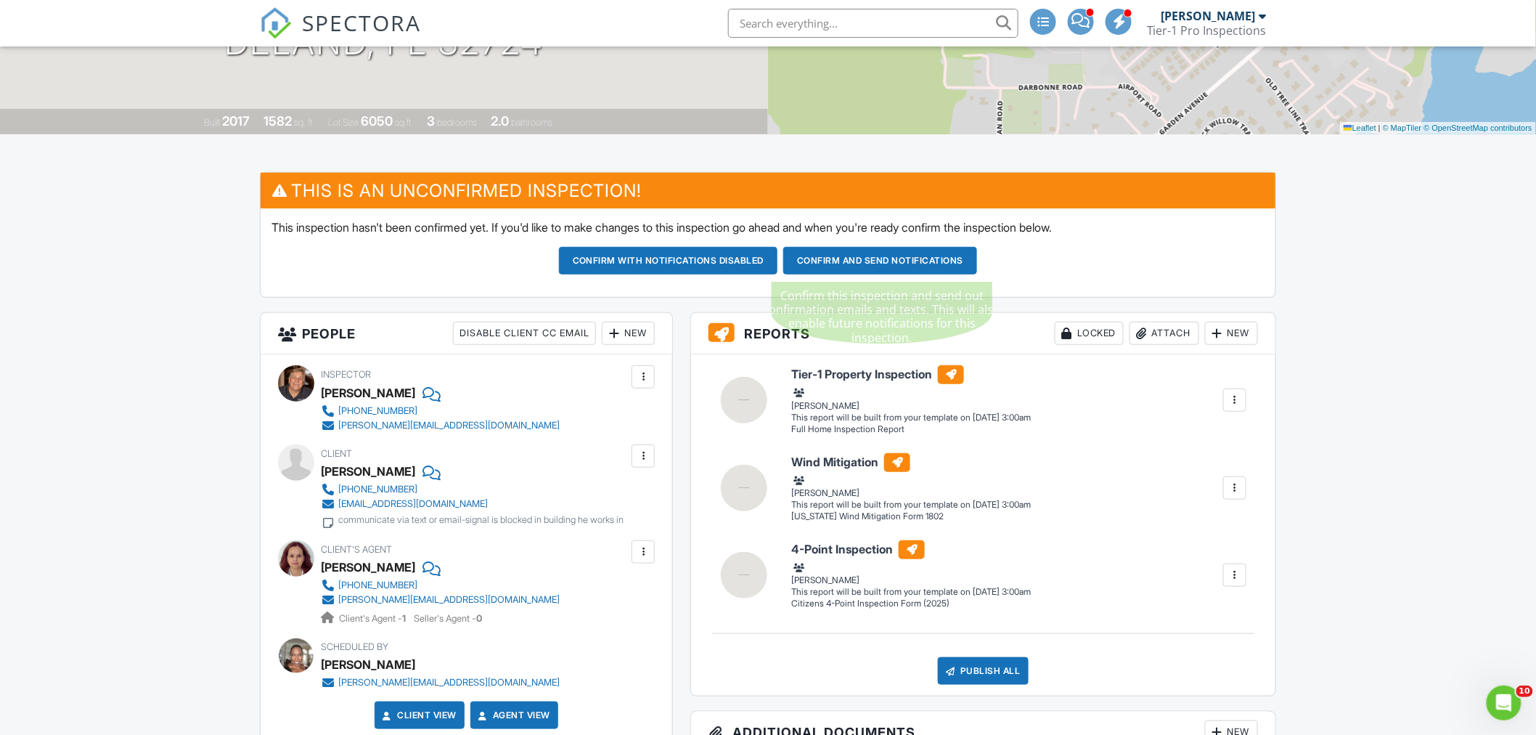
click at [778, 250] on button "Confirm and send notifications" at bounding box center [668, 261] width 219 height 28
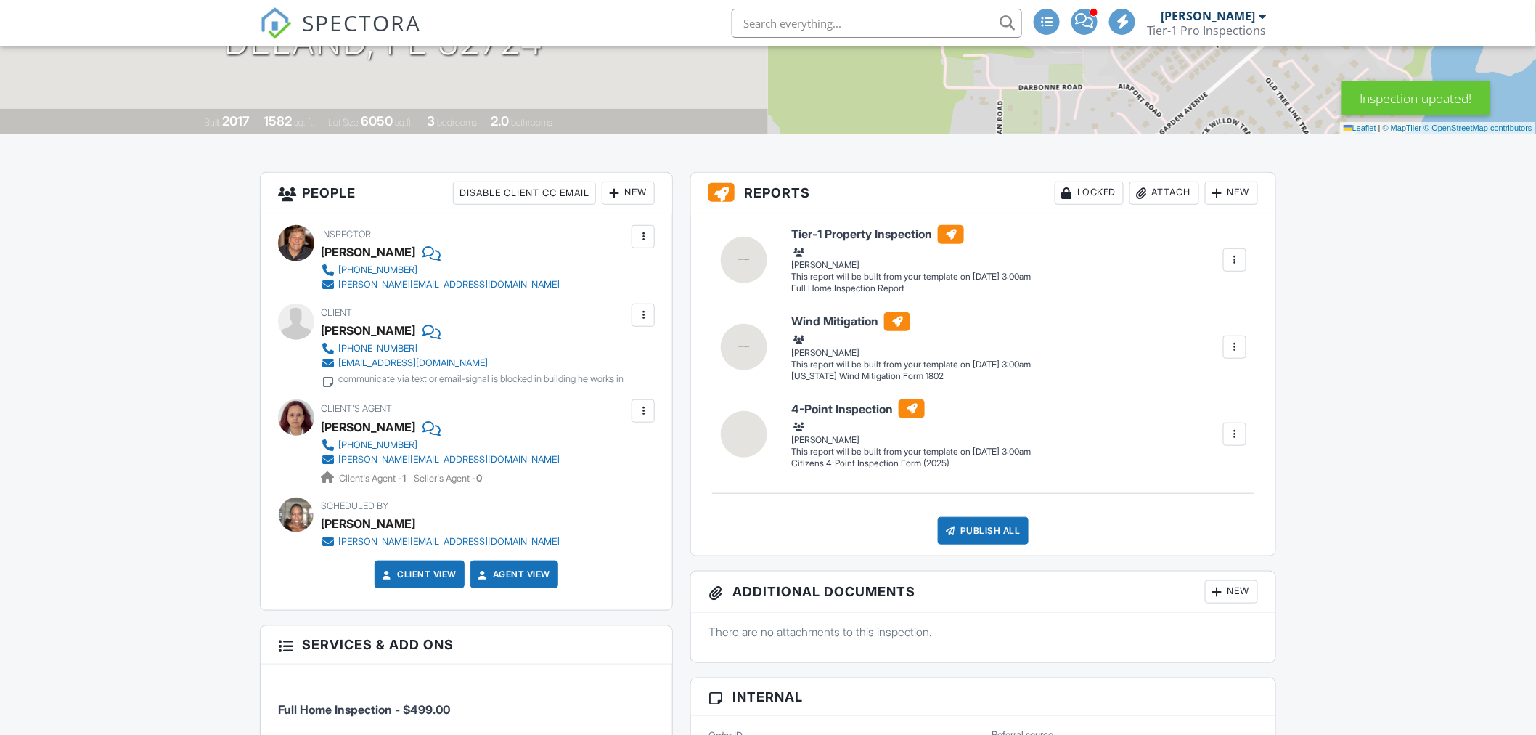
drag, startPoint x: 444, startPoint y: 371, endPoint x: 540, endPoint y: 373, distance: 96.6
click at [444, 373] on div "communicate via text or email-signal is blocked in building he works in" at bounding box center [480, 379] width 285 height 12
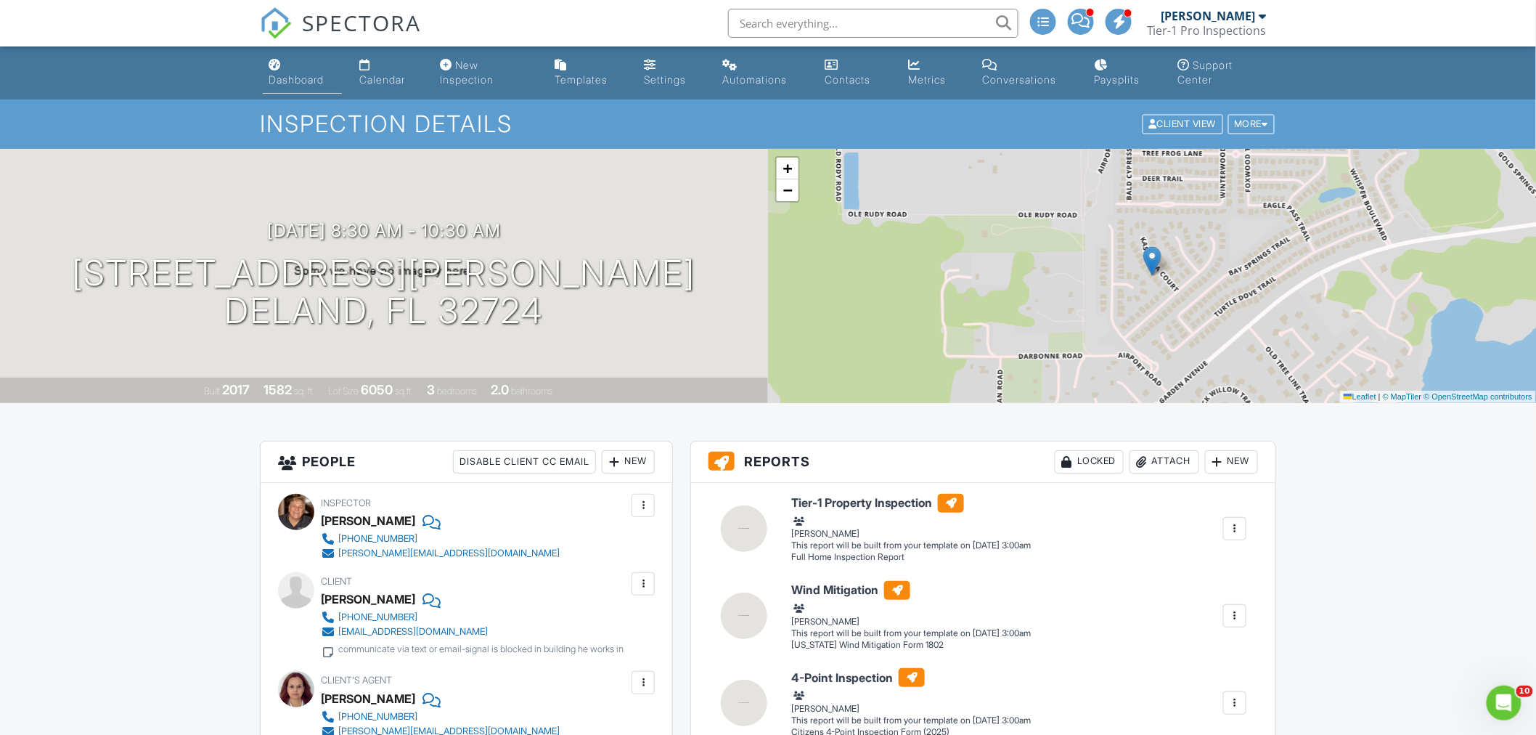
click at [280, 68] on div "Dashboard" at bounding box center [275, 65] width 12 height 12
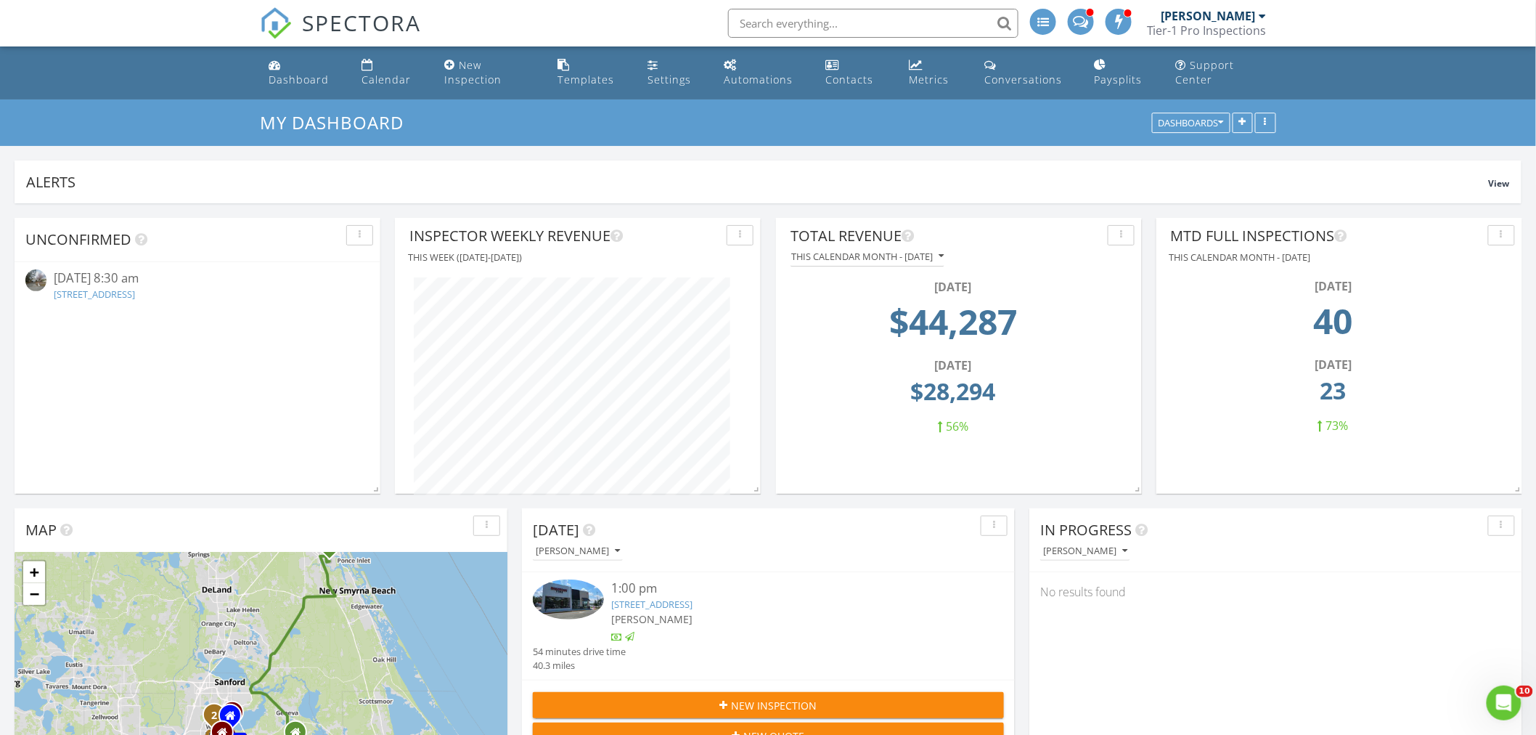
click at [135, 298] on link "[STREET_ADDRESS]" at bounding box center [94, 293] width 81 height 13
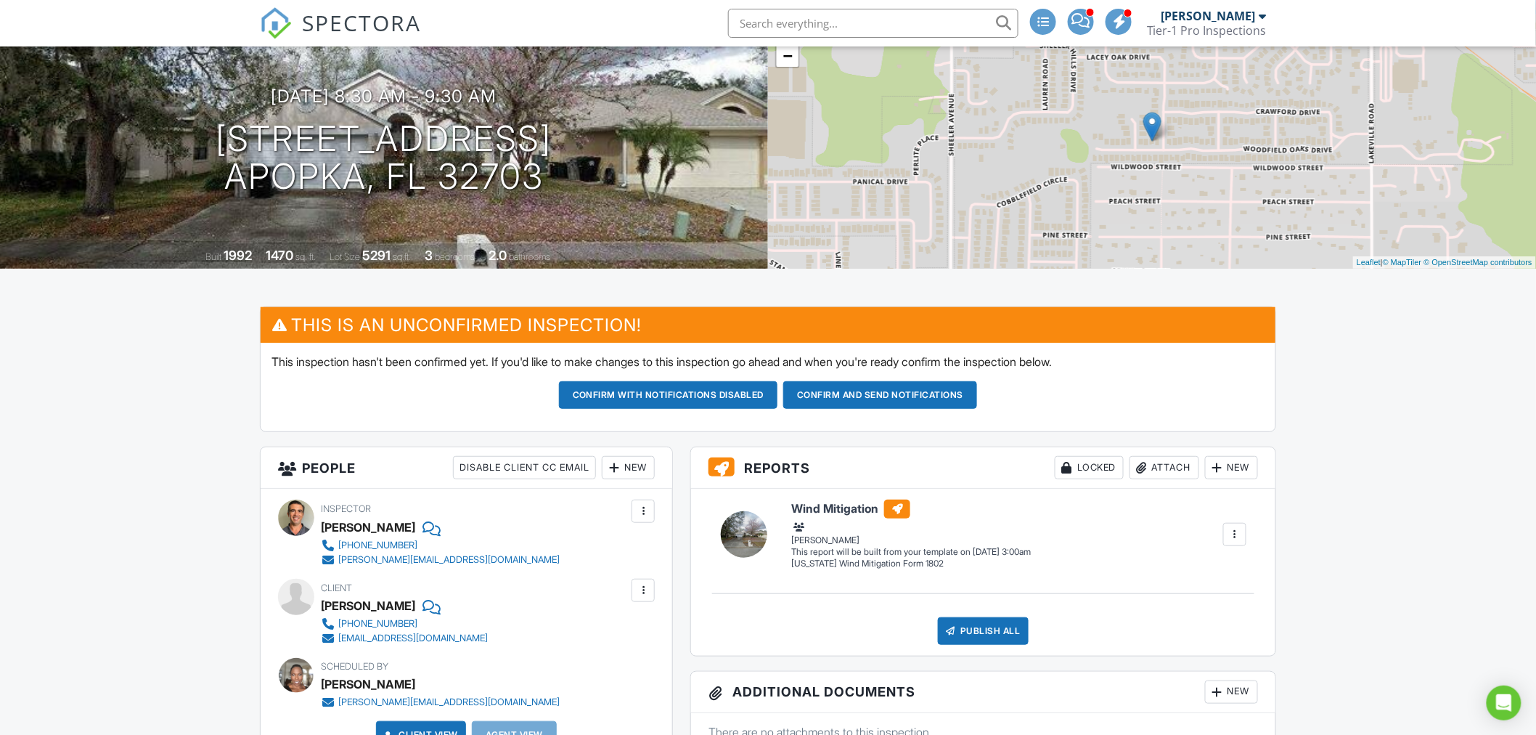
click at [778, 392] on button "Confirm and send notifications" at bounding box center [668, 395] width 219 height 28
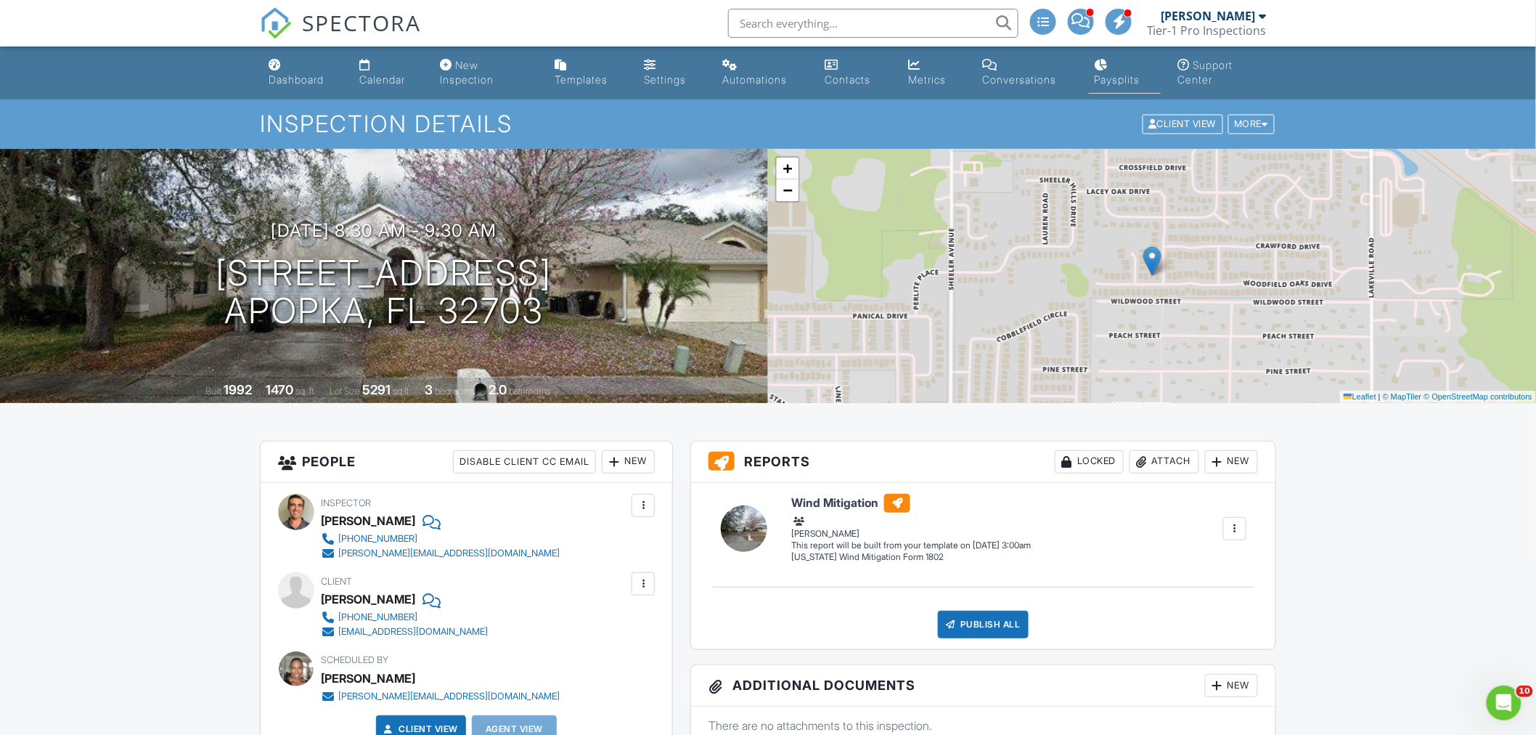
click at [1095, 78] on div "Paysplits" at bounding box center [1118, 79] width 46 height 12
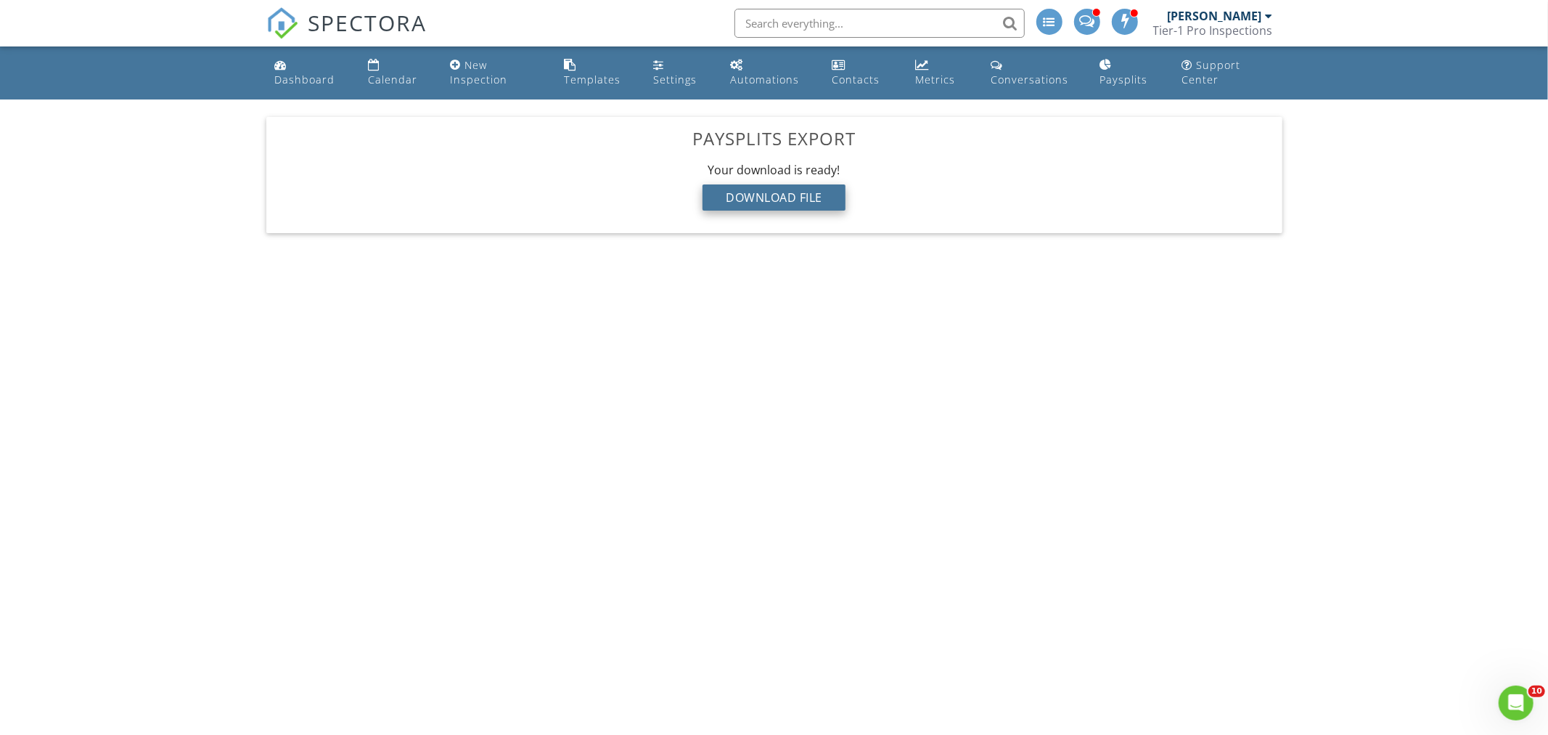
click at [777, 199] on div "Download File" at bounding box center [774, 197] width 143 height 26
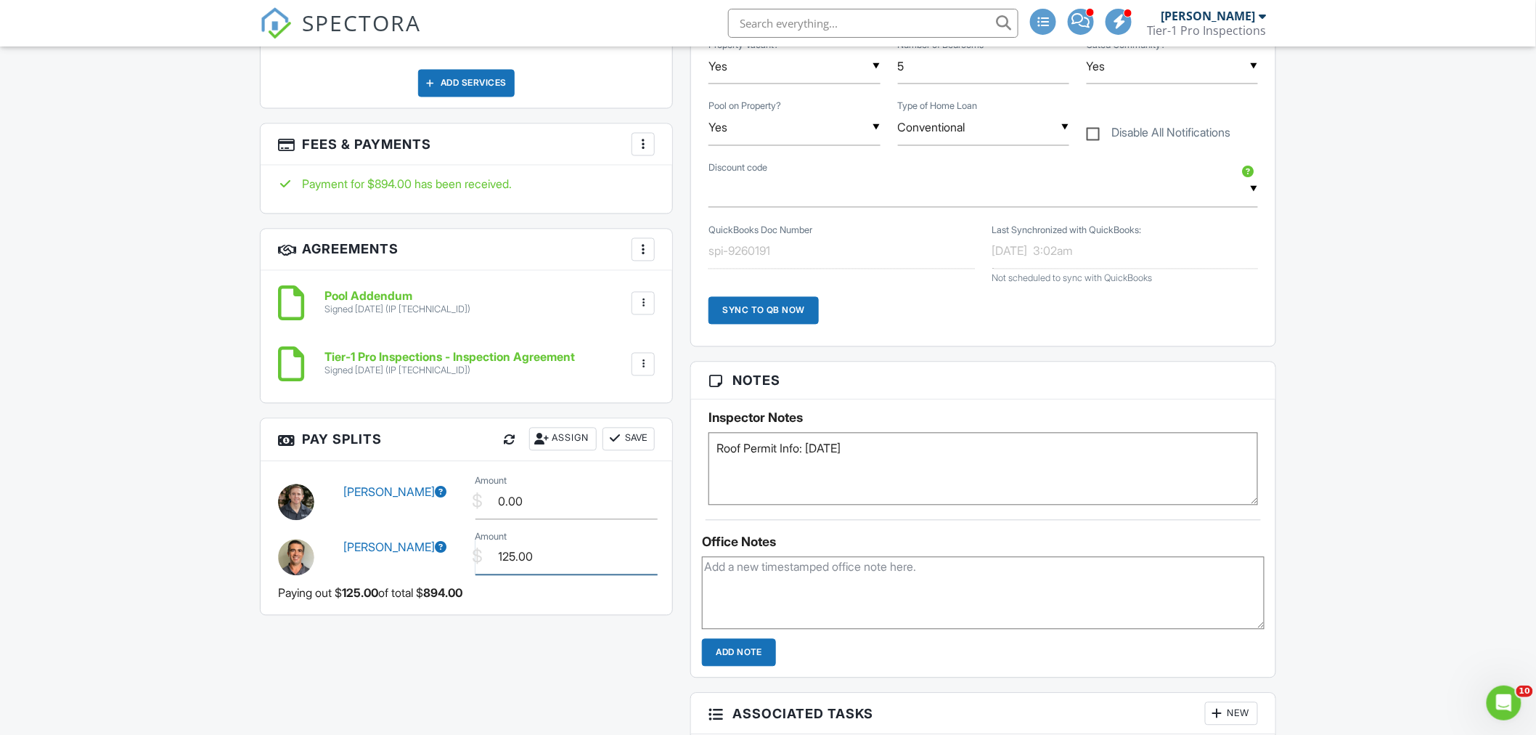
drag, startPoint x: 549, startPoint y: 552, endPoint x: 421, endPoint y: 570, distance: 128.9
click at [422, 570] on div "Adam Jasiewicz $ Amount 125.00" at bounding box center [466, 555] width 394 height 55
drag, startPoint x: 562, startPoint y: 547, endPoint x: 423, endPoint y: 566, distance: 139.9
click at [423, 566] on div "[PERSON_NAME] $ Amount 120.00" at bounding box center [466, 555] width 394 height 55
type input "125.00"
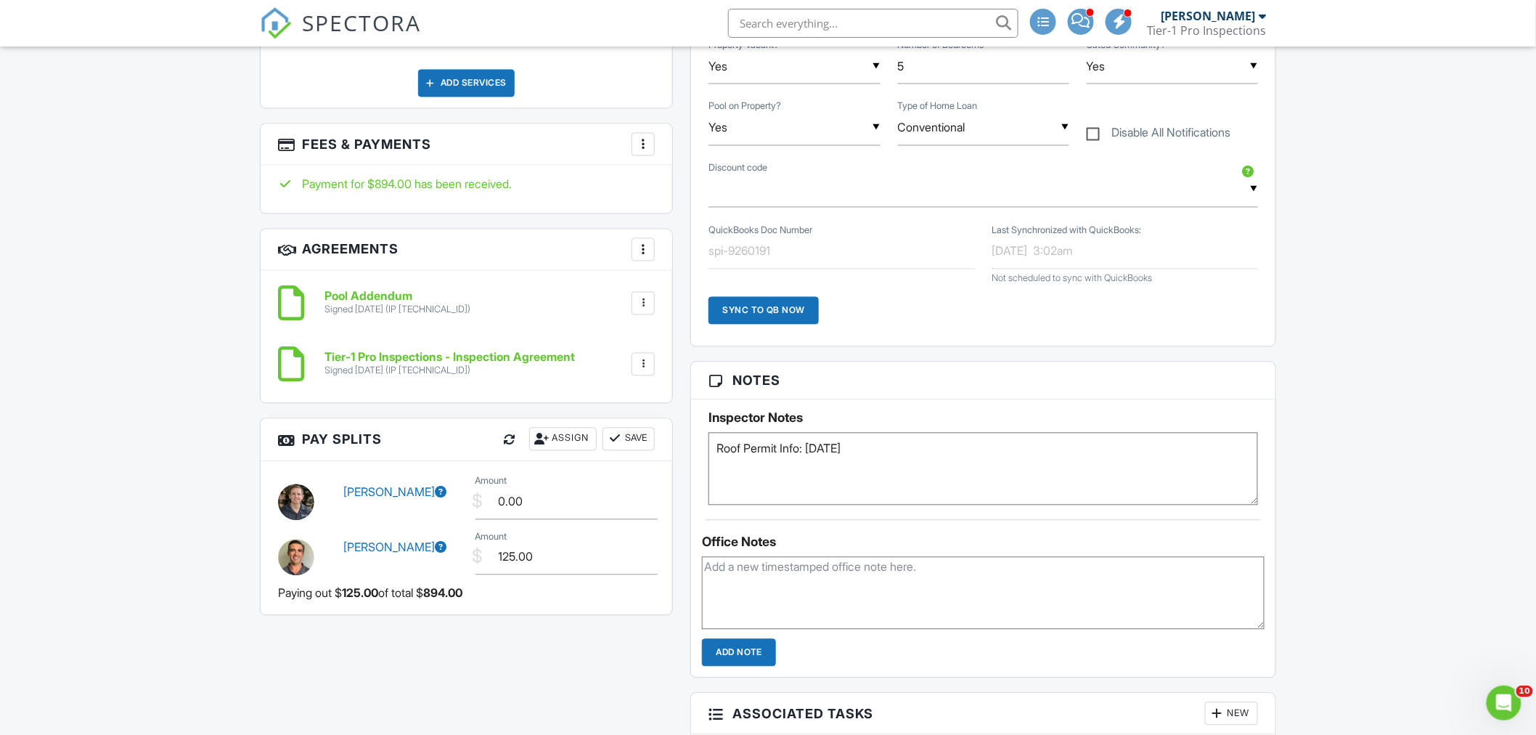
click at [605, 428] on button "Save" at bounding box center [628, 439] width 52 height 23
click at [618, 432] on div at bounding box center [615, 439] width 15 height 15
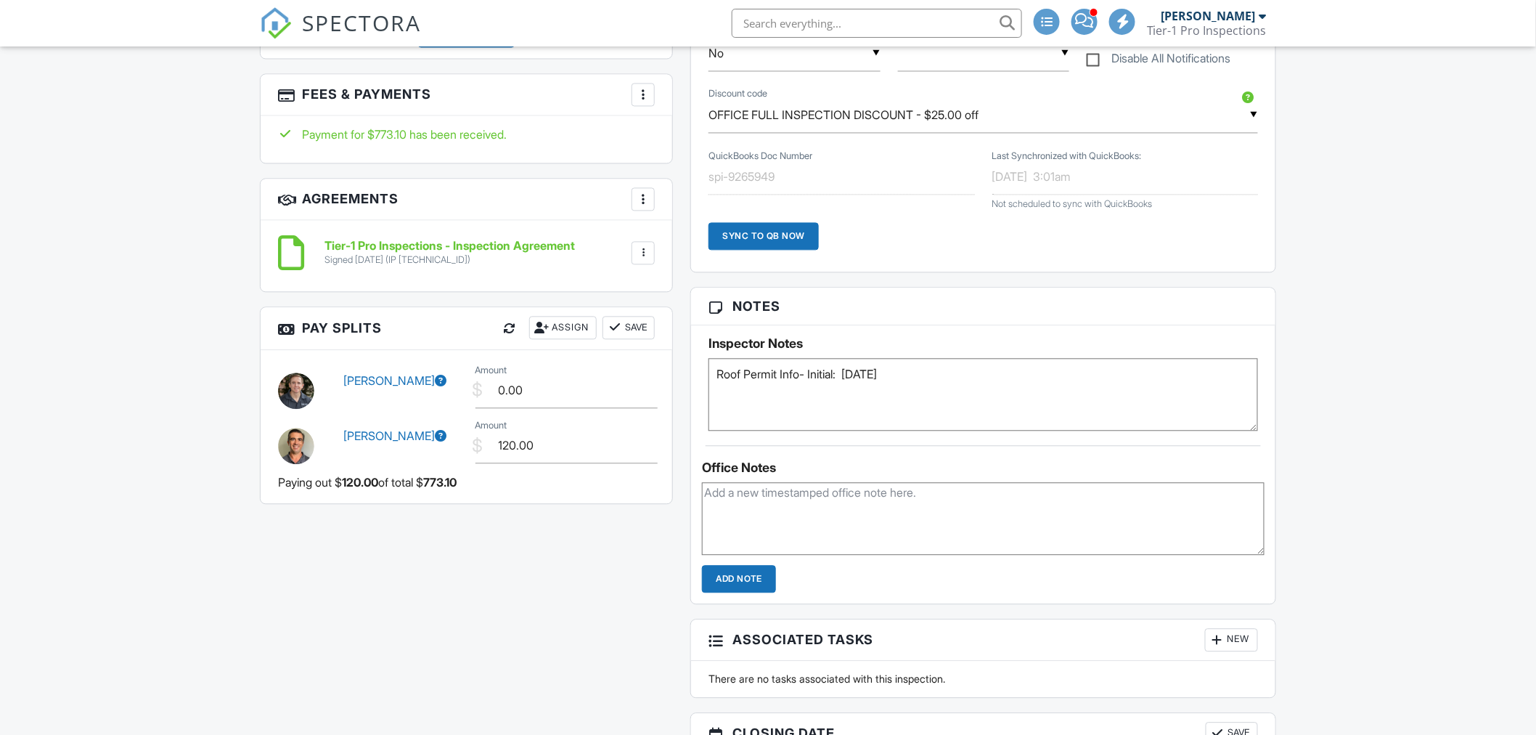
scroll to position [1209, 0]
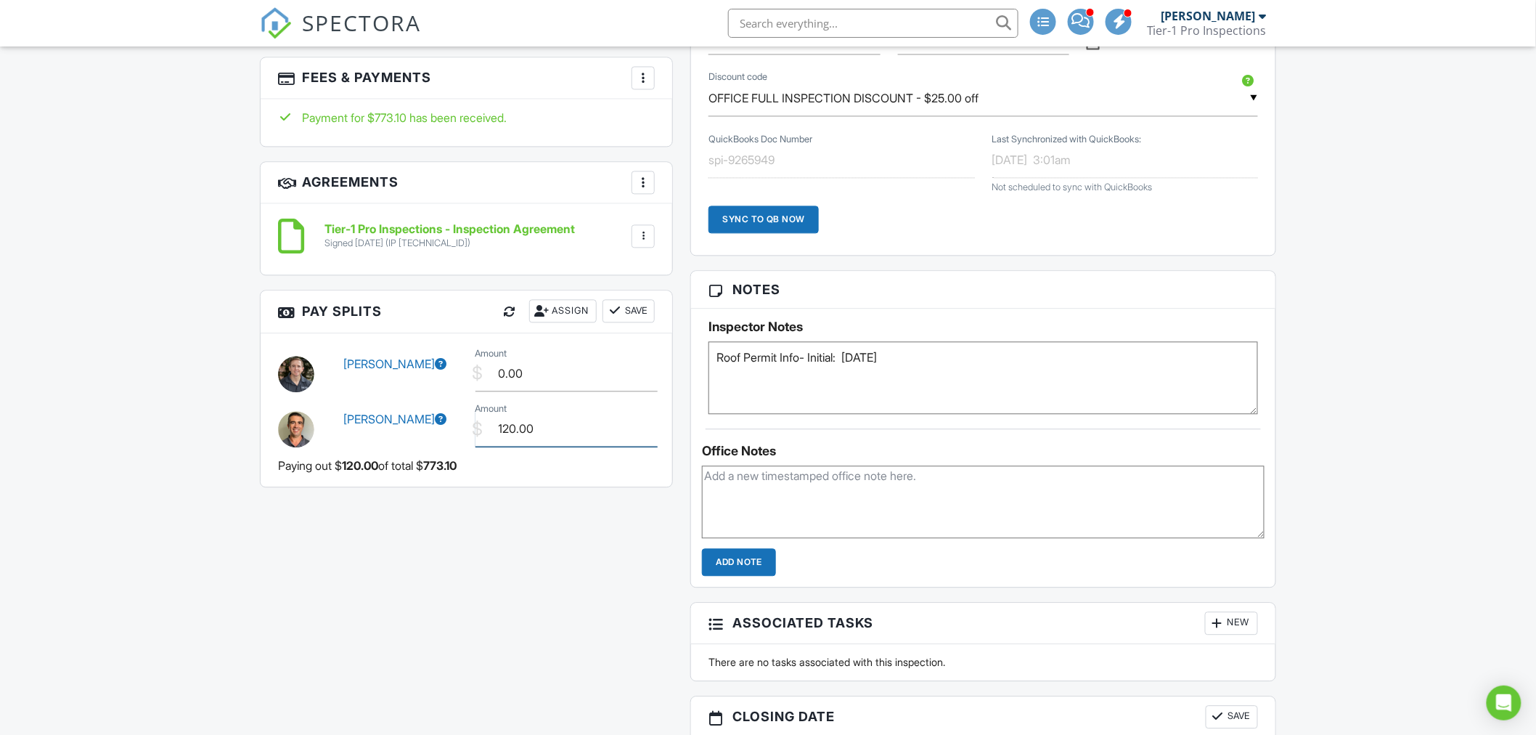
drag, startPoint x: 576, startPoint y: 431, endPoint x: 356, endPoint y: 438, distance: 220.8
click at [356, 438] on div "[PERSON_NAME] $ Amount 120.00" at bounding box center [466, 426] width 394 height 55
type input "125.00"
click at [634, 307] on button "Save" at bounding box center [628, 310] width 52 height 23
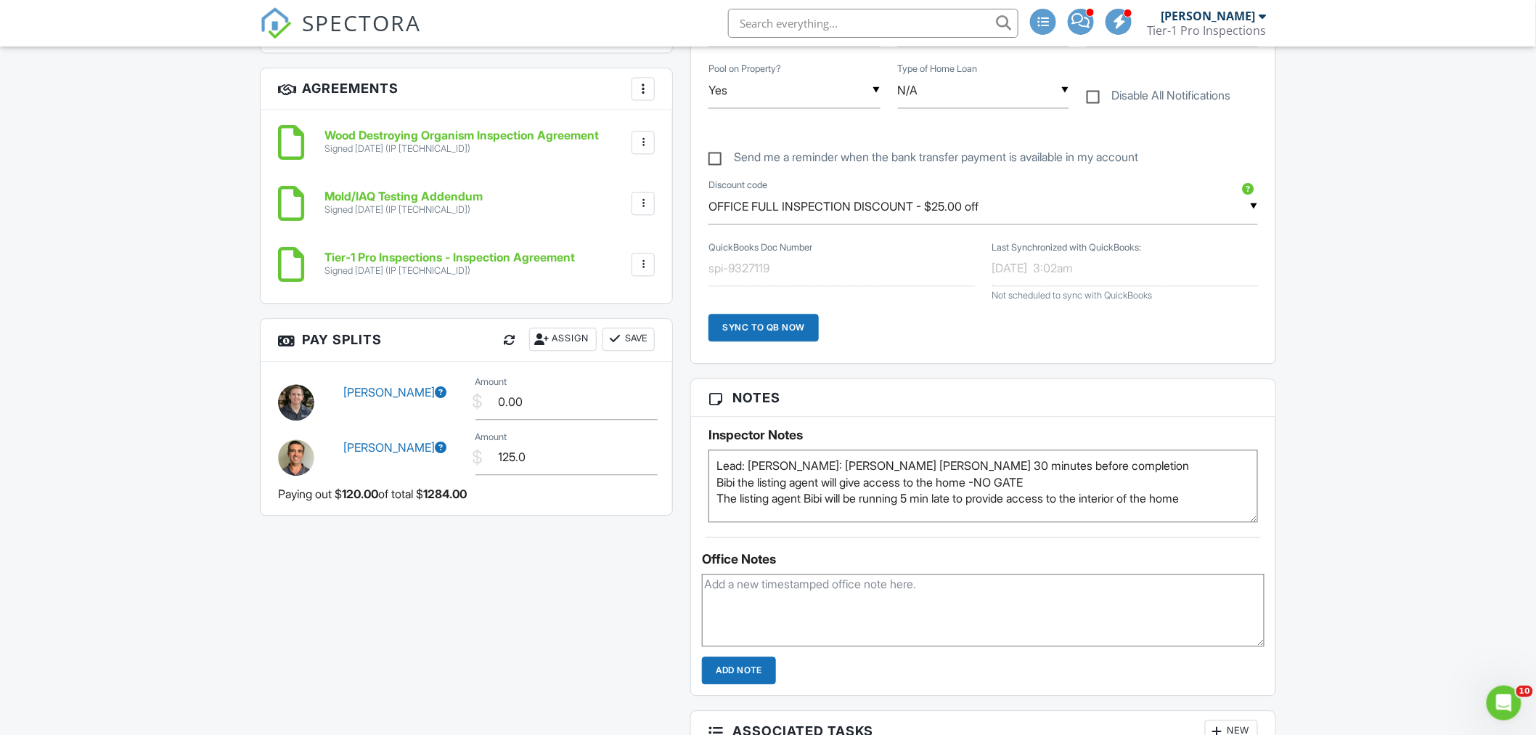
type input "125.00"
drag, startPoint x: 626, startPoint y: 339, endPoint x: 626, endPoint y: 330, distance: 8.7
click at [626, 334] on button "Save" at bounding box center [628, 338] width 52 height 23
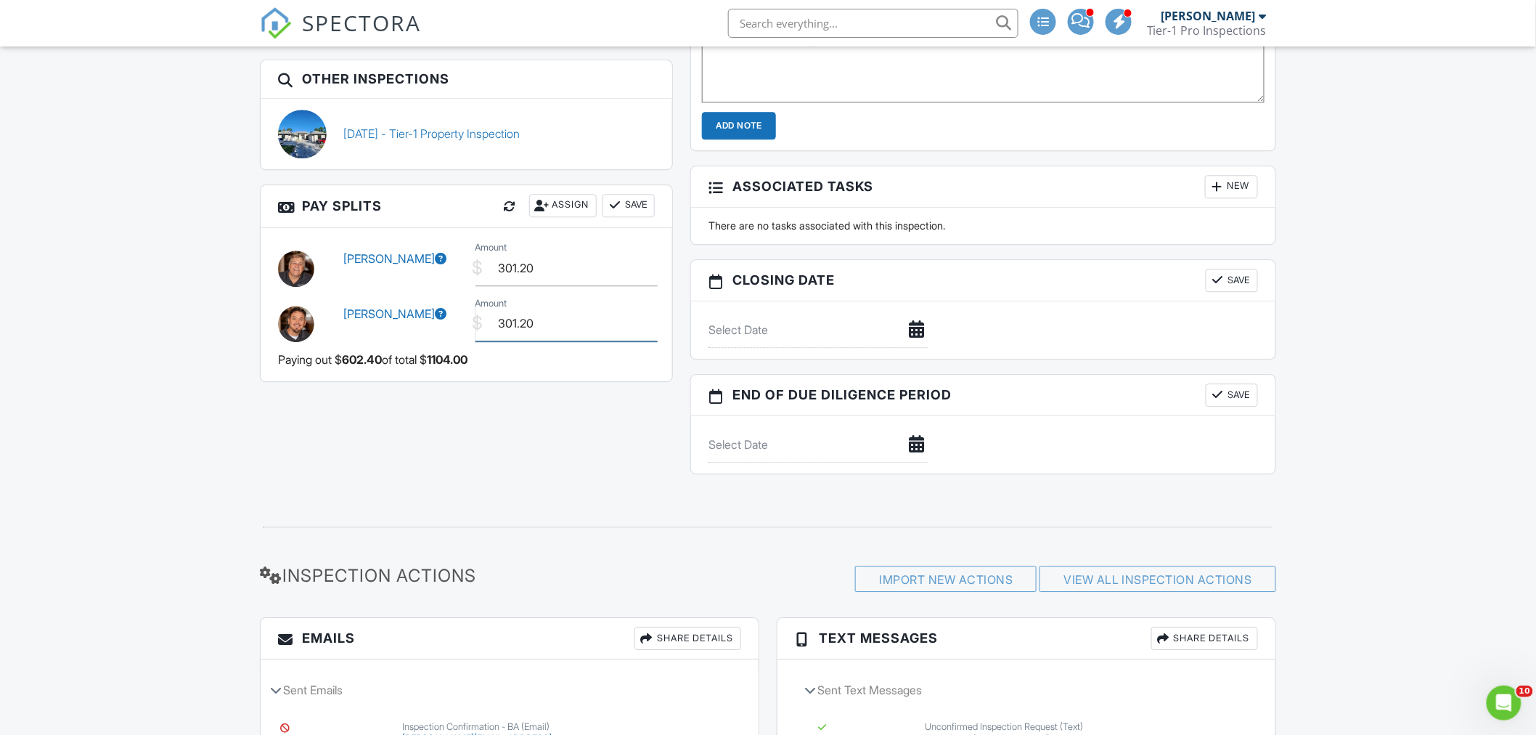
drag, startPoint x: 560, startPoint y: 308, endPoint x: 444, endPoint y: 323, distance: 117.1
click at [444, 323] on div "[PERSON_NAME] $ Amount 301.20" at bounding box center [466, 321] width 394 height 55
type input "1"
type input "120.00"
click at [632, 202] on button "Save" at bounding box center [628, 205] width 52 height 23
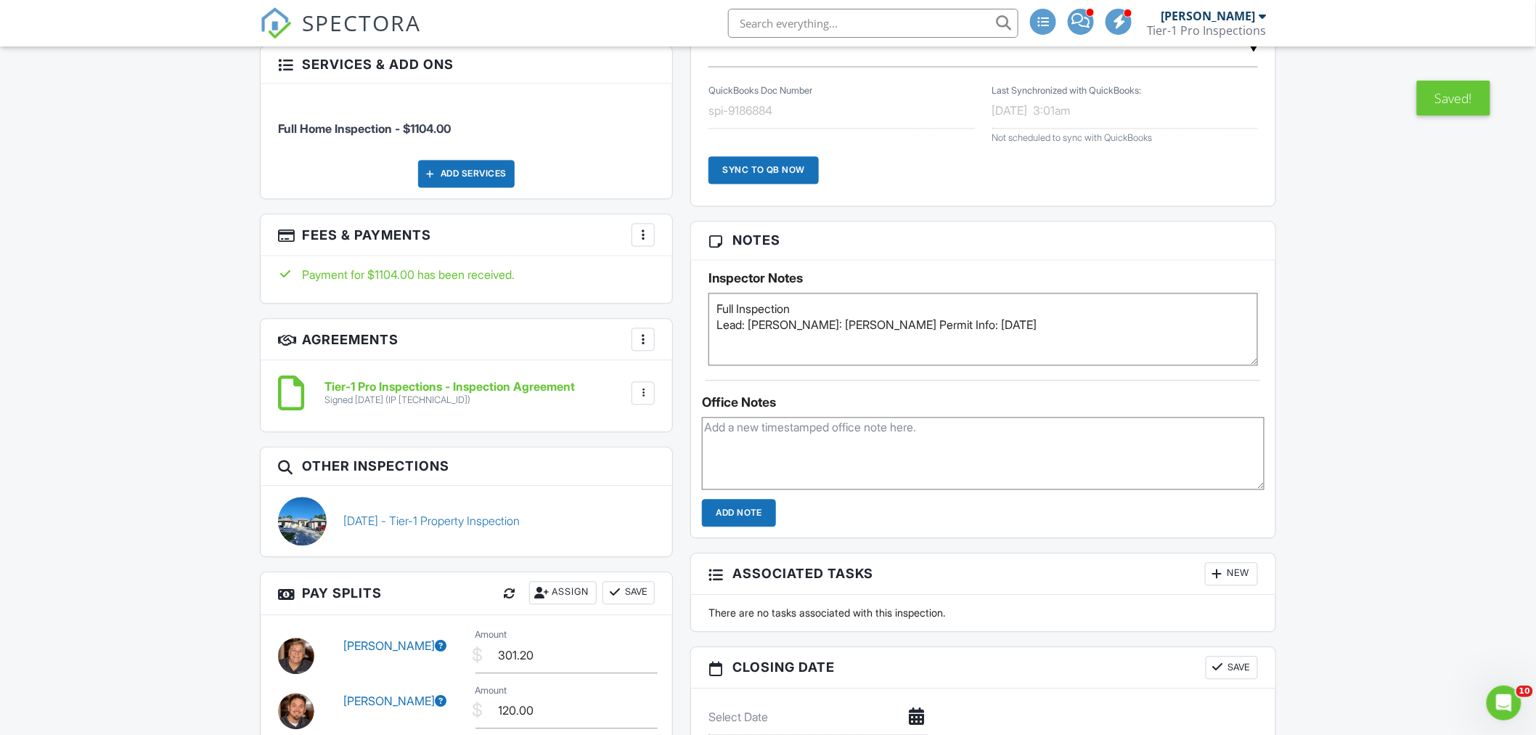
scroll to position [1209, 0]
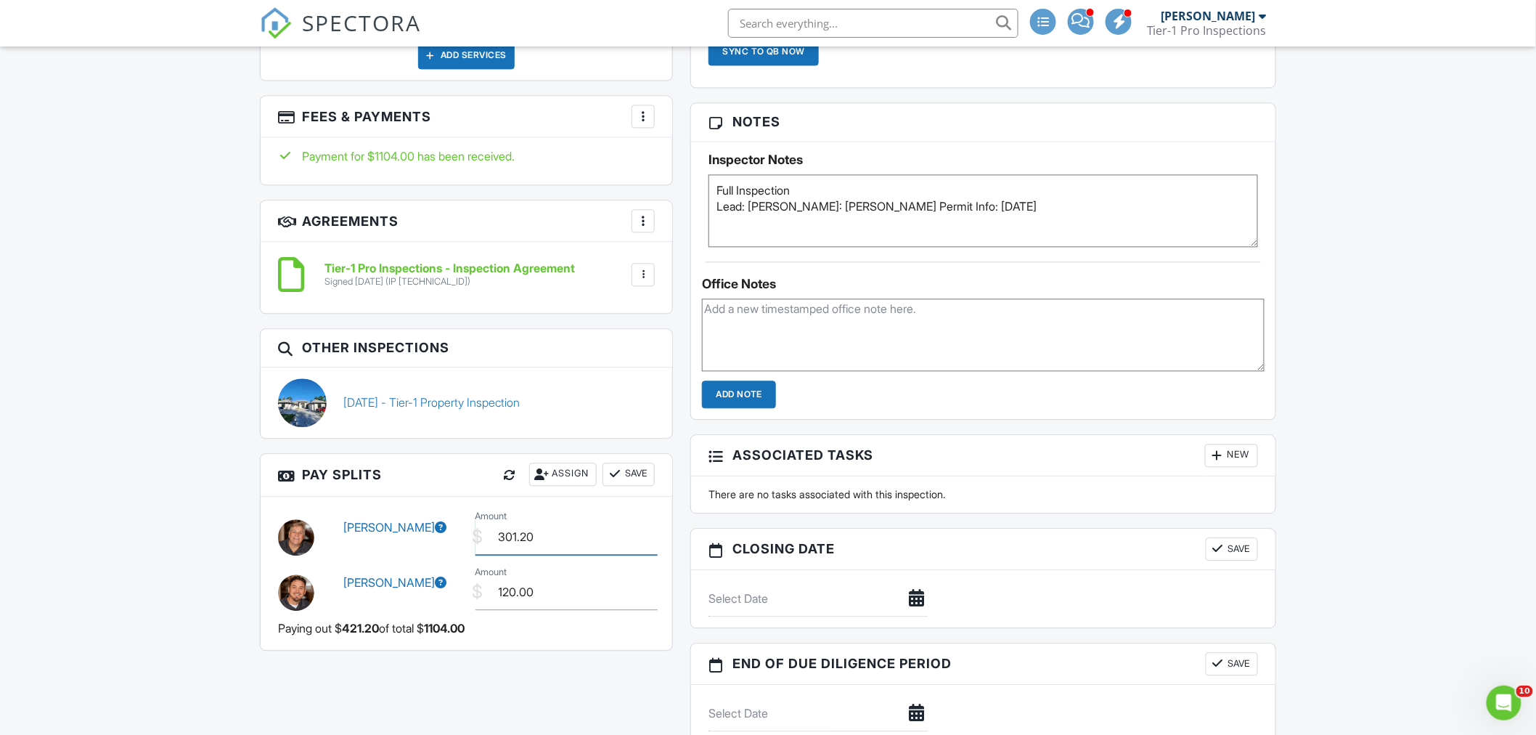
click at [570, 519] on input "301.20" at bounding box center [566, 537] width 183 height 36
drag, startPoint x: 568, startPoint y: 528, endPoint x: 394, endPoint y: 528, distance: 173.5
click at [394, 528] on div "Mike Thomas $ Amount 301.20" at bounding box center [466, 534] width 394 height 55
type input "542.40"
click at [637, 465] on button "Save" at bounding box center [628, 473] width 52 height 23
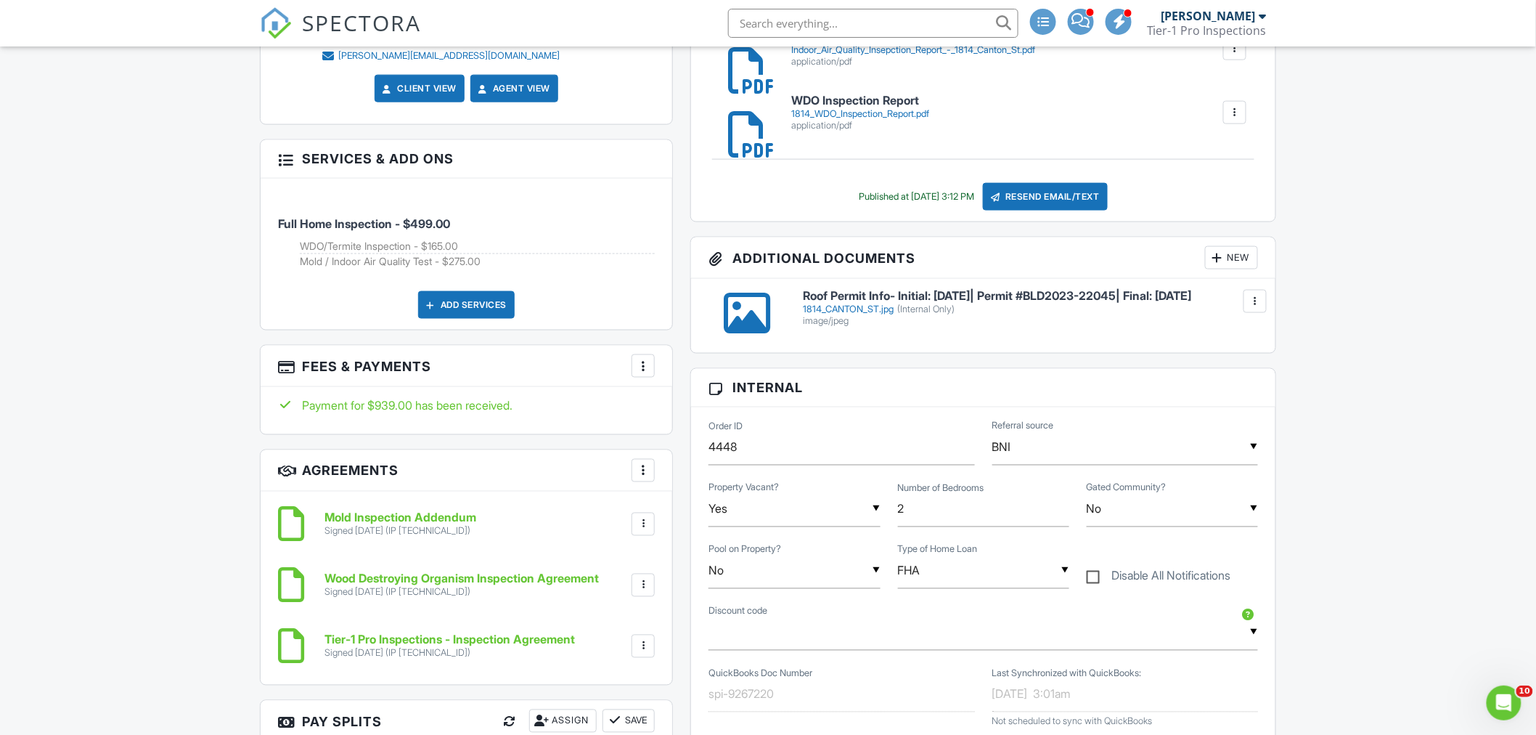
scroll to position [806, 0]
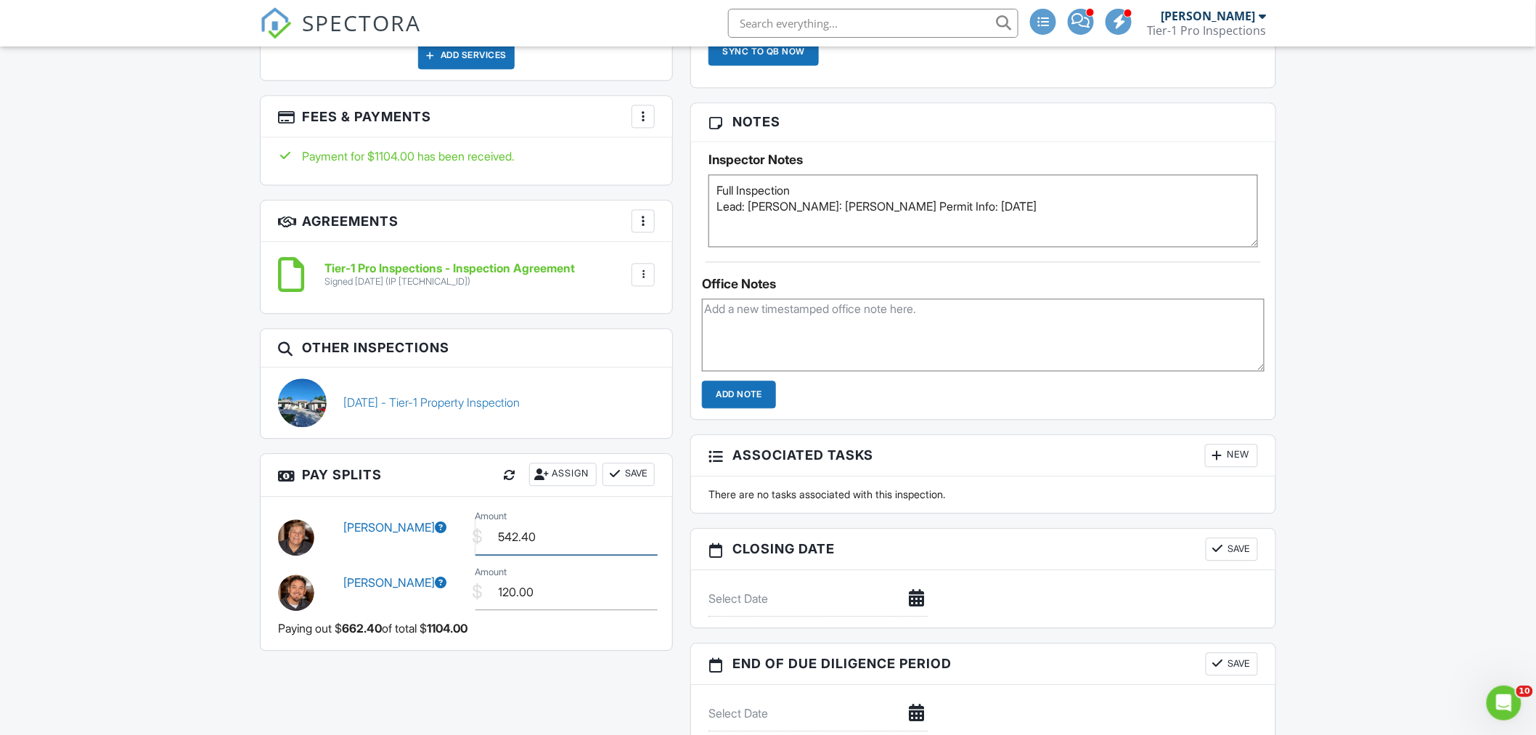
drag, startPoint x: 538, startPoint y: 524, endPoint x: 485, endPoint y: 530, distance: 53.3
click at [485, 528] on input "542.40" at bounding box center [566, 537] width 183 height 36
type input "530.04"
click at [630, 467] on button "Save" at bounding box center [628, 473] width 52 height 23
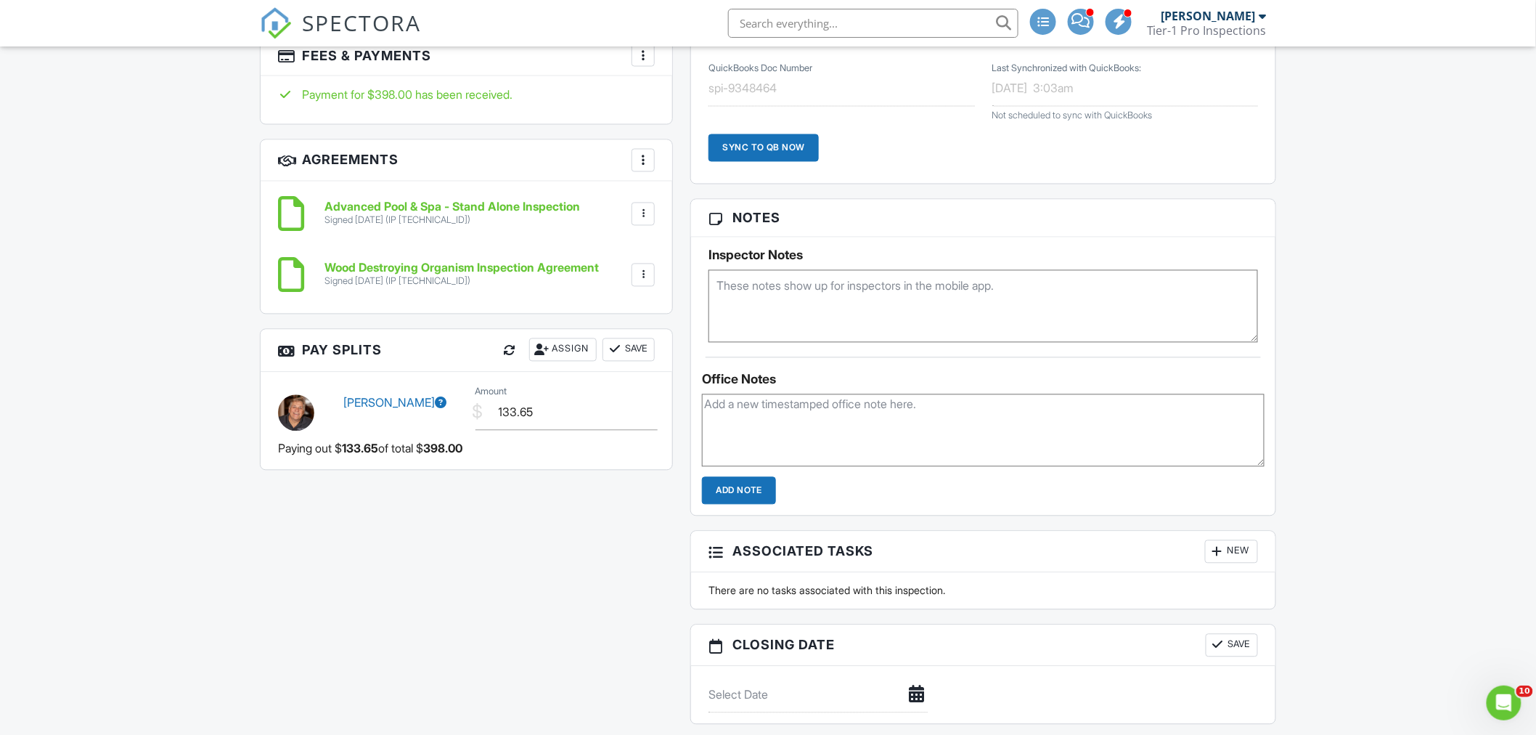
scroll to position [1075, 0]
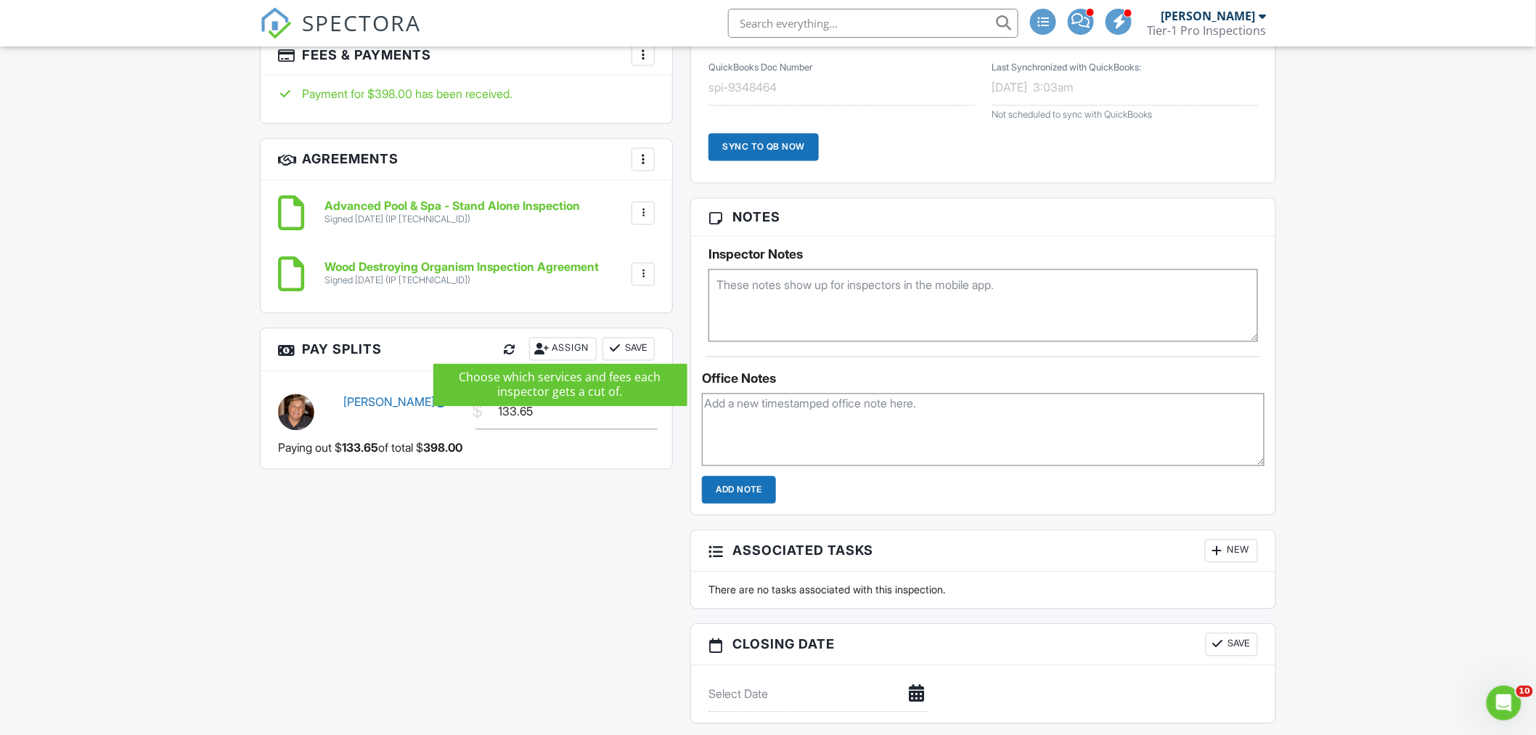
click at [570, 345] on div "Assign" at bounding box center [563, 349] width 68 height 23
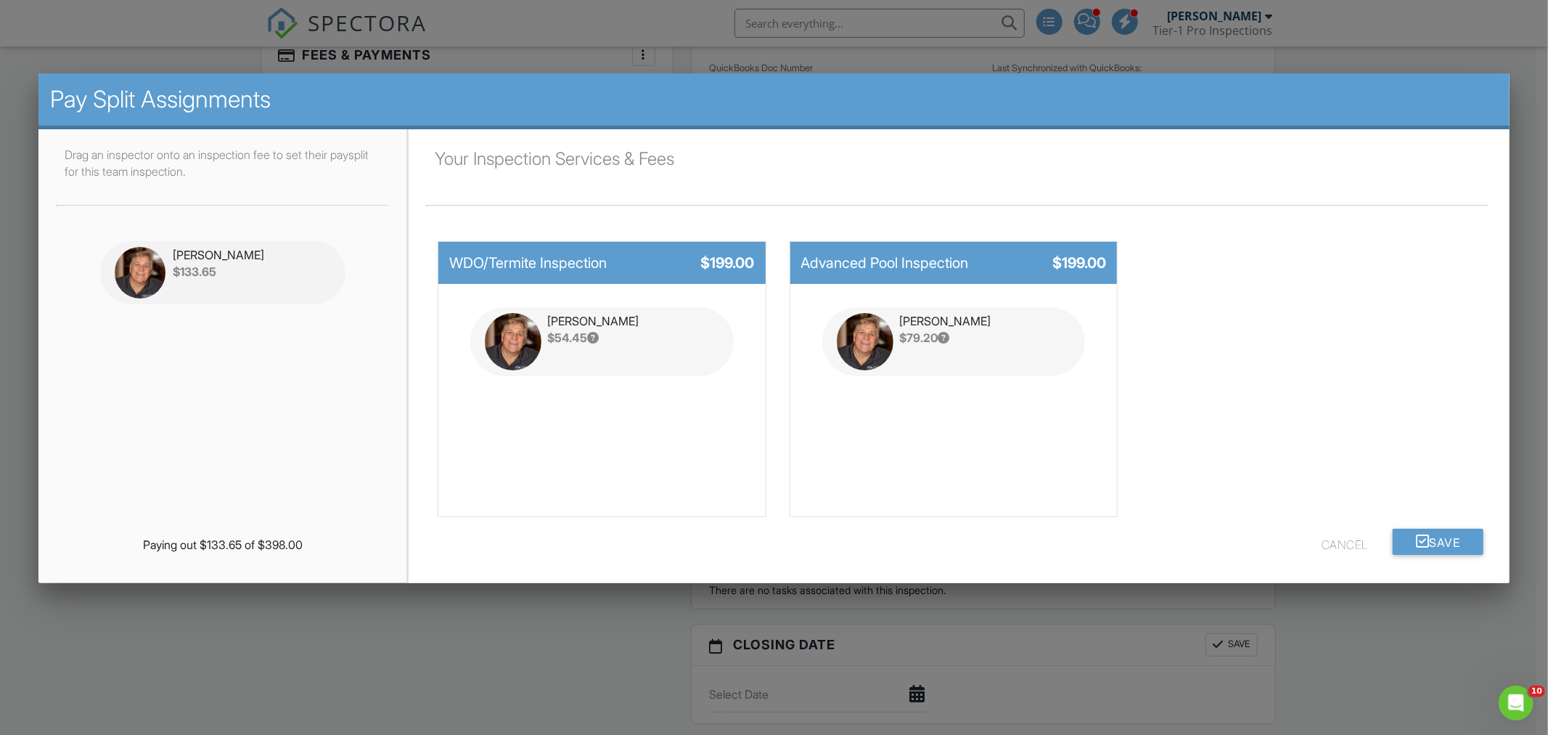
click at [1413, 657] on div at bounding box center [774, 386] width 1548 height 918
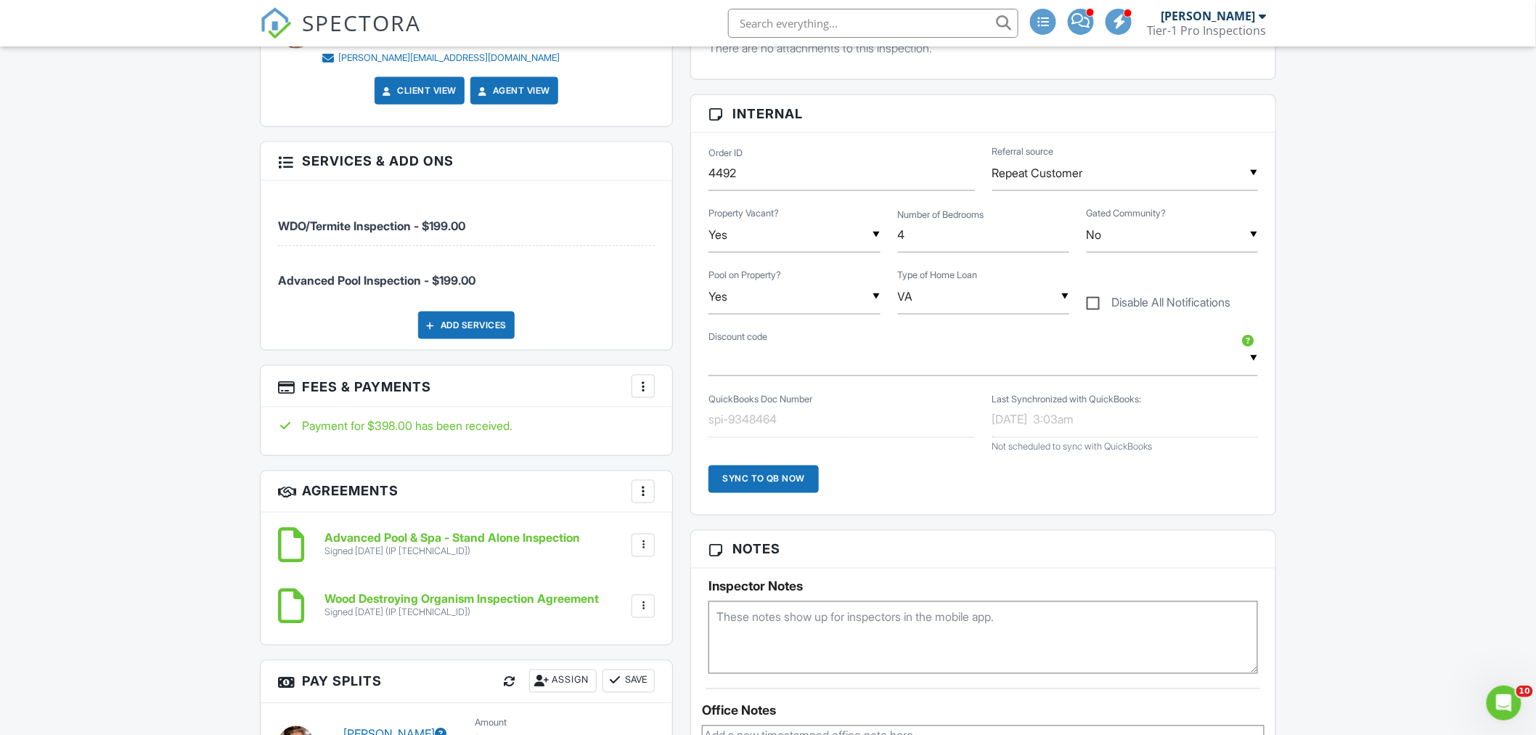
scroll to position [538, 0]
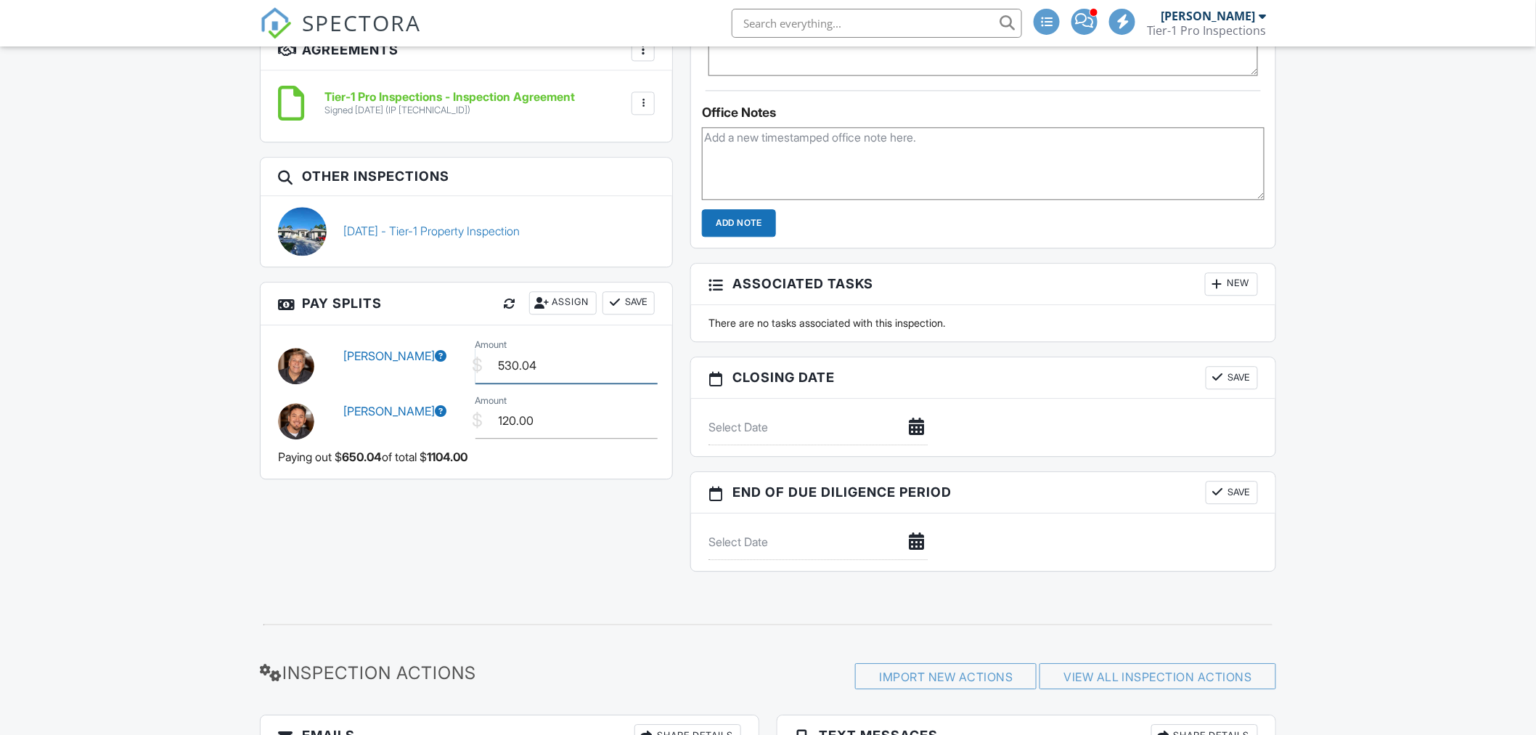
click at [581, 354] on input "530.04" at bounding box center [566, 366] width 183 height 36
type input "530.40"
click at [653, 298] on button "Save" at bounding box center [628, 302] width 52 height 23
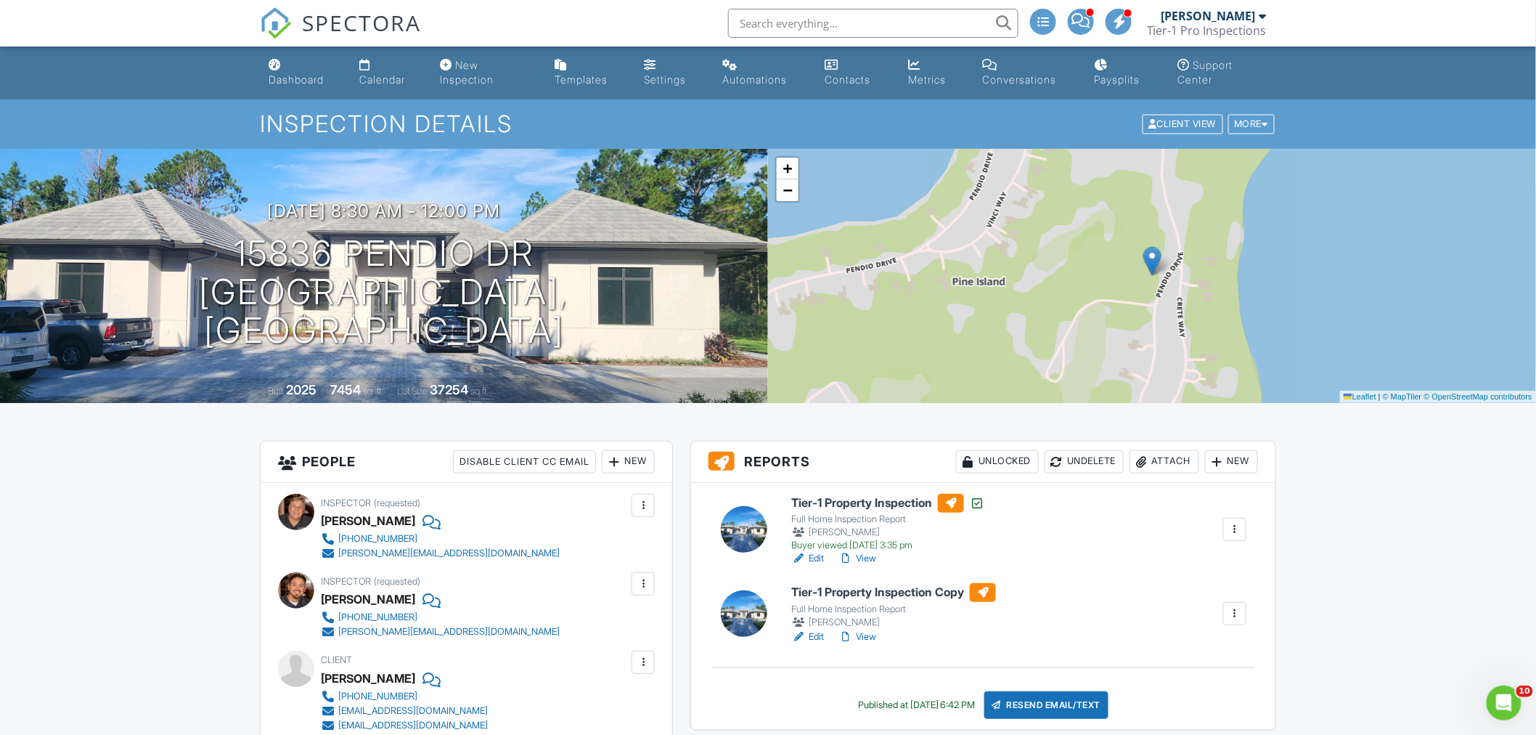
click at [1245, 16] on div "[PERSON_NAME]" at bounding box center [1208, 16] width 94 height 15
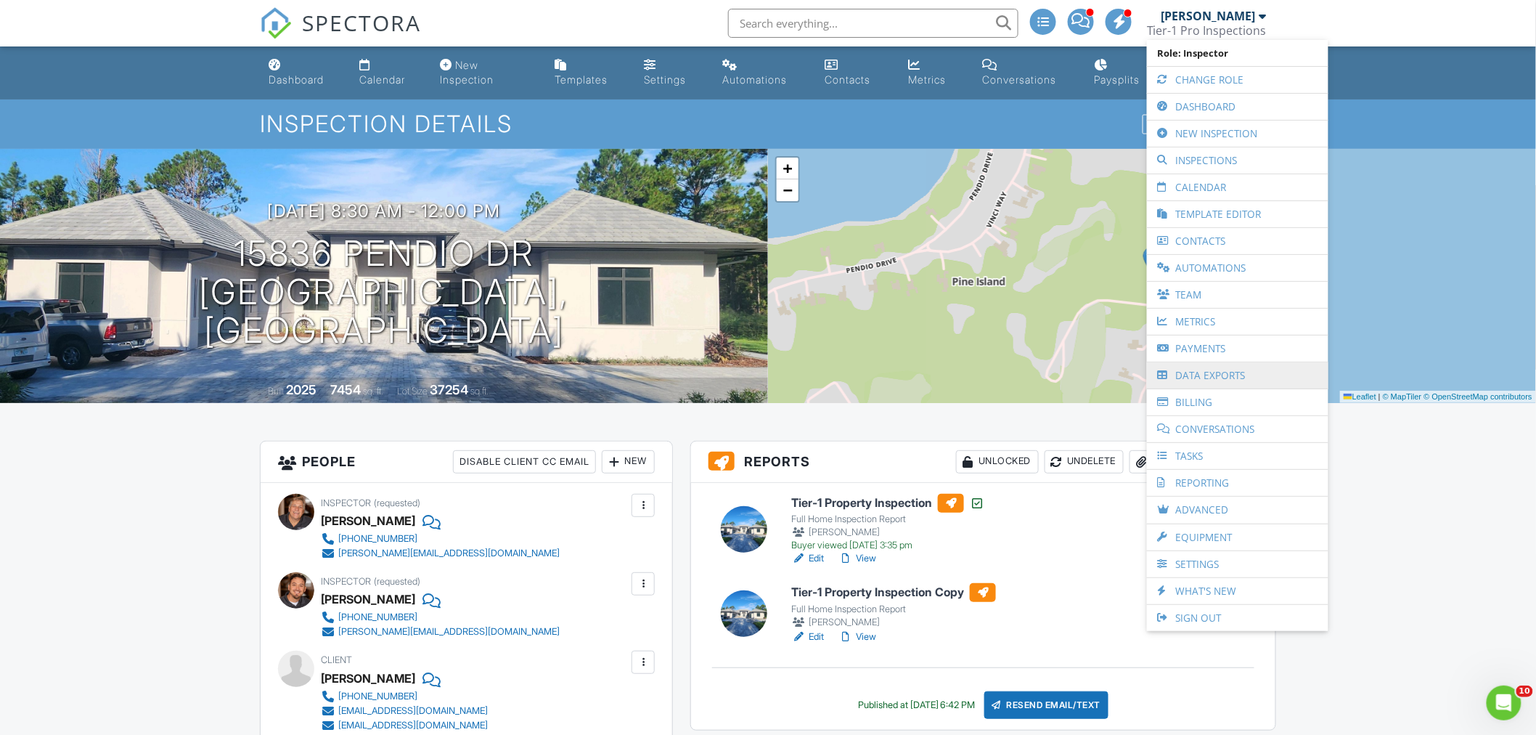
click at [1206, 377] on link "Data Exports" at bounding box center [1237, 375] width 167 height 26
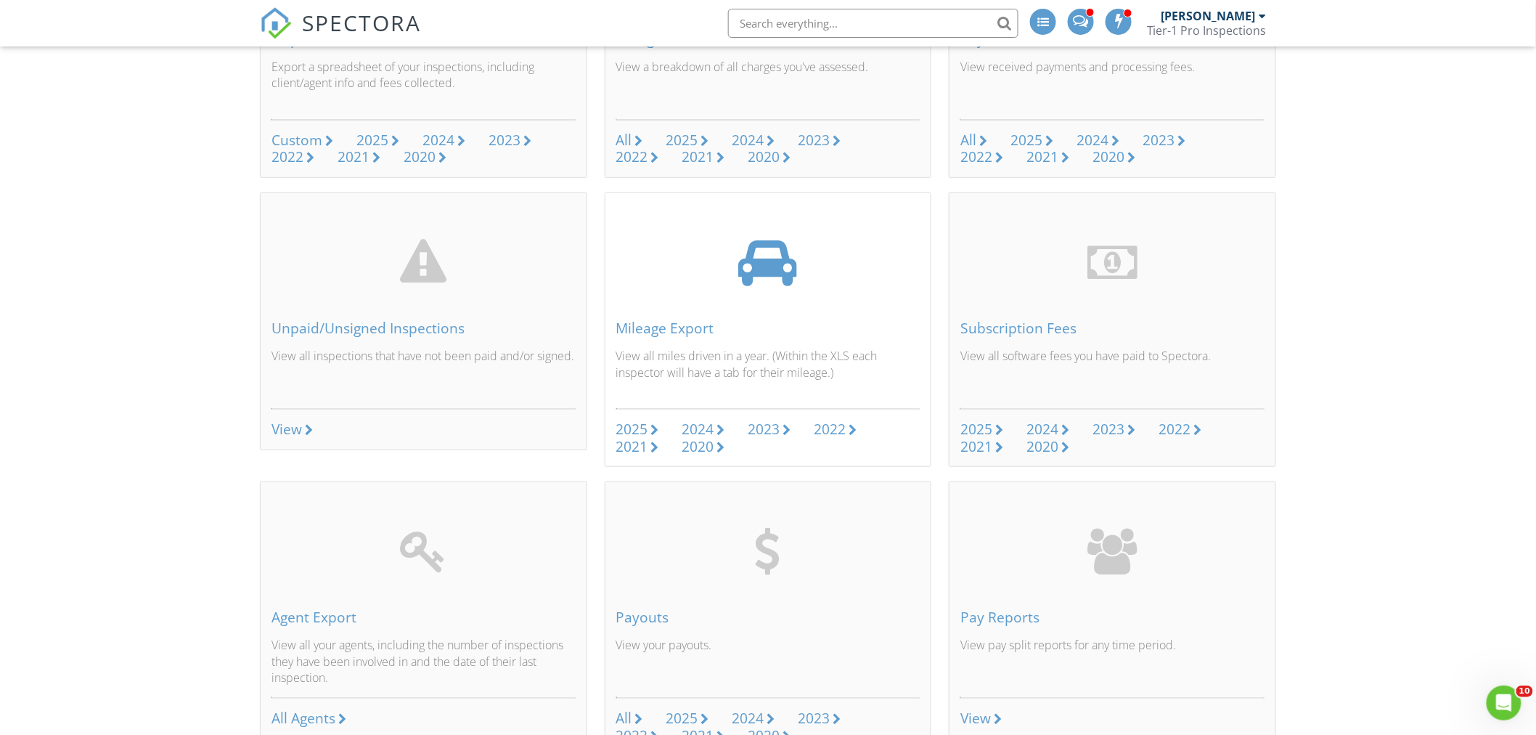
click at [649, 428] on link "2025" at bounding box center [637, 429] width 43 height 17
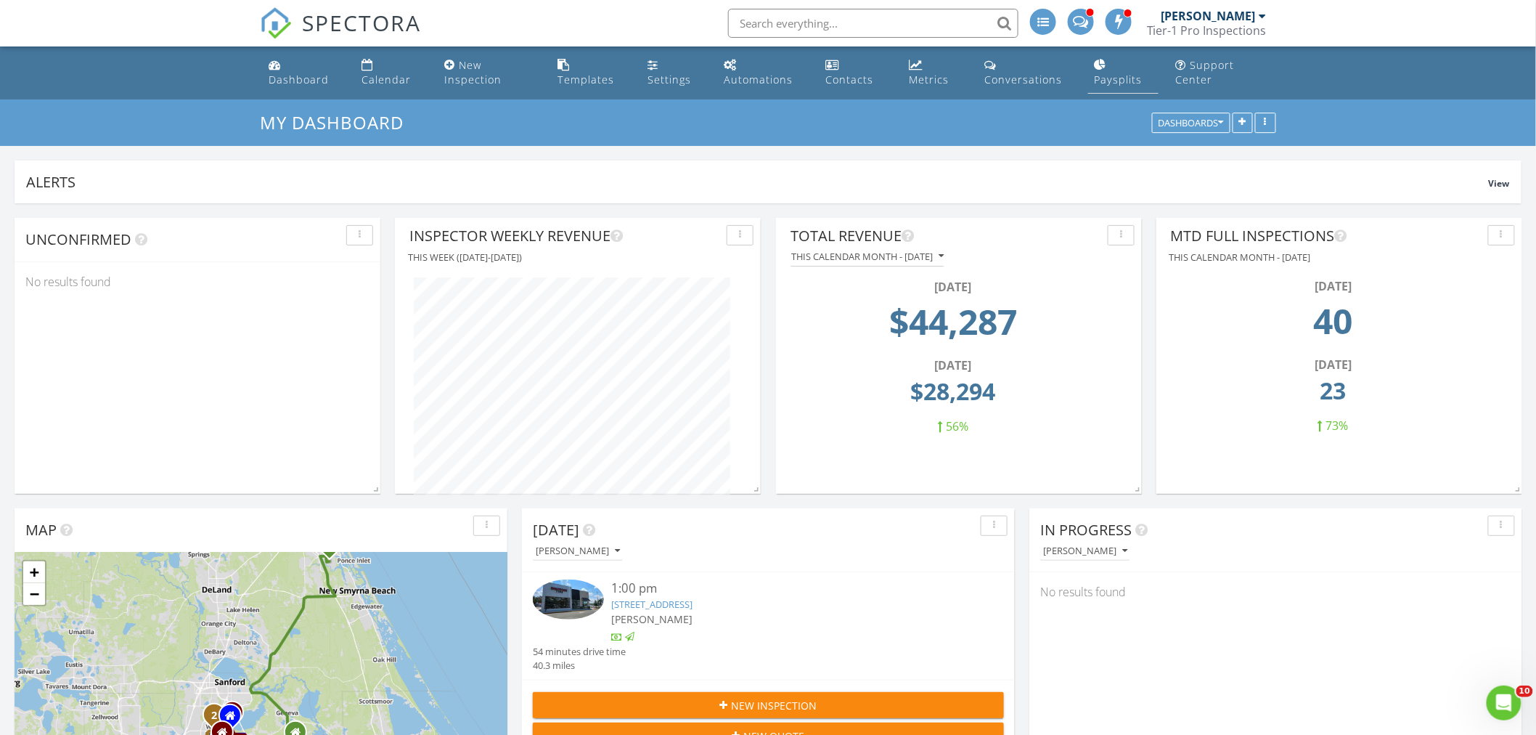
click at [1129, 73] on div "Paysplits" at bounding box center [1118, 80] width 48 height 14
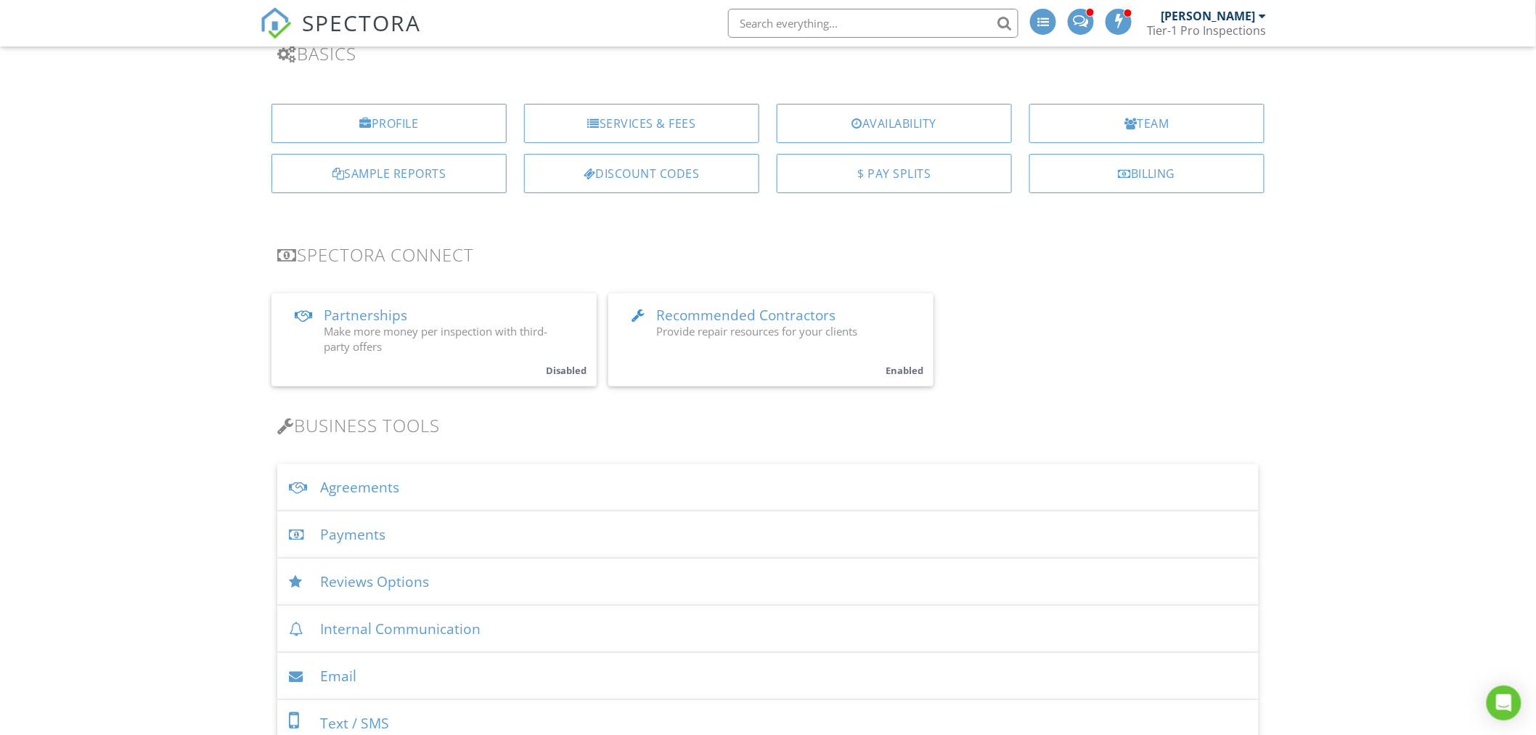
click at [402, 534] on div "Payments" at bounding box center [767, 534] width 981 height 47
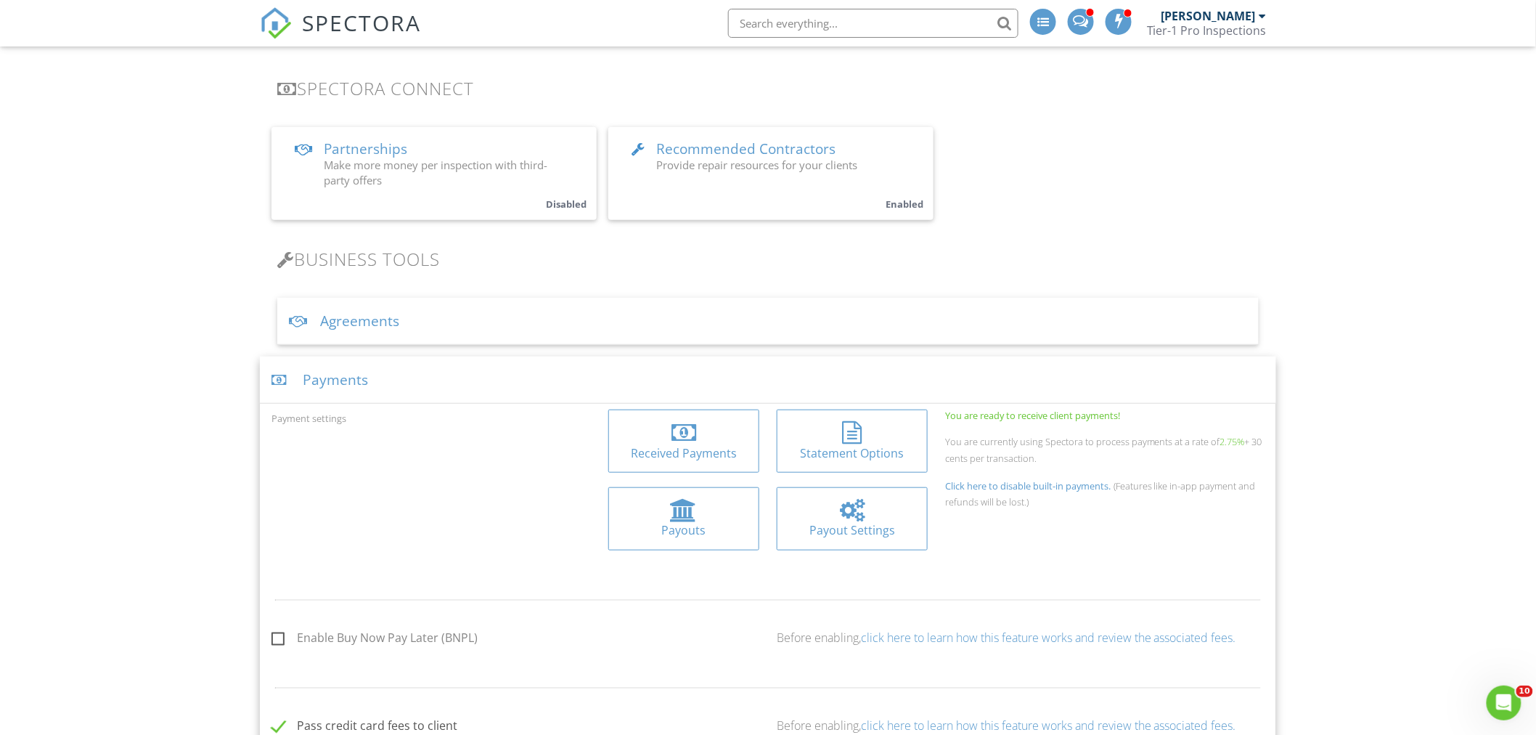
scroll to position [403, 0]
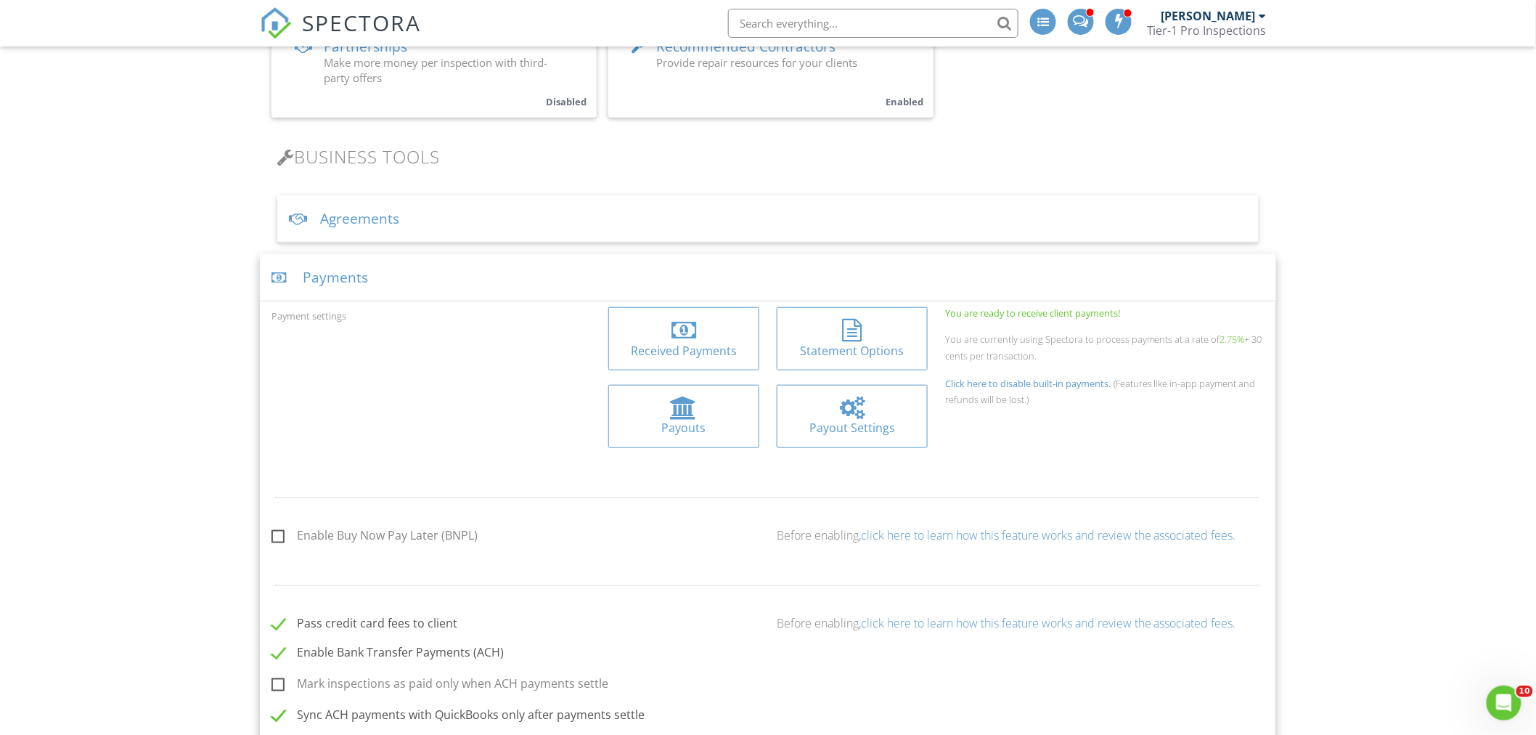
click at [688, 347] on div "Received Payments" at bounding box center [684, 351] width 128 height 16
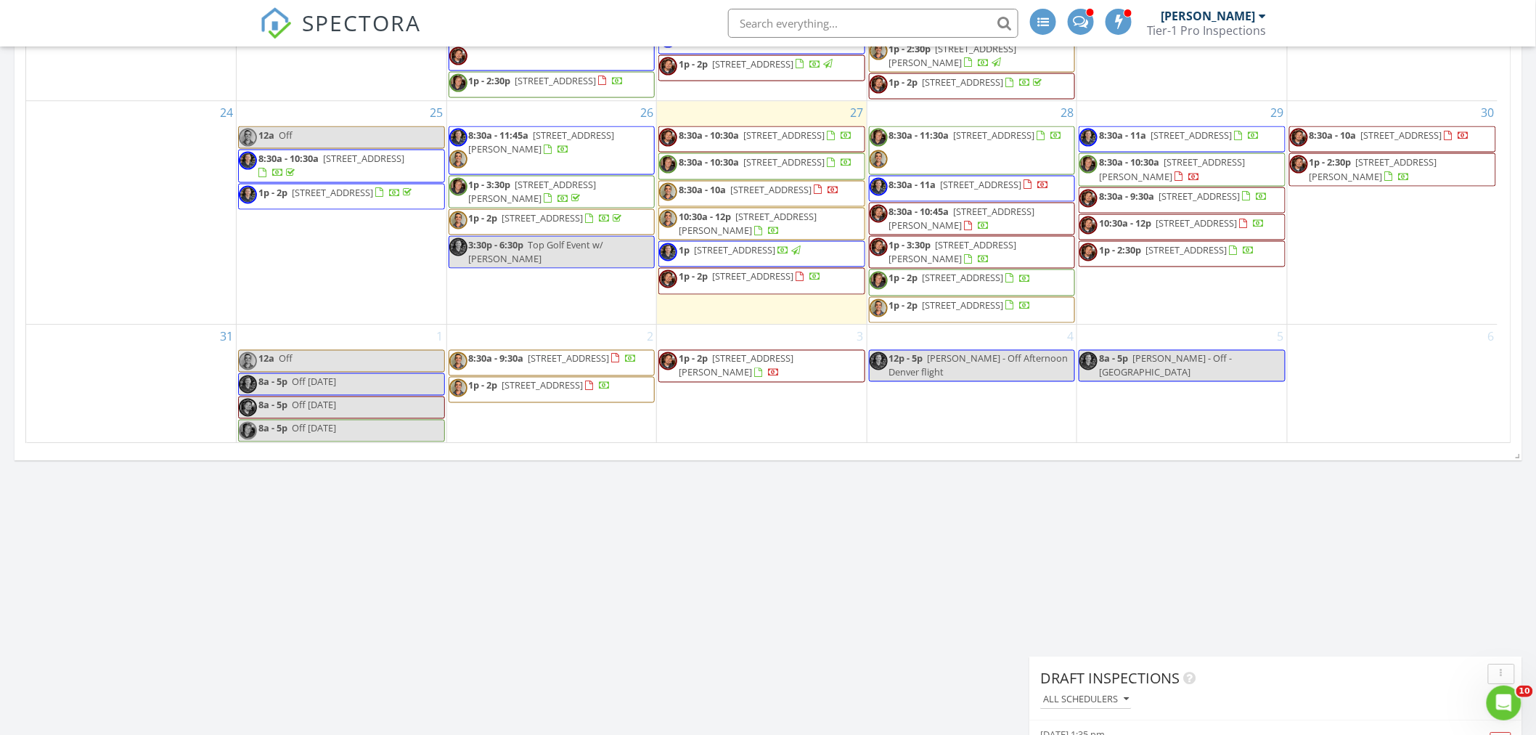
scroll to position [1613, 0]
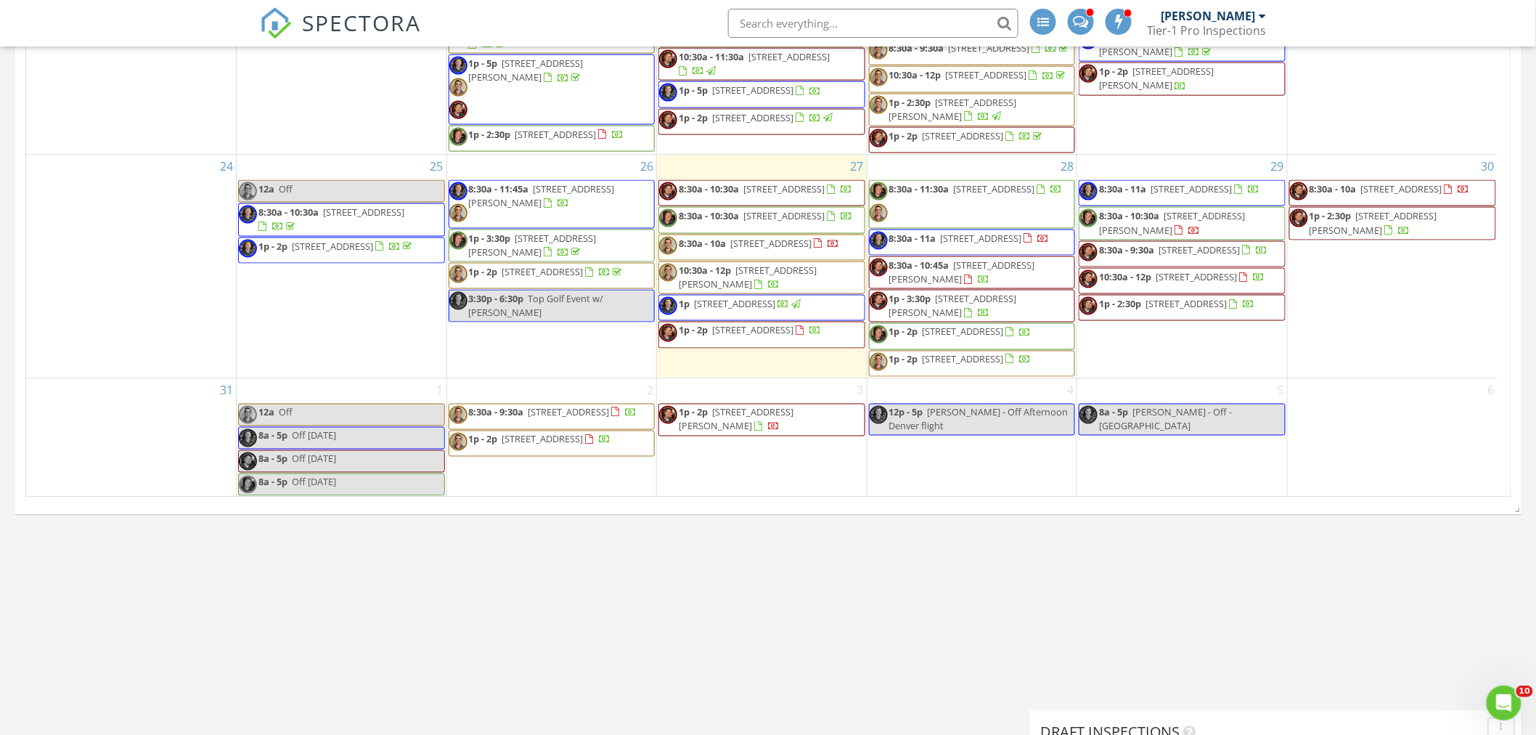
drag, startPoint x: 1532, startPoint y: 429, endPoint x: 1532, endPoint y: 421, distance: 8.0
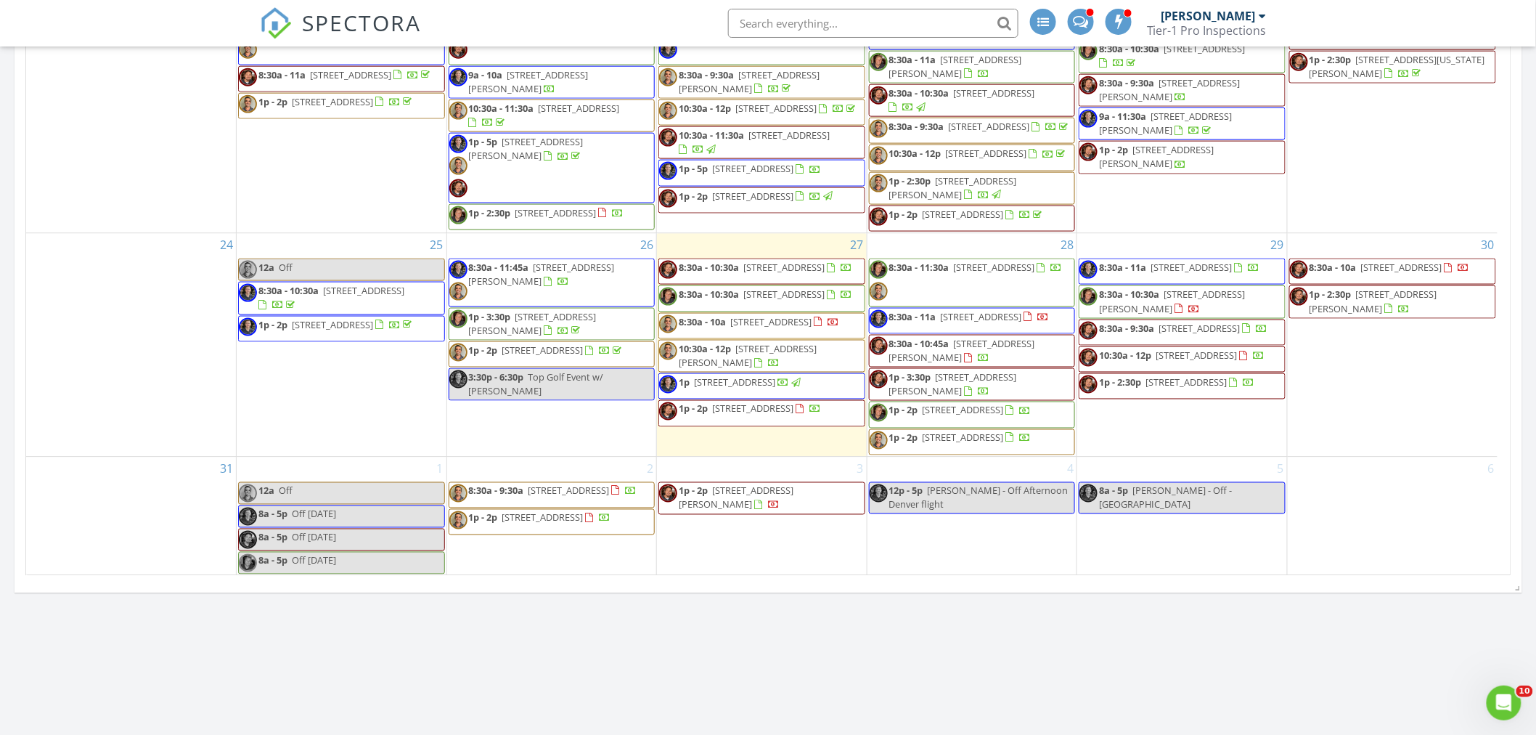
scroll to position [1478, 0]
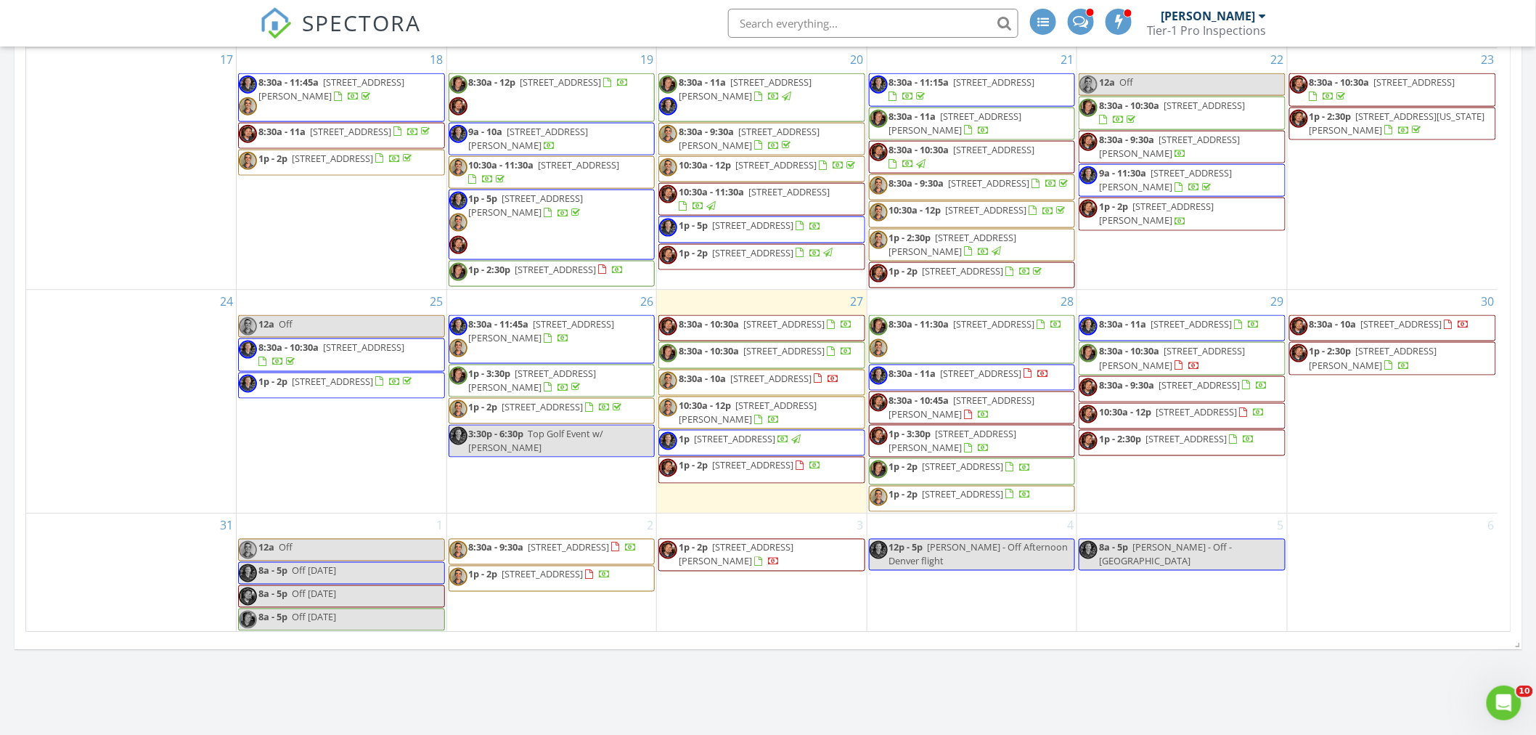
drag, startPoint x: 1532, startPoint y: 421, endPoint x: 1528, endPoint y: 502, distance: 80.7
click at [1513, 520] on div "August 2025 today list day week cal wk 4 wk month Sun Mon Tue Wed Thu Fri Sat 2…" at bounding box center [769, 76] width 1508 height 1132
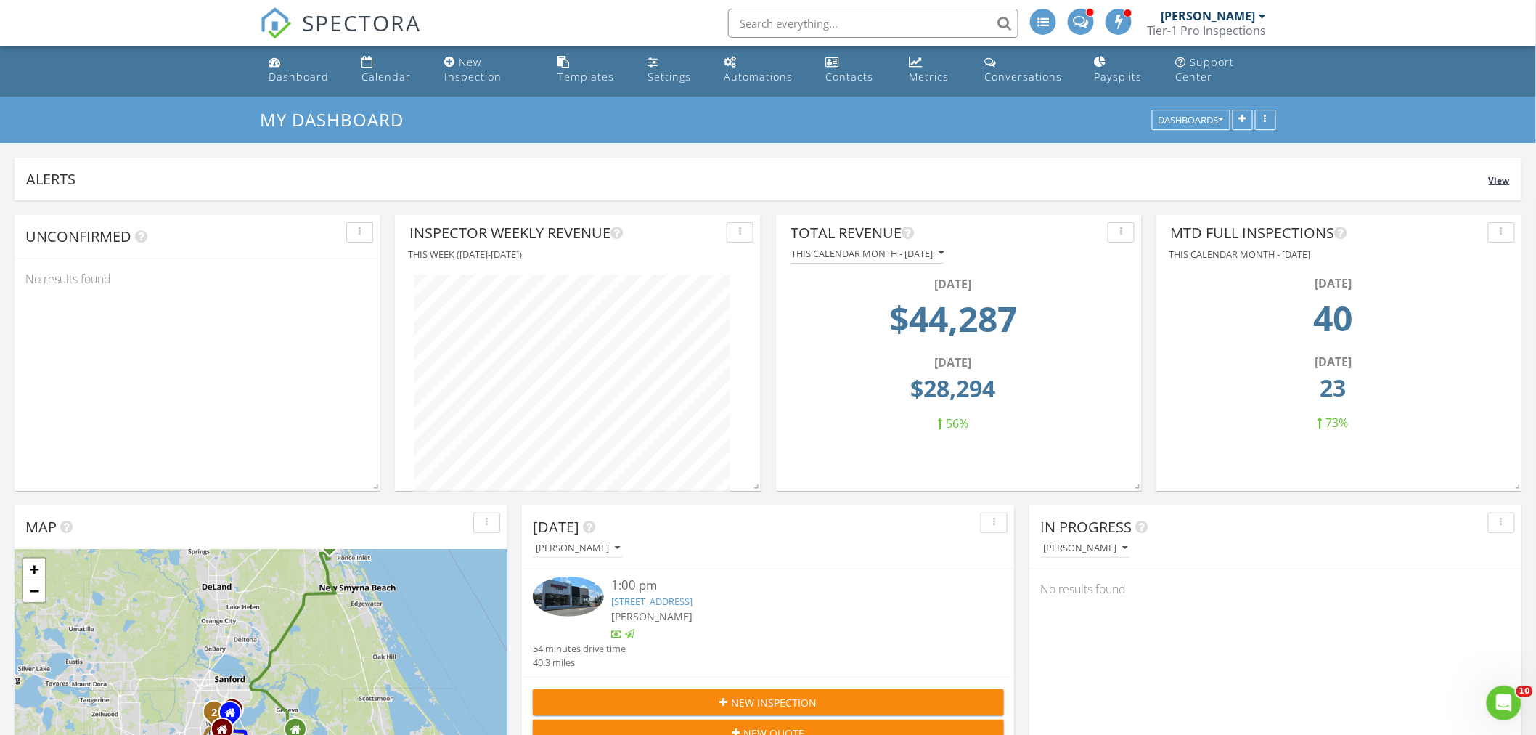
scroll to position [0, 0]
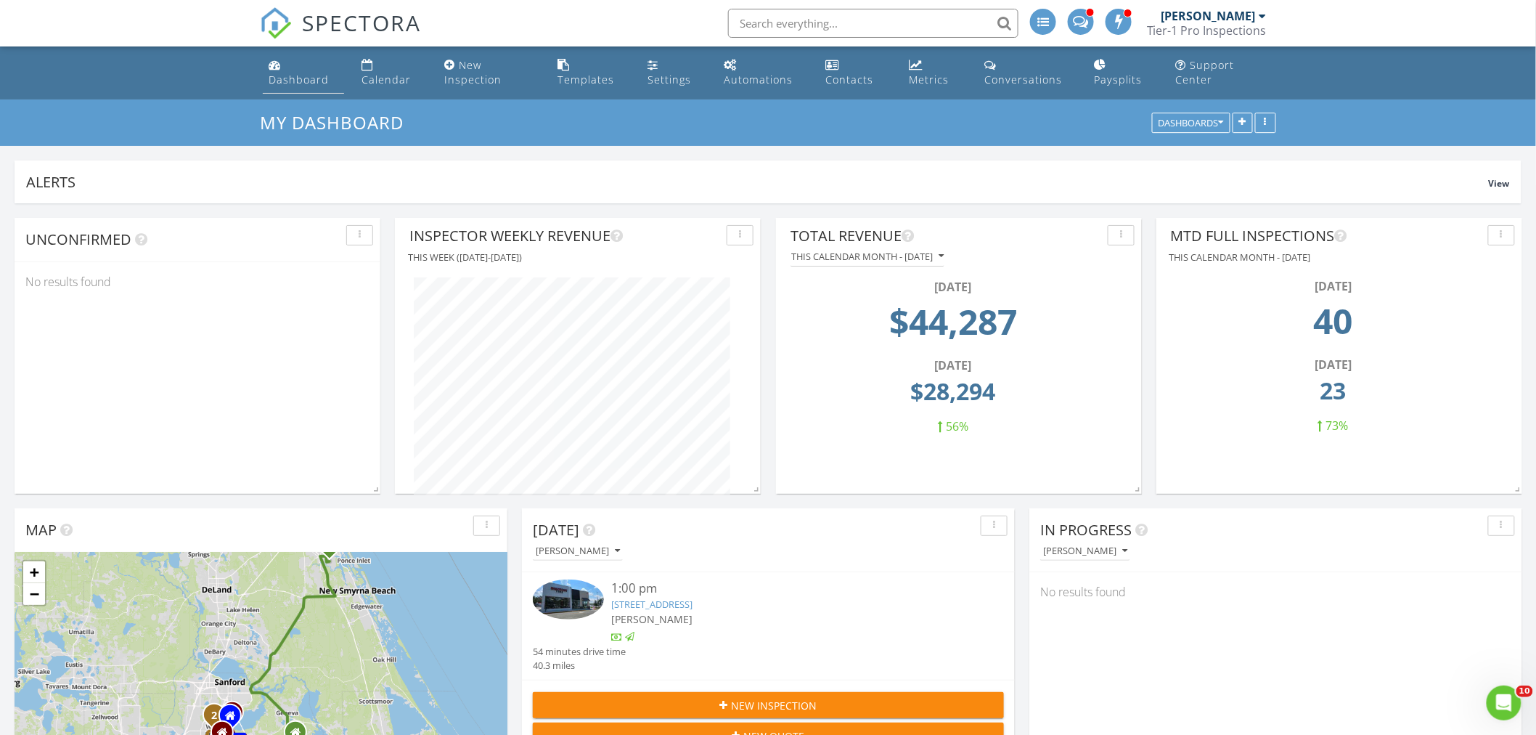
click at [298, 83] on div "Dashboard" at bounding box center [299, 80] width 60 height 14
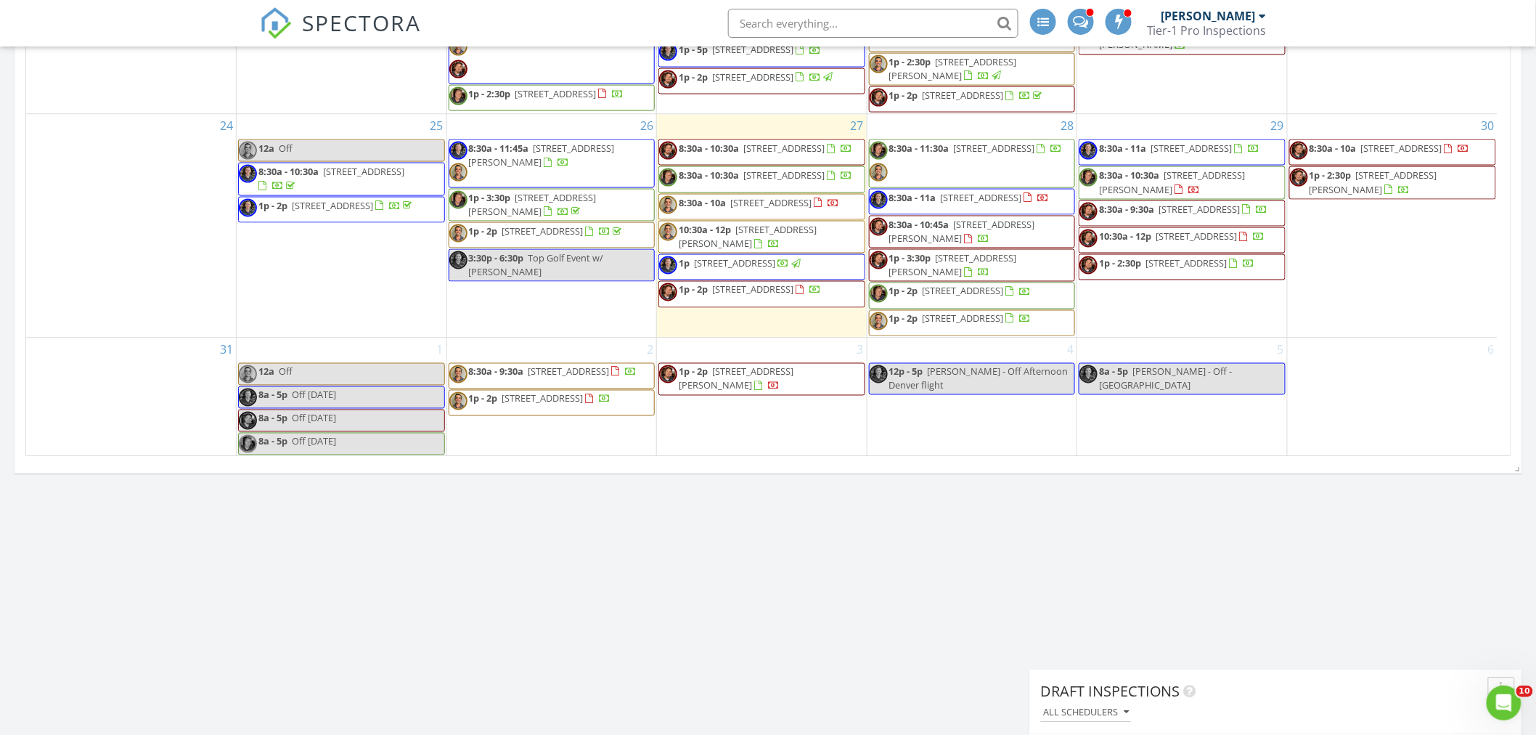
scroll to position [1601, 0]
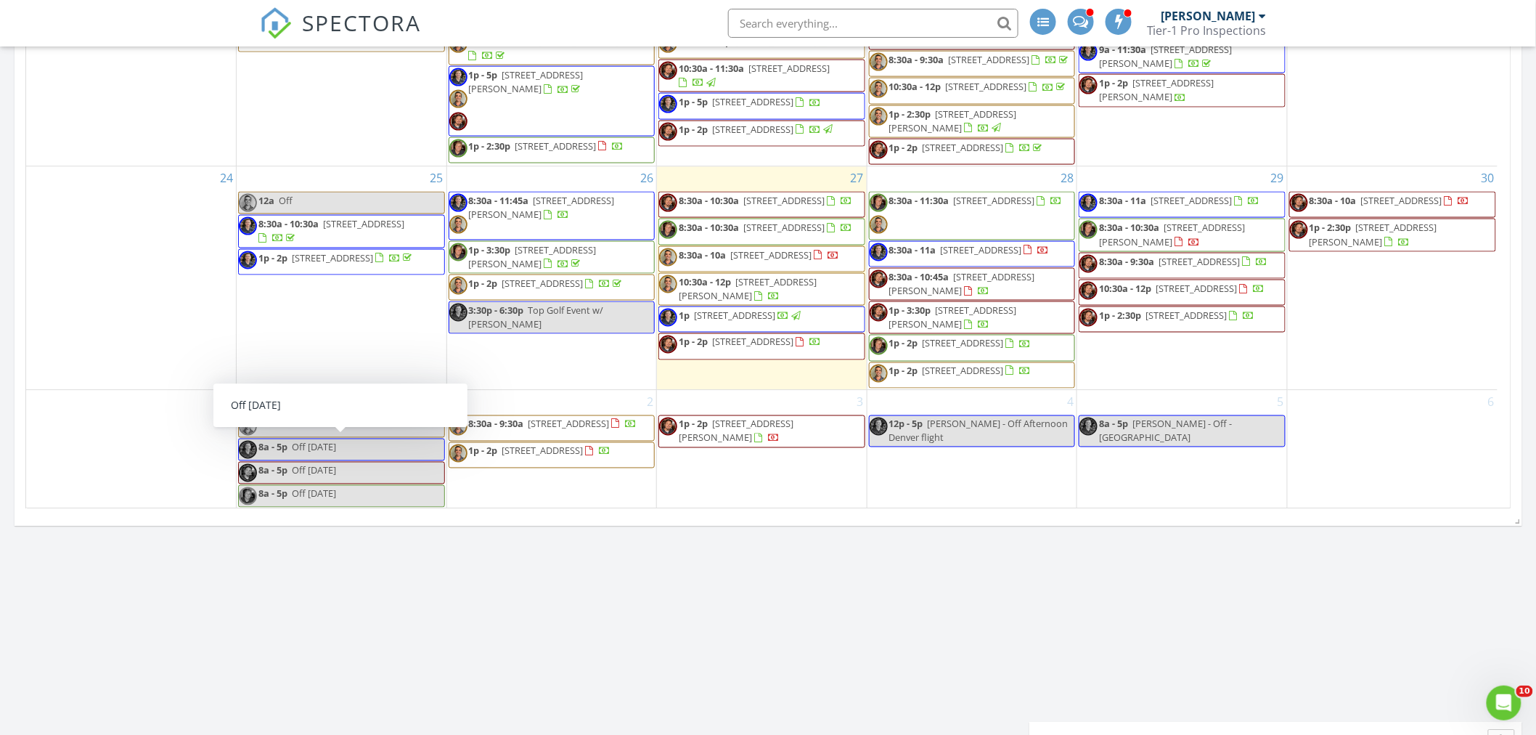
click at [396, 451] on link "8a - 5p Off labor day" at bounding box center [341, 449] width 207 height 23
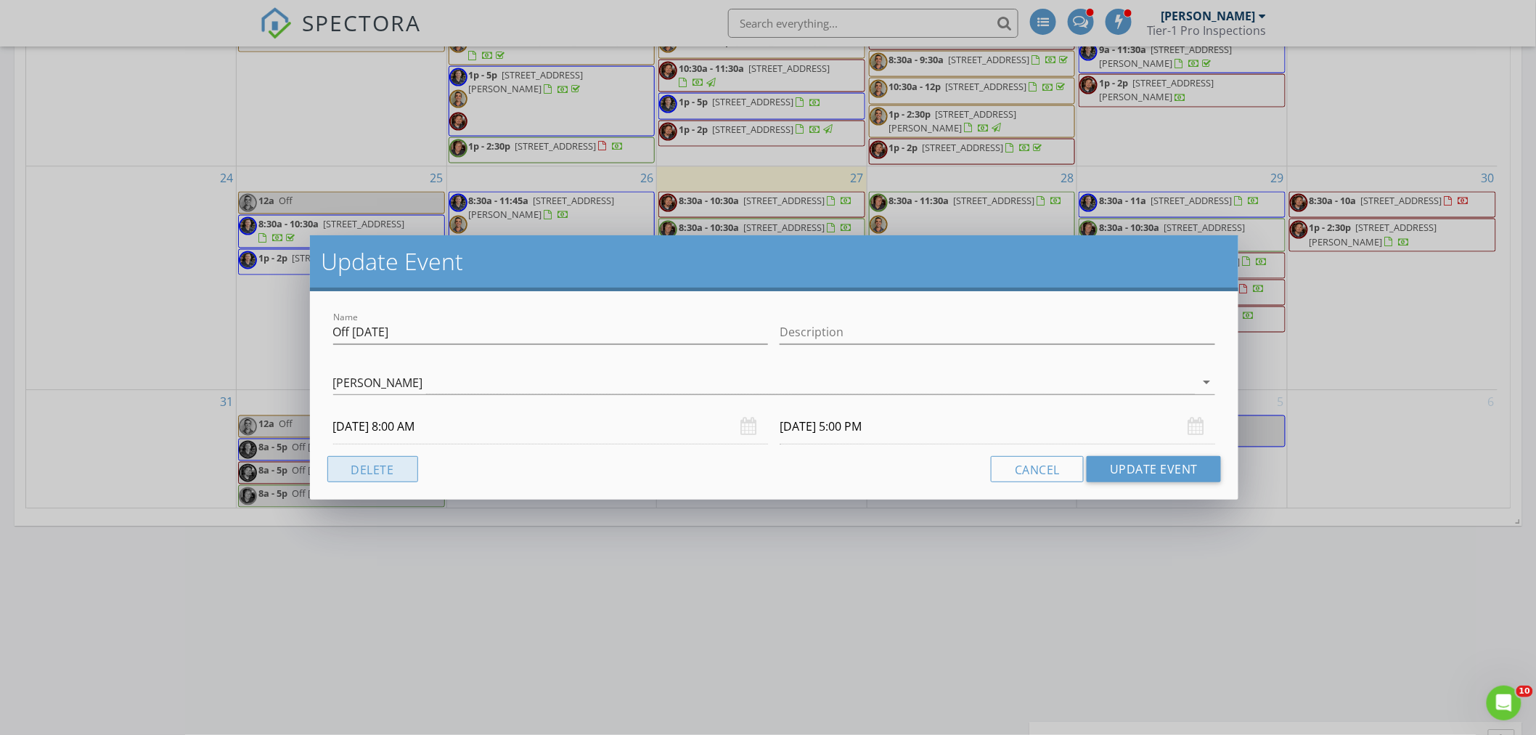
click at [365, 462] on button "Delete" at bounding box center [372, 469] width 91 height 26
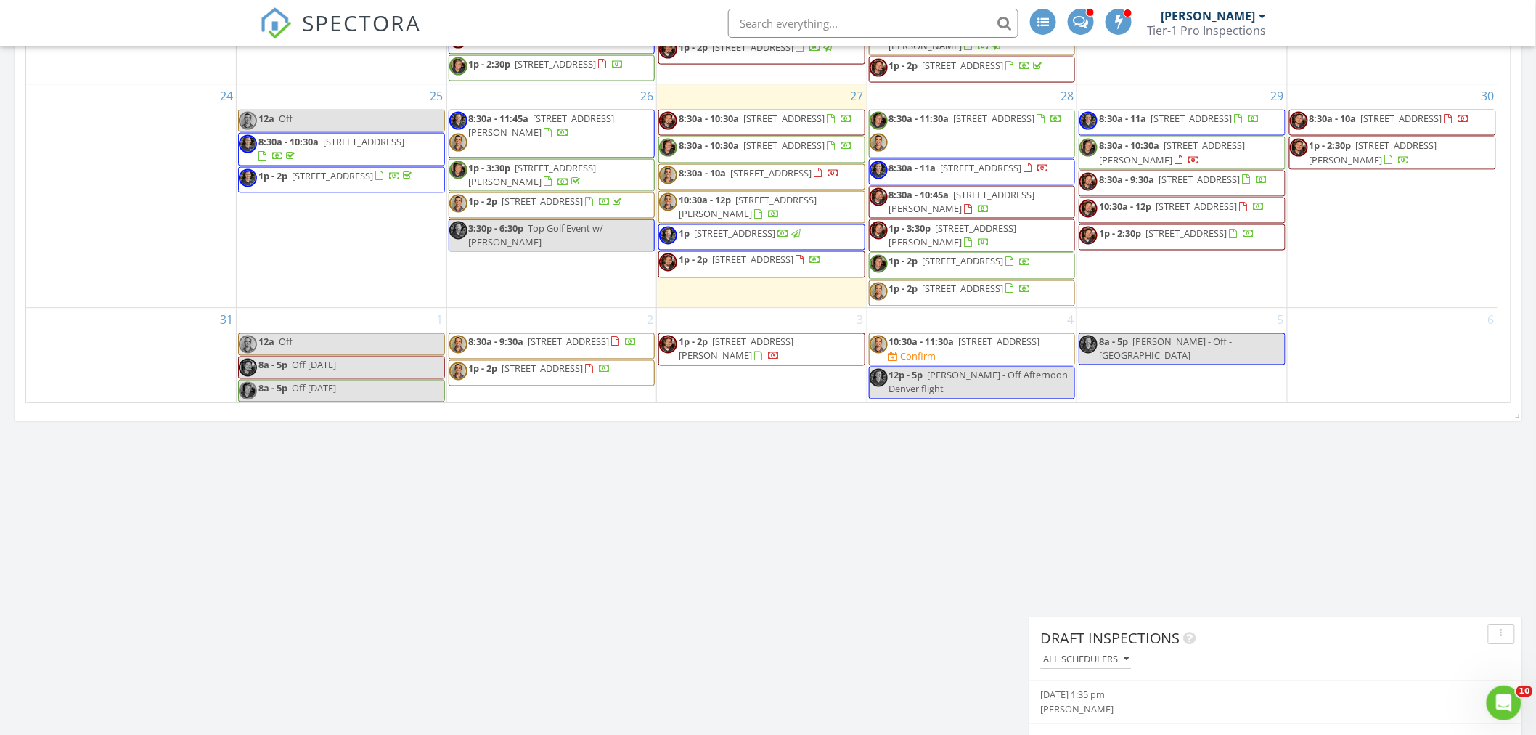
scroll to position [1841, 0]
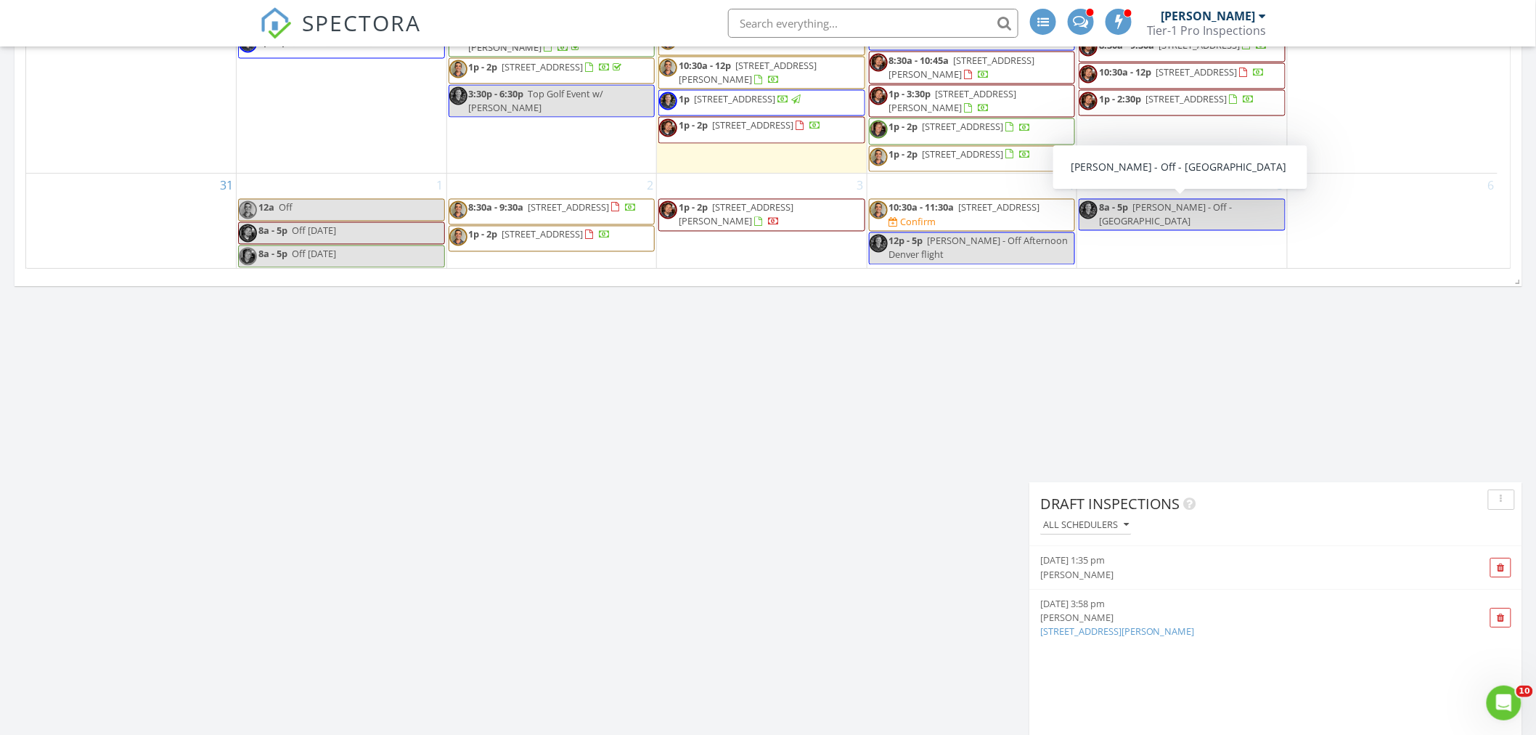
drag, startPoint x: 968, startPoint y: 231, endPoint x: 975, endPoint y: 215, distance: 17.5
click at [936, 216] on div "Confirm" at bounding box center [919, 222] width 36 height 12
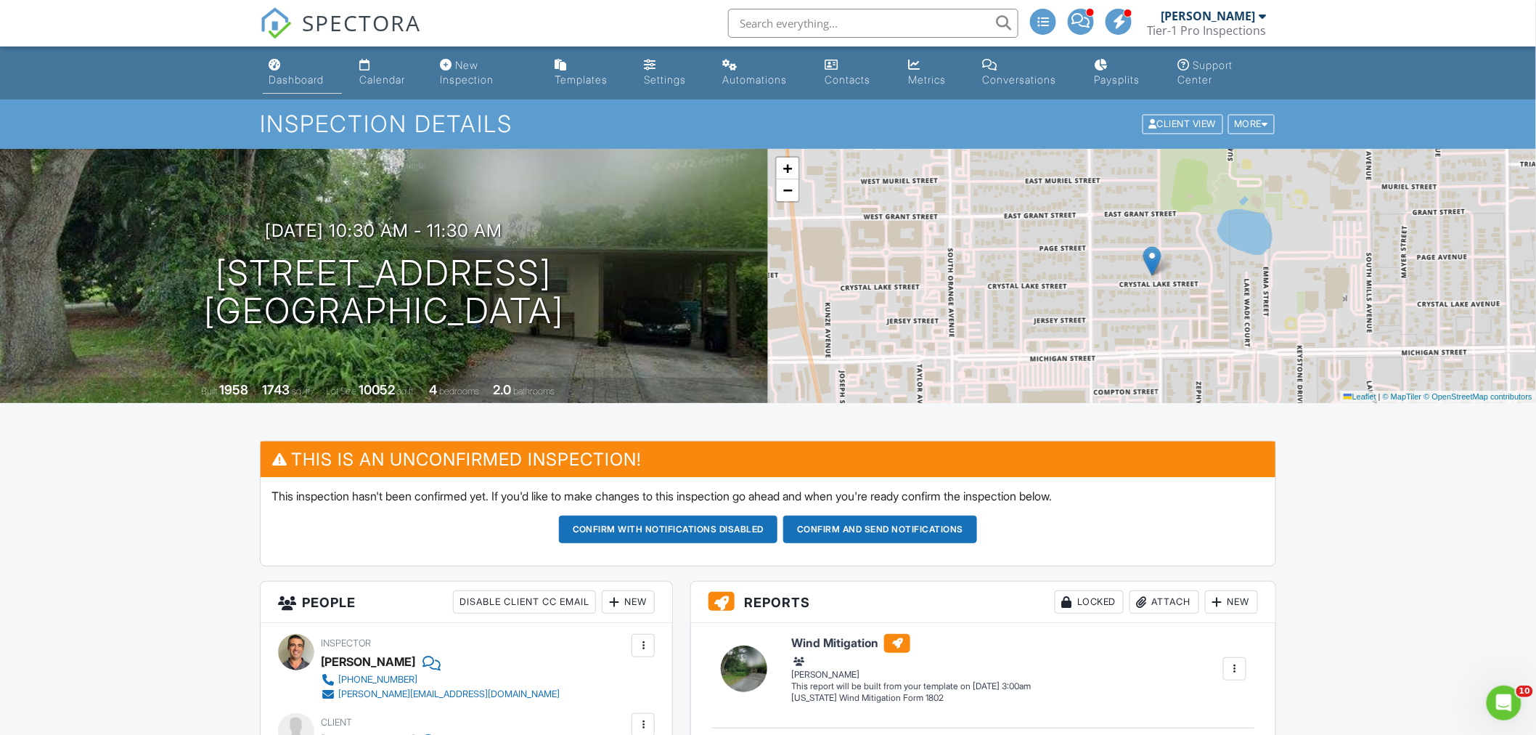
click at [298, 77] on div "Dashboard" at bounding box center [296, 79] width 55 height 12
